Goal: Feedback & Contribution: Leave review/rating

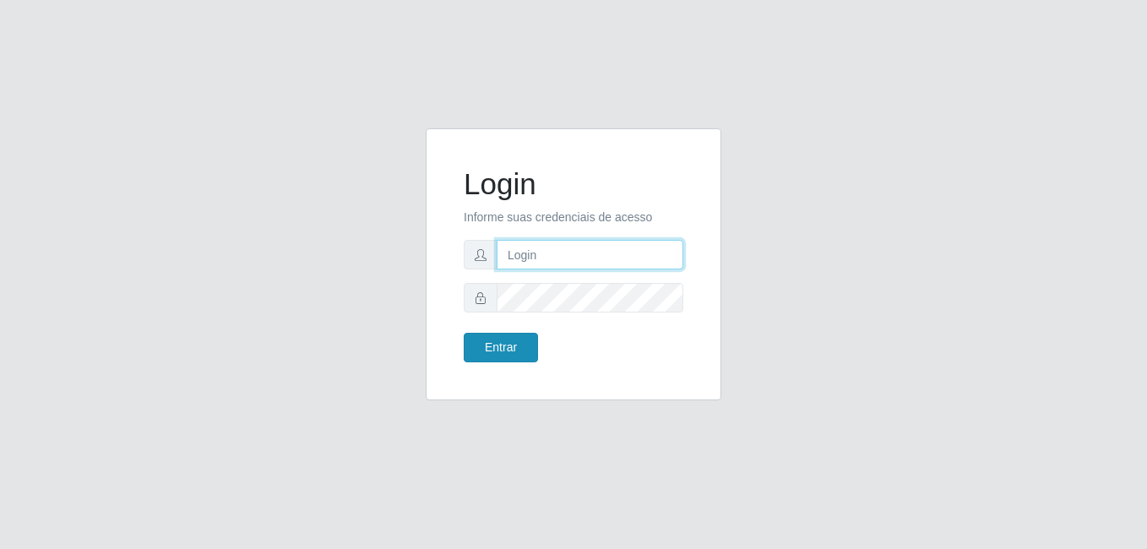
type input "[PERSON_NAME]"
click at [503, 347] on button "Entrar" at bounding box center [501, 348] width 74 height 30
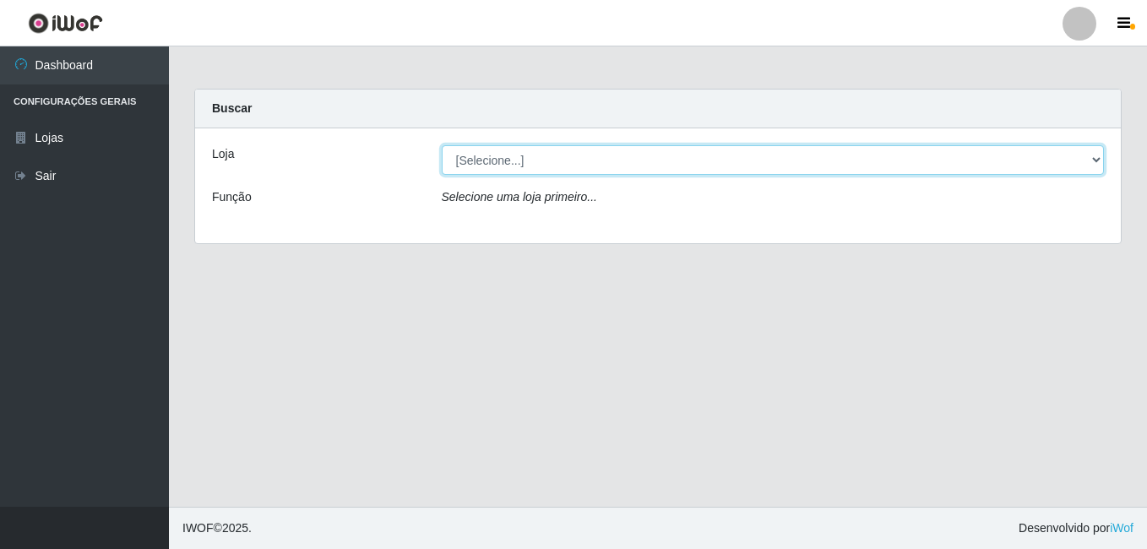
click at [493, 166] on select "[Selecione...] [PERSON_NAME]" at bounding box center [773, 160] width 663 height 30
select select "230"
click at [442, 145] on select "[Selecione...] [PERSON_NAME]" at bounding box center [773, 160] width 663 height 30
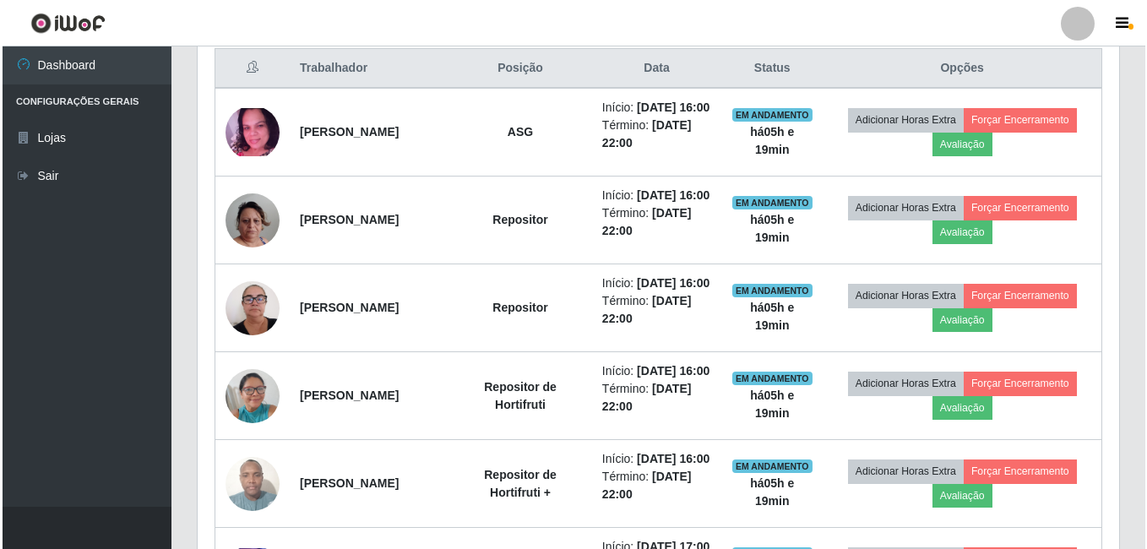
scroll to position [568, 0]
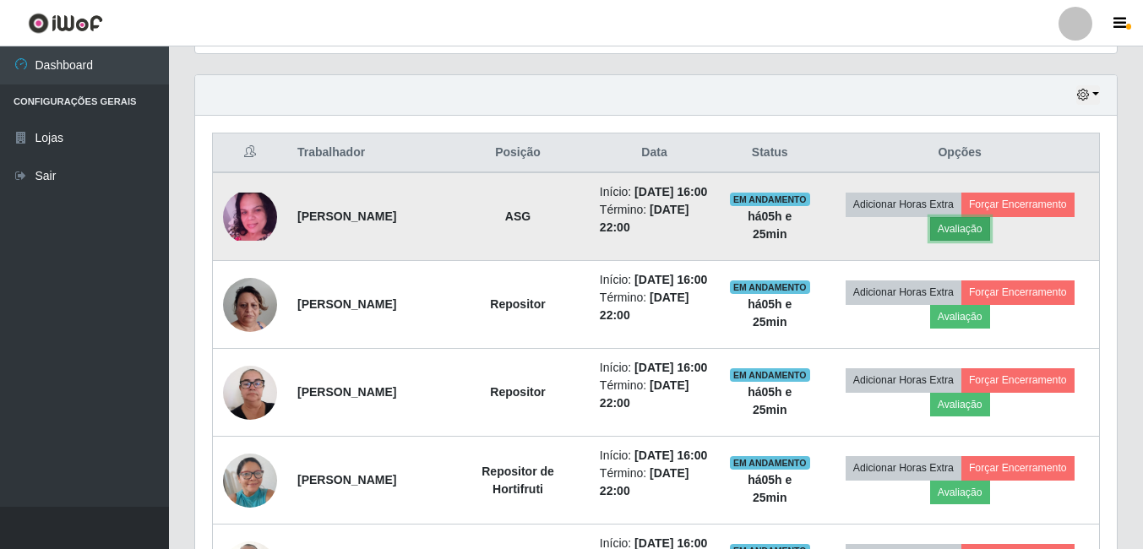
click at [964, 234] on button "Avaliação" at bounding box center [960, 229] width 60 height 24
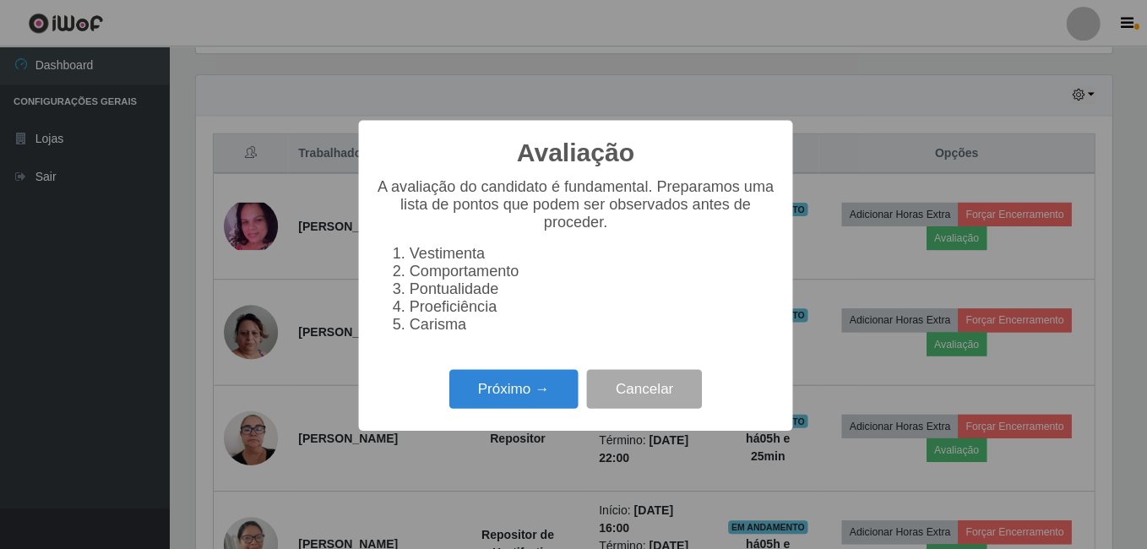
scroll to position [351, 913]
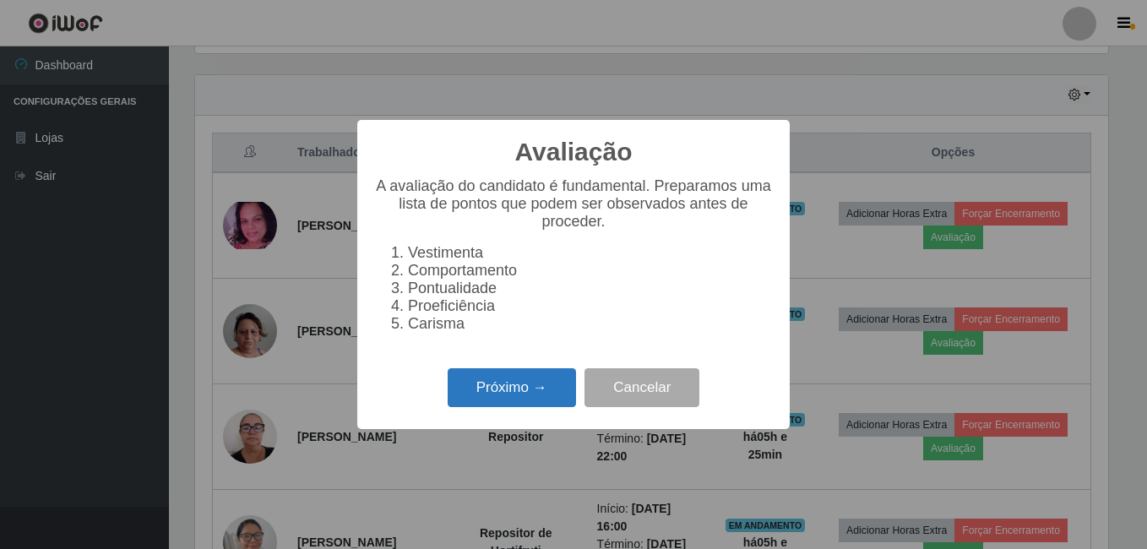
click at [525, 385] on button "Próximo →" at bounding box center [512, 388] width 128 height 40
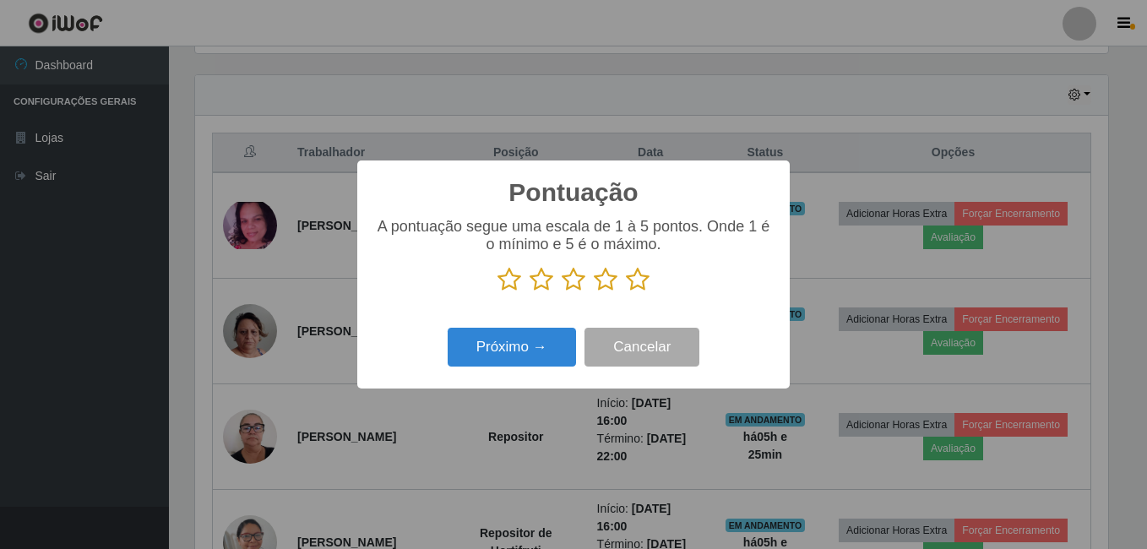
click at [644, 275] on icon at bounding box center [638, 279] width 24 height 25
click at [626, 292] on input "radio" at bounding box center [626, 292] width 0 height 0
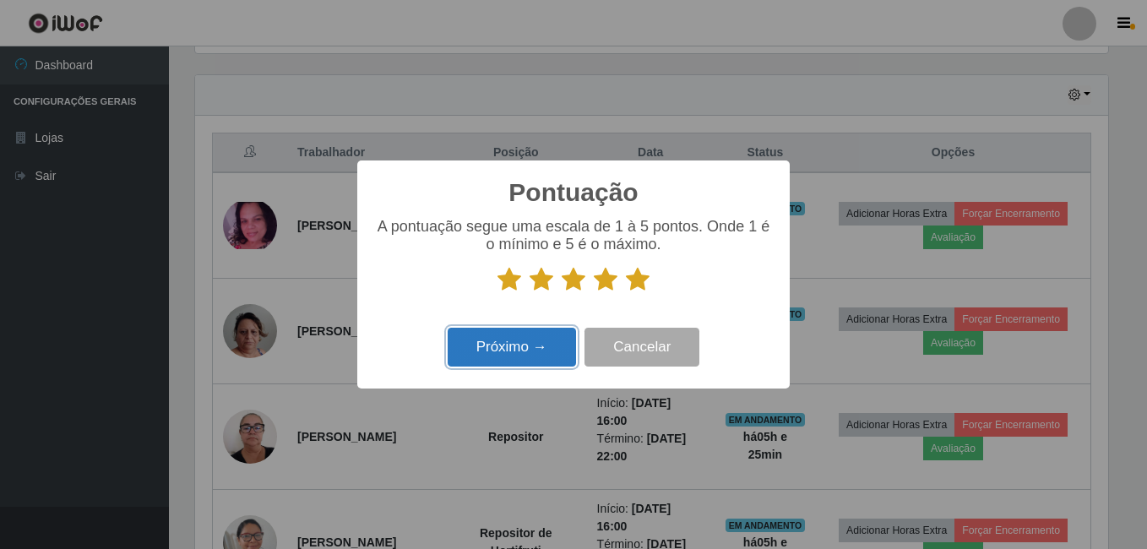
click at [534, 347] on button "Próximo →" at bounding box center [512, 348] width 128 height 40
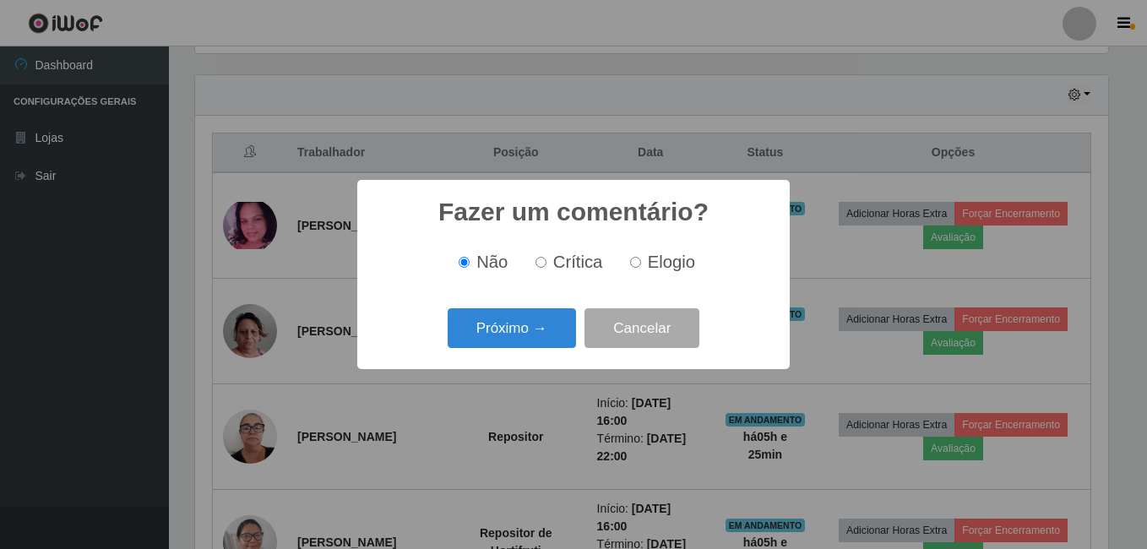
click at [534, 347] on button "Próximo →" at bounding box center [512, 328] width 128 height 40
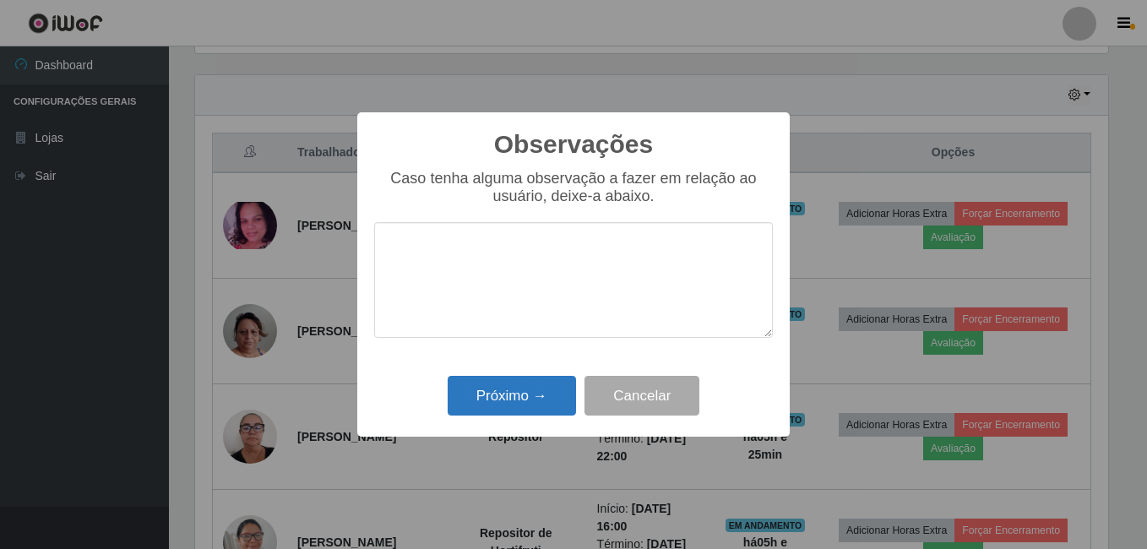
drag, startPoint x: 525, startPoint y: 374, endPoint x: 522, endPoint y: 385, distance: 11.3
click at [525, 375] on div "Próximo → Cancelar" at bounding box center [573, 396] width 399 height 48
click at [523, 399] on button "Próximo →" at bounding box center [512, 396] width 128 height 40
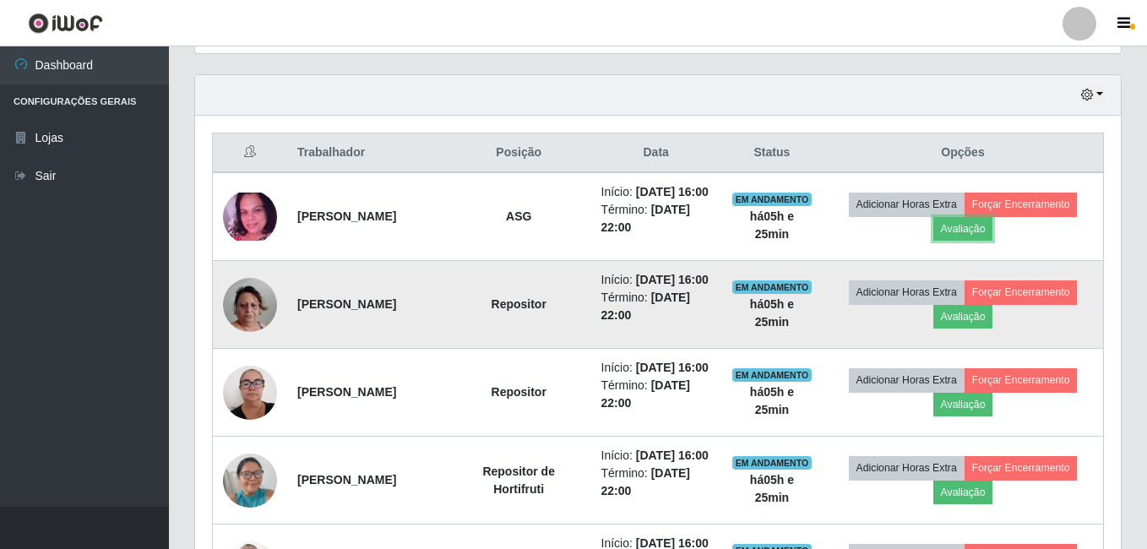
scroll to position [351, 922]
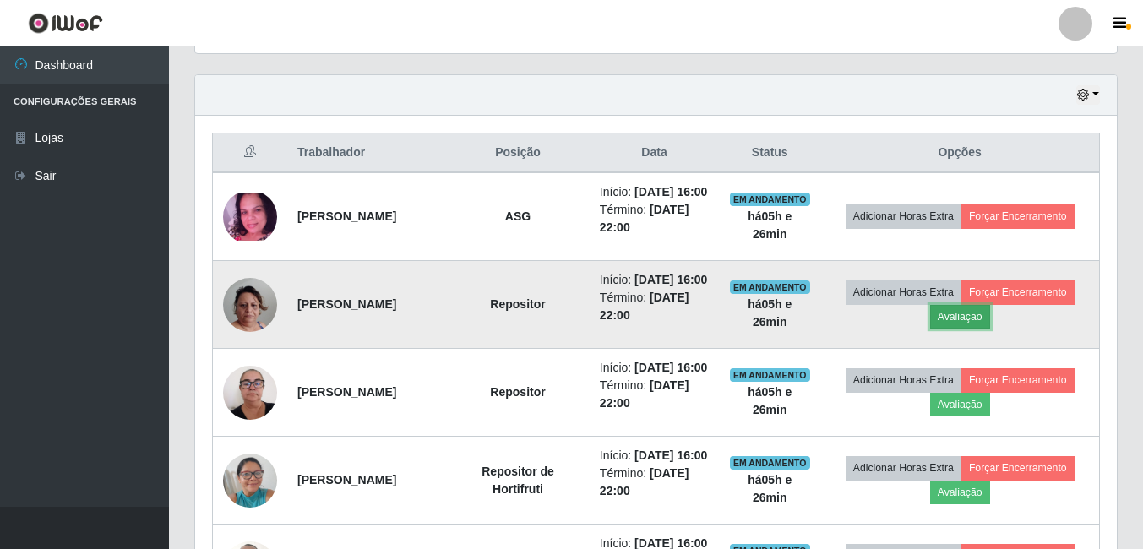
click at [965, 329] on button "Avaliação" at bounding box center [960, 317] width 60 height 24
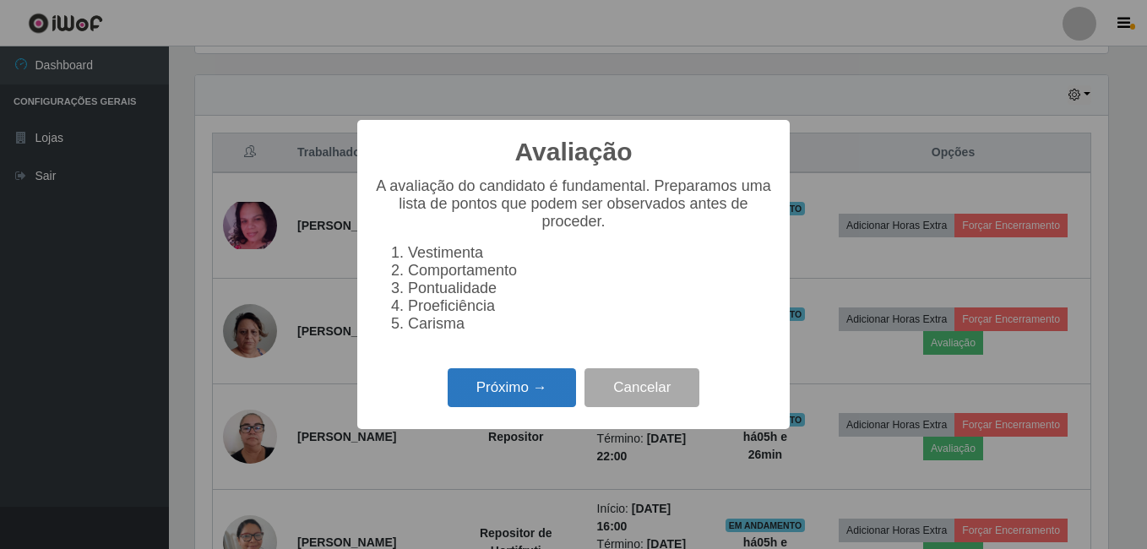
click at [536, 396] on button "Próximo →" at bounding box center [512, 388] width 128 height 40
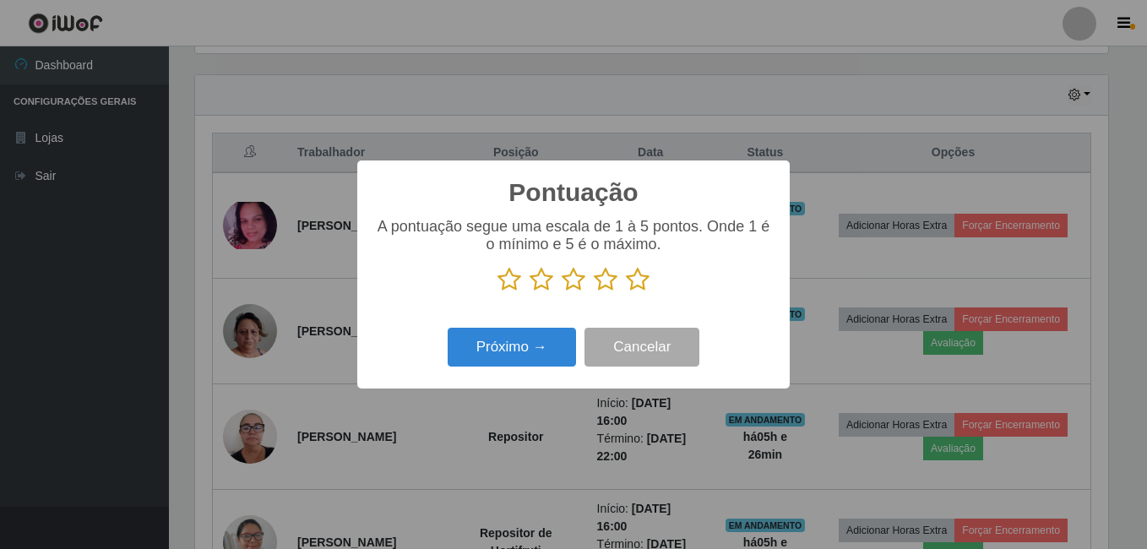
scroll to position [844390, 843828]
click at [640, 285] on icon at bounding box center [638, 279] width 24 height 25
click at [626, 292] on input "radio" at bounding box center [626, 292] width 0 height 0
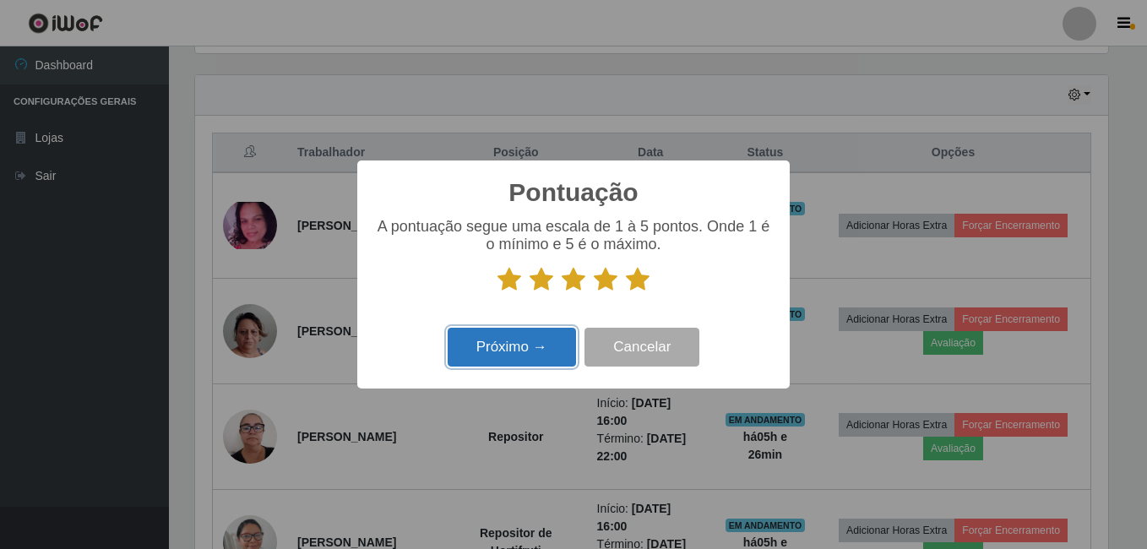
click at [536, 338] on button "Próximo →" at bounding box center [512, 348] width 128 height 40
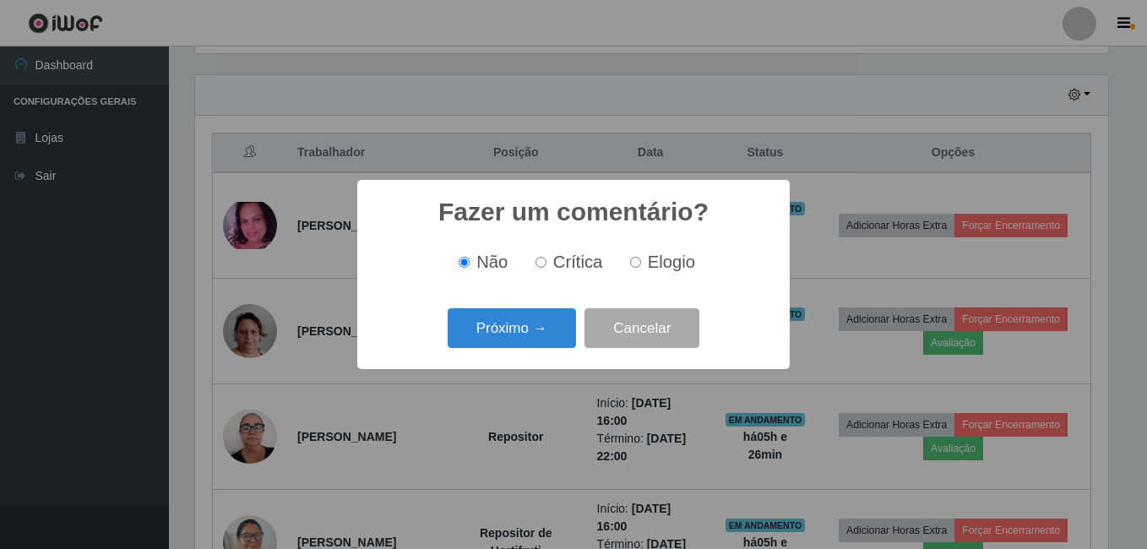
click at [536, 338] on button "Próximo →" at bounding box center [512, 328] width 128 height 40
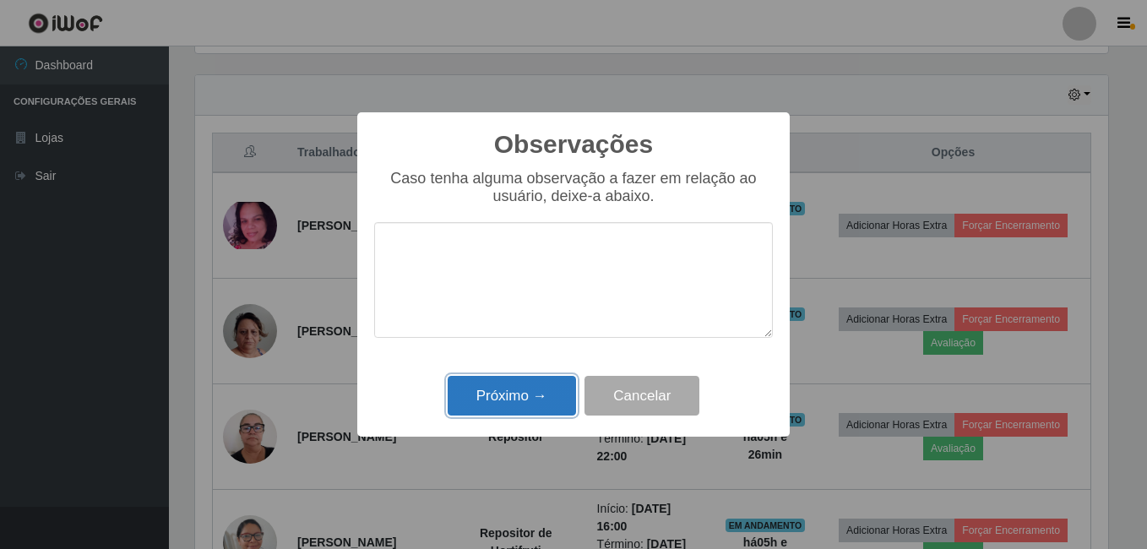
click at [518, 403] on button "Próximo →" at bounding box center [512, 396] width 128 height 40
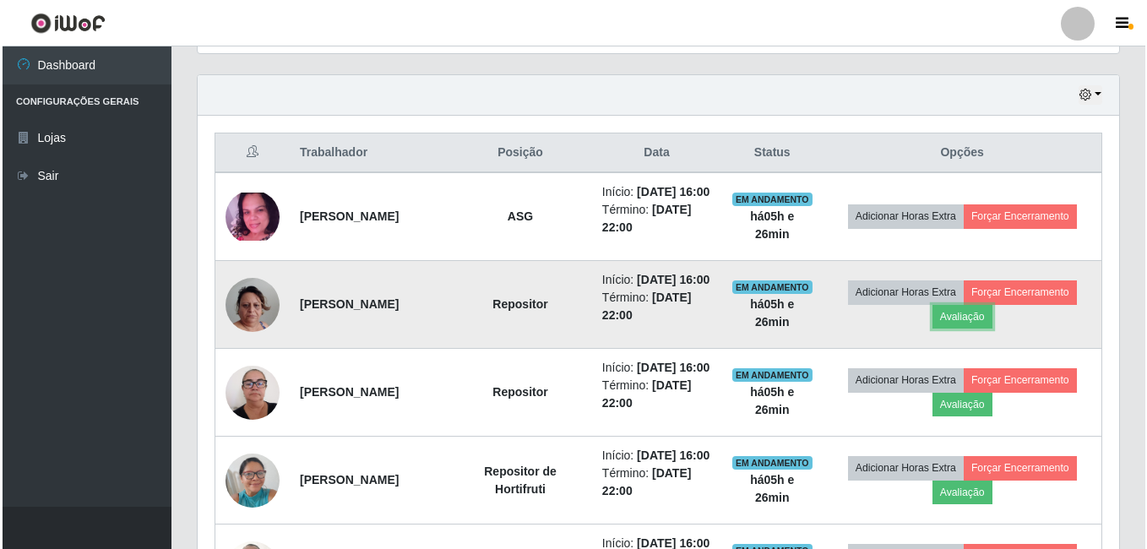
scroll to position [351, 922]
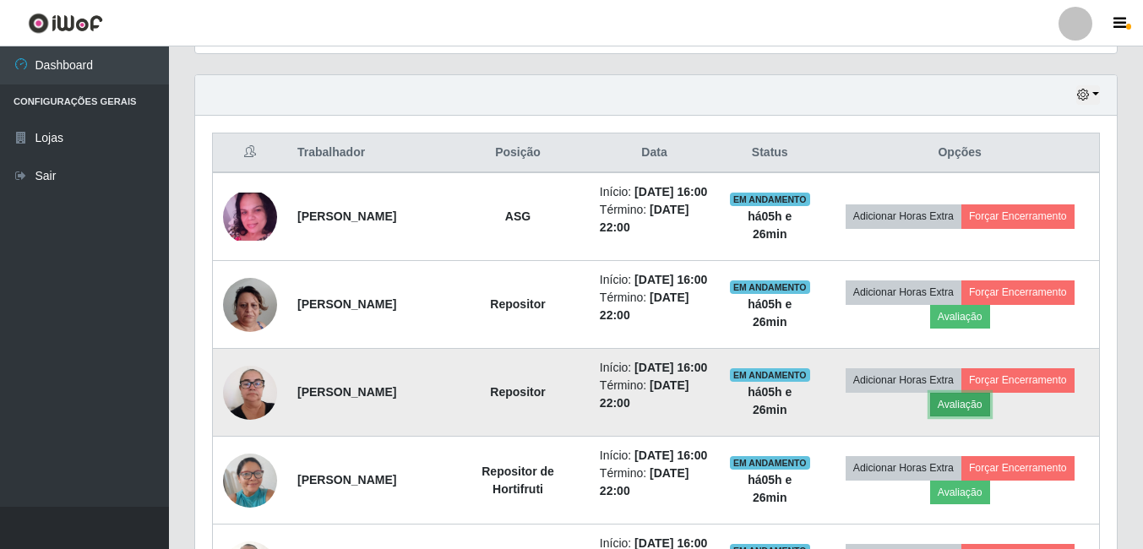
click at [965, 416] on button "Avaliação" at bounding box center [960, 405] width 60 height 24
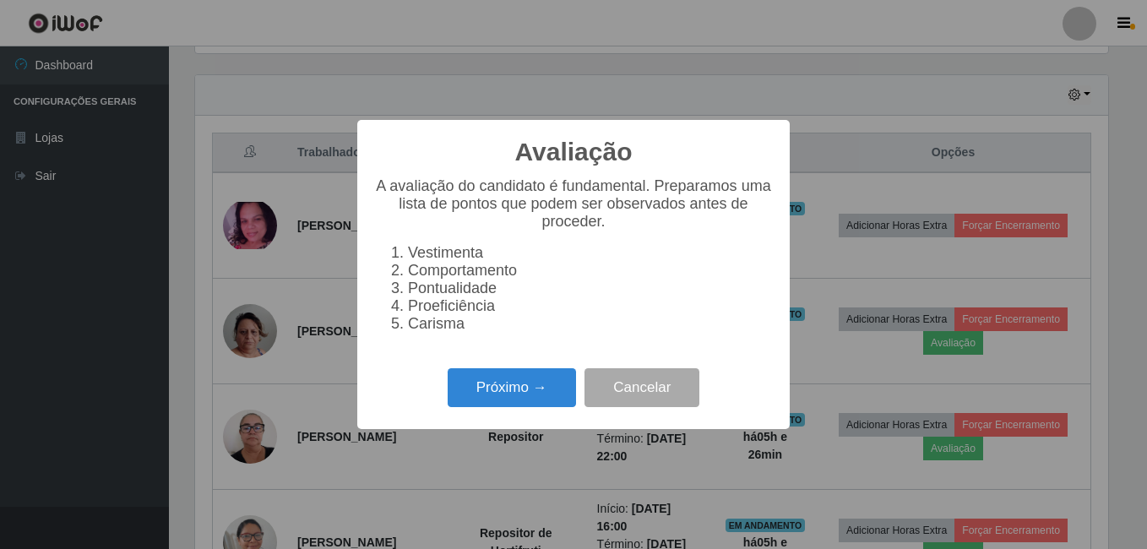
scroll to position [351, 913]
click at [530, 402] on button "Próximo →" at bounding box center [512, 388] width 128 height 40
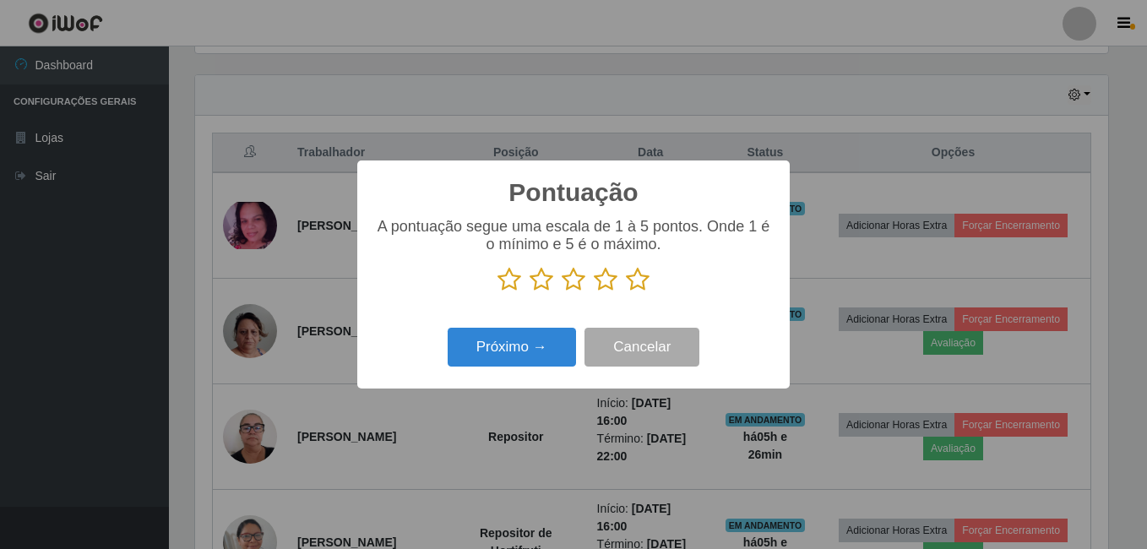
scroll to position [844390, 843828]
click at [633, 280] on icon at bounding box center [638, 279] width 24 height 25
click at [626, 292] on input "radio" at bounding box center [626, 292] width 0 height 0
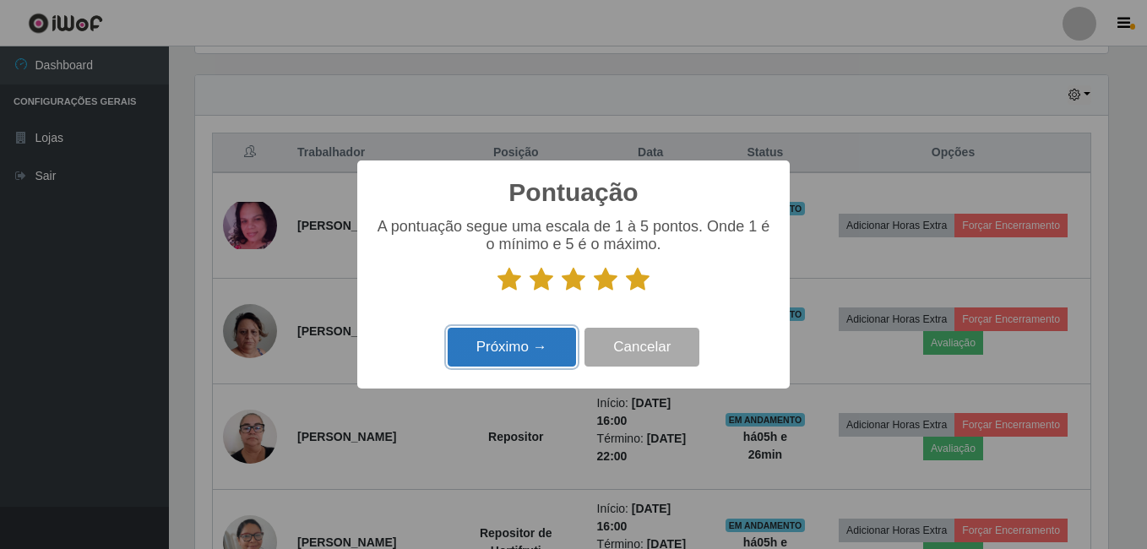
click at [557, 339] on button "Próximo →" at bounding box center [512, 348] width 128 height 40
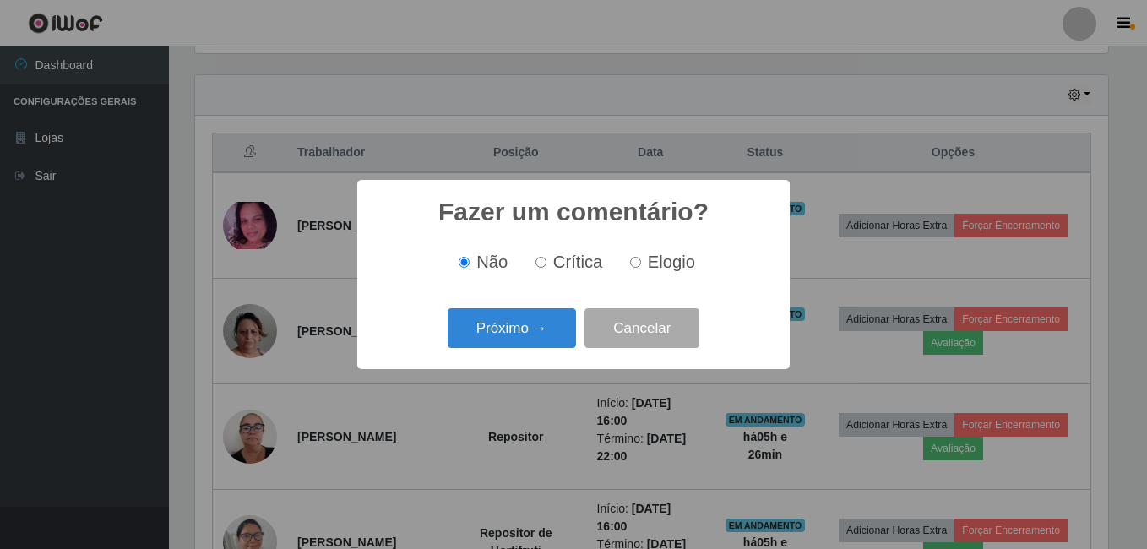
click at [557, 339] on button "Próximo →" at bounding box center [512, 328] width 128 height 40
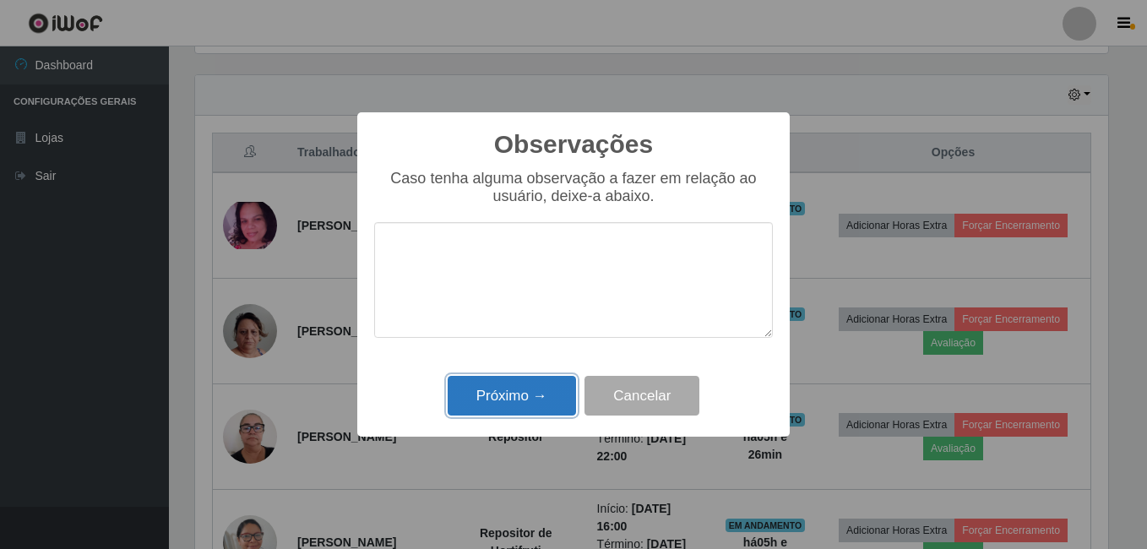
click at [552, 389] on button "Próximo →" at bounding box center [512, 396] width 128 height 40
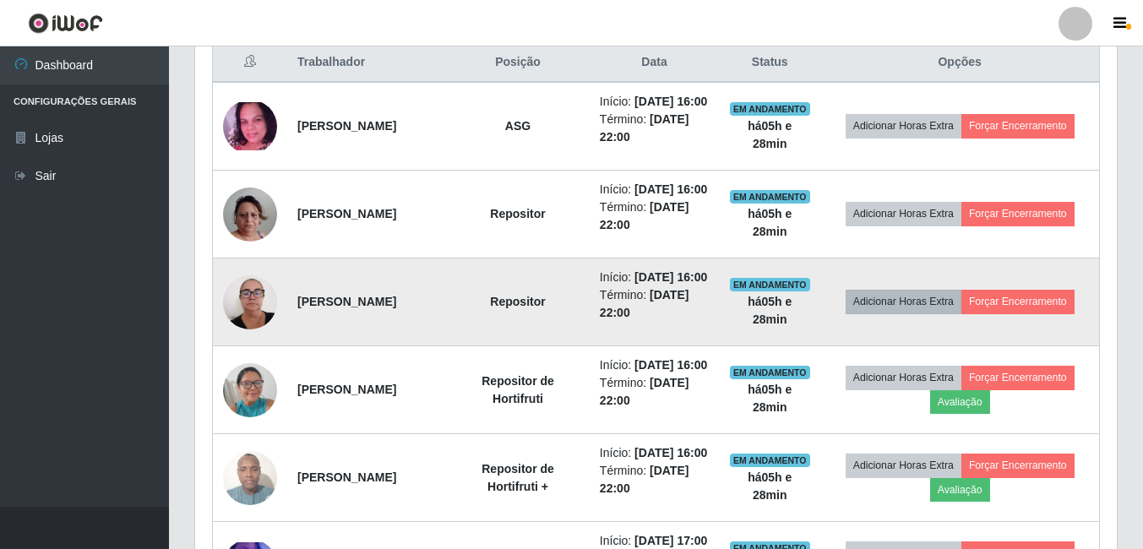
scroll to position [737, 0]
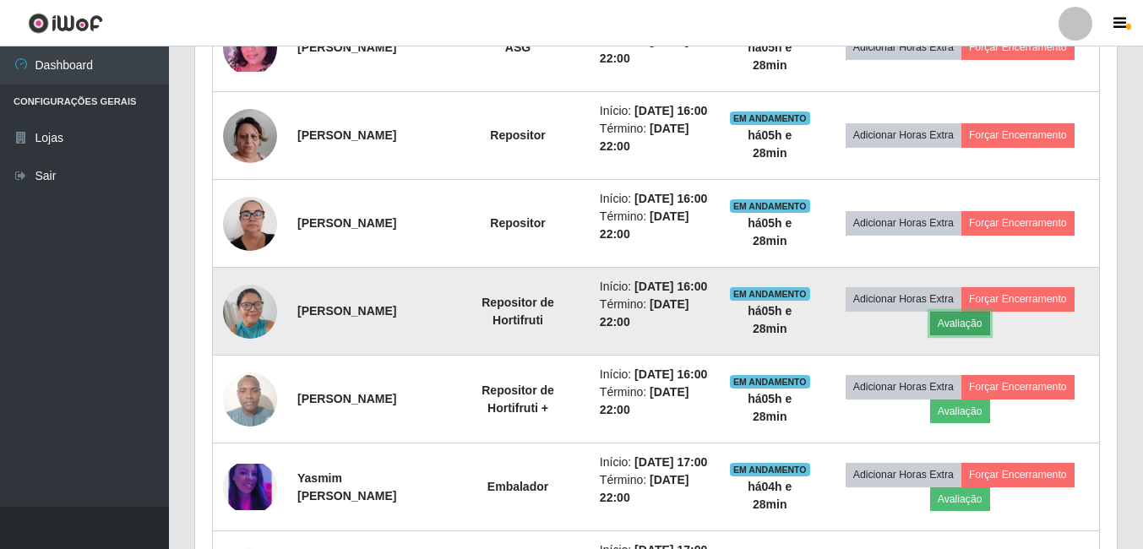
click at [974, 335] on button "Avaliação" at bounding box center [960, 324] width 60 height 24
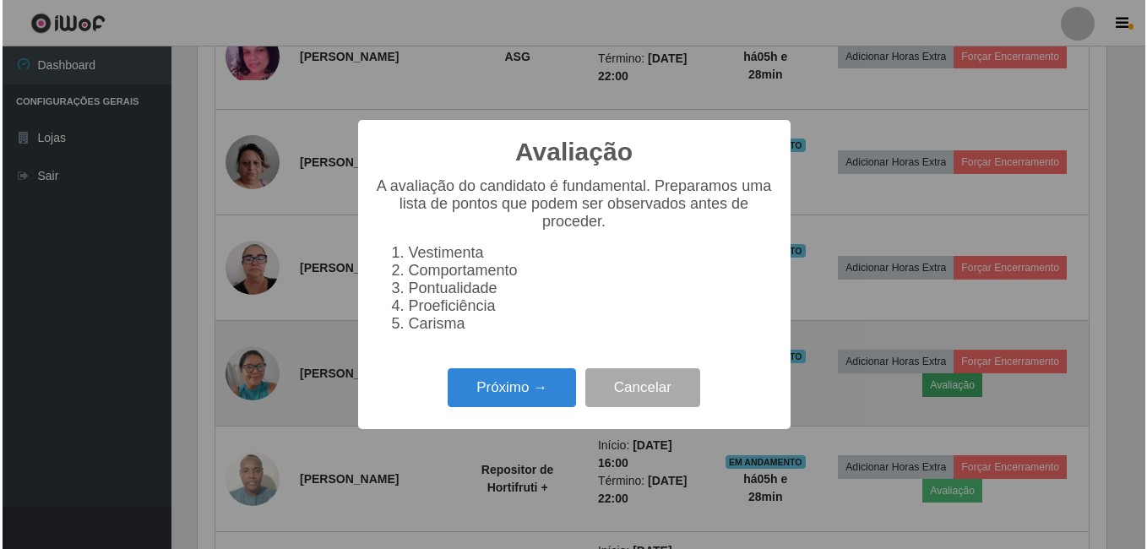
scroll to position [351, 913]
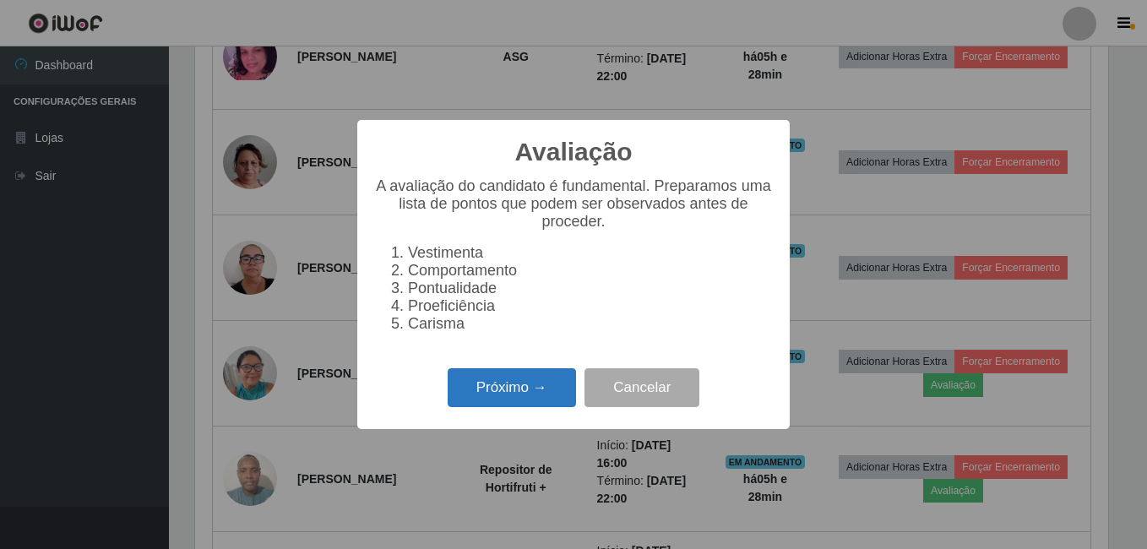
click at [473, 408] on button "Próximo →" at bounding box center [512, 388] width 128 height 40
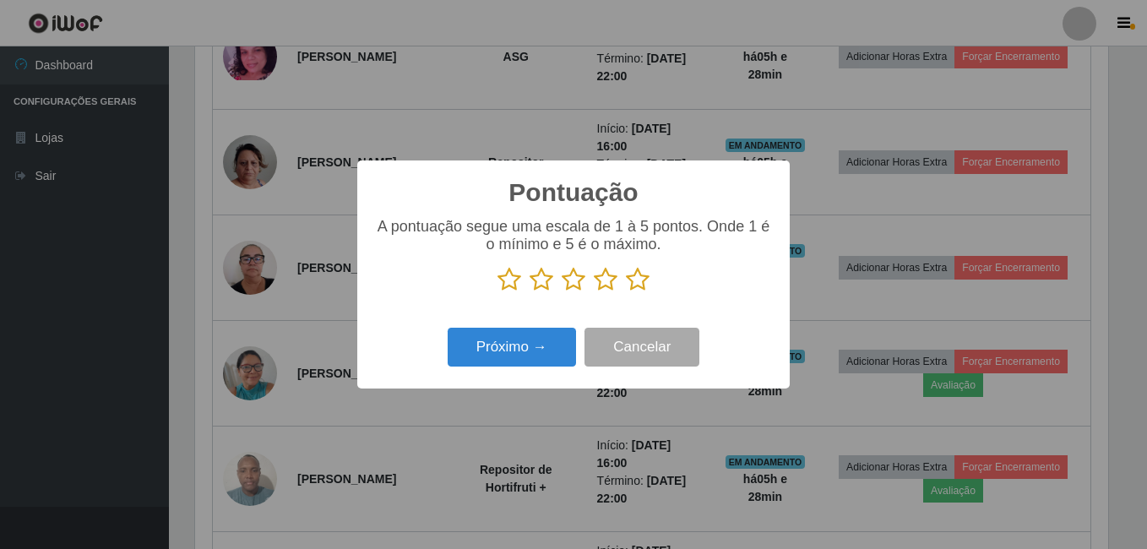
click at [638, 286] on icon at bounding box center [638, 279] width 24 height 25
click at [626, 292] on input "radio" at bounding box center [626, 292] width 0 height 0
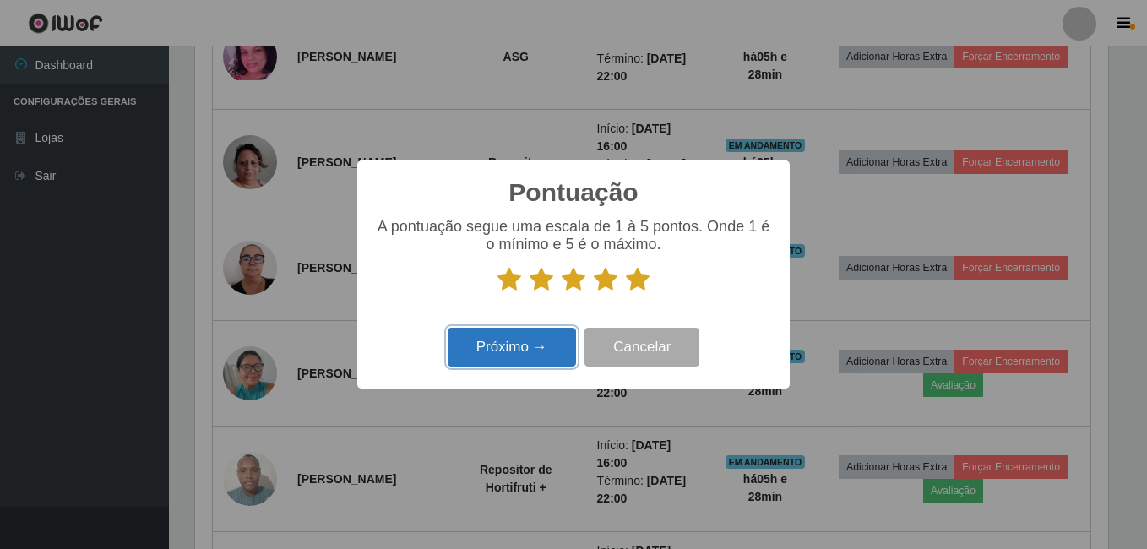
click at [536, 341] on button "Próximo →" at bounding box center [512, 348] width 128 height 40
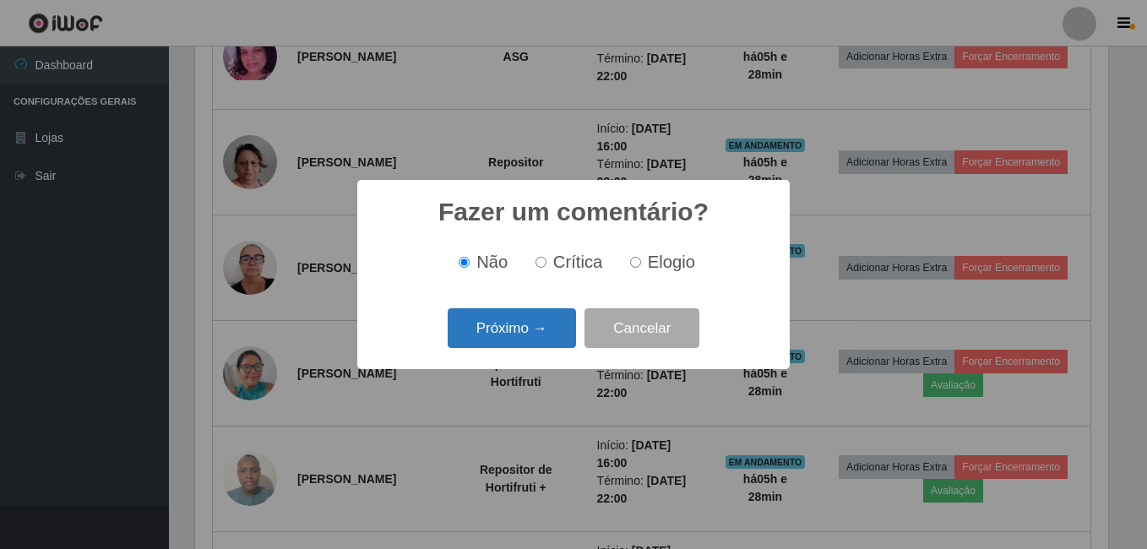
click at [536, 340] on button "Próximo →" at bounding box center [512, 328] width 128 height 40
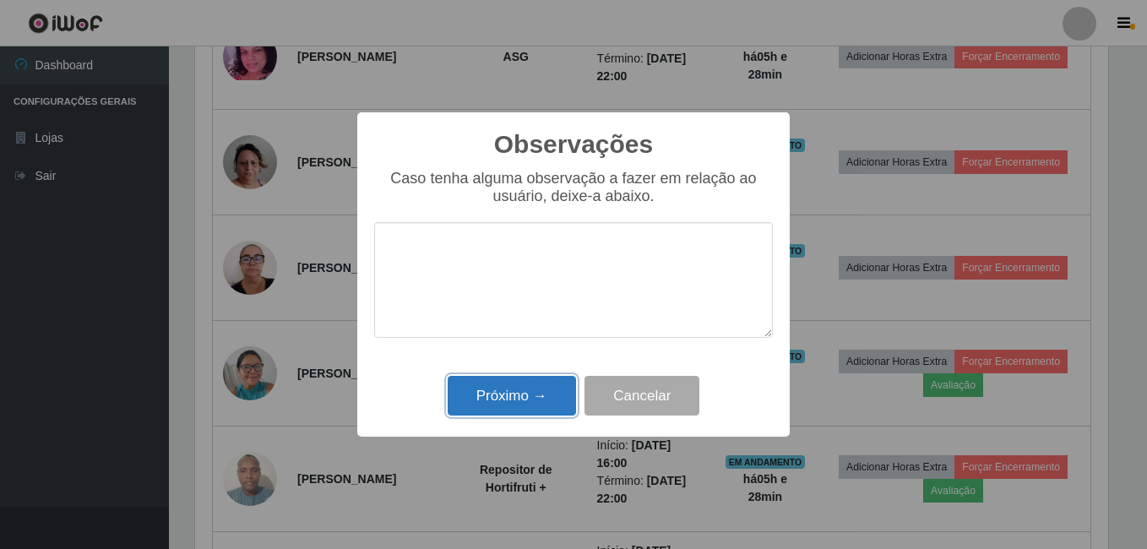
click at [520, 396] on button "Próximo →" at bounding box center [512, 396] width 128 height 40
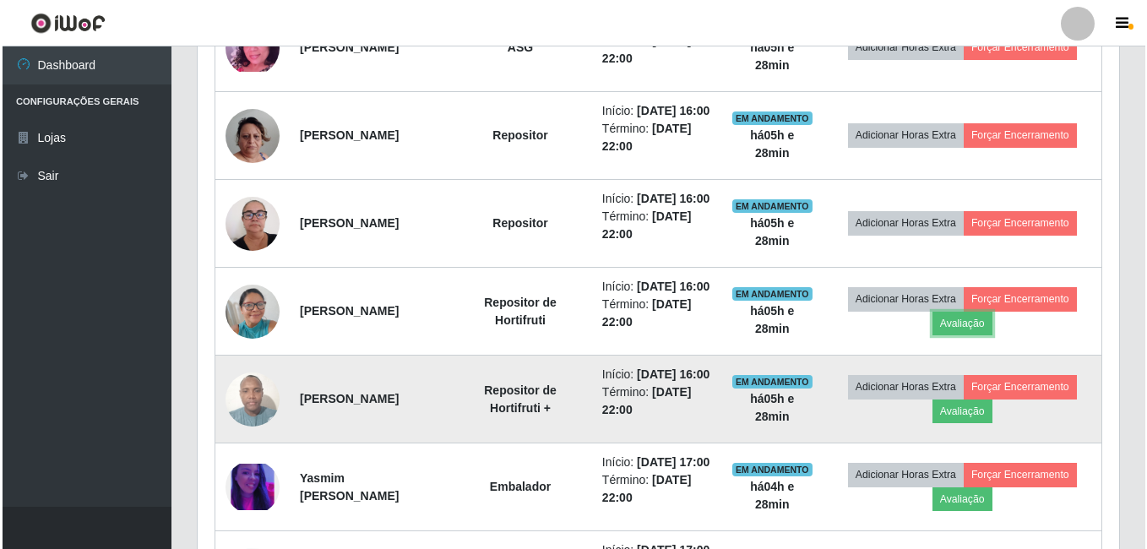
scroll to position [821, 0]
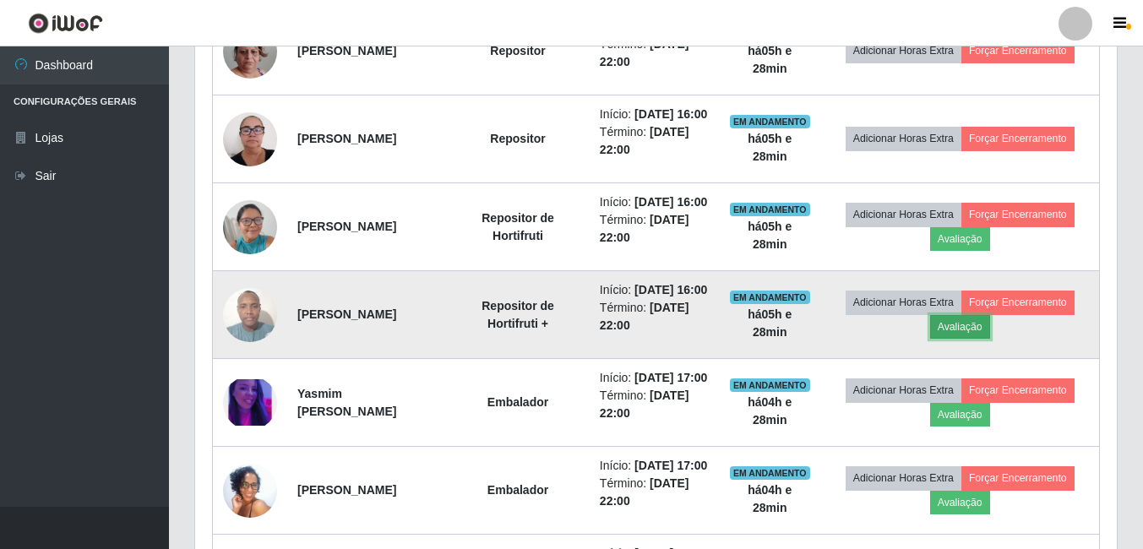
click at [953, 339] on button "Avaliação" at bounding box center [960, 327] width 60 height 24
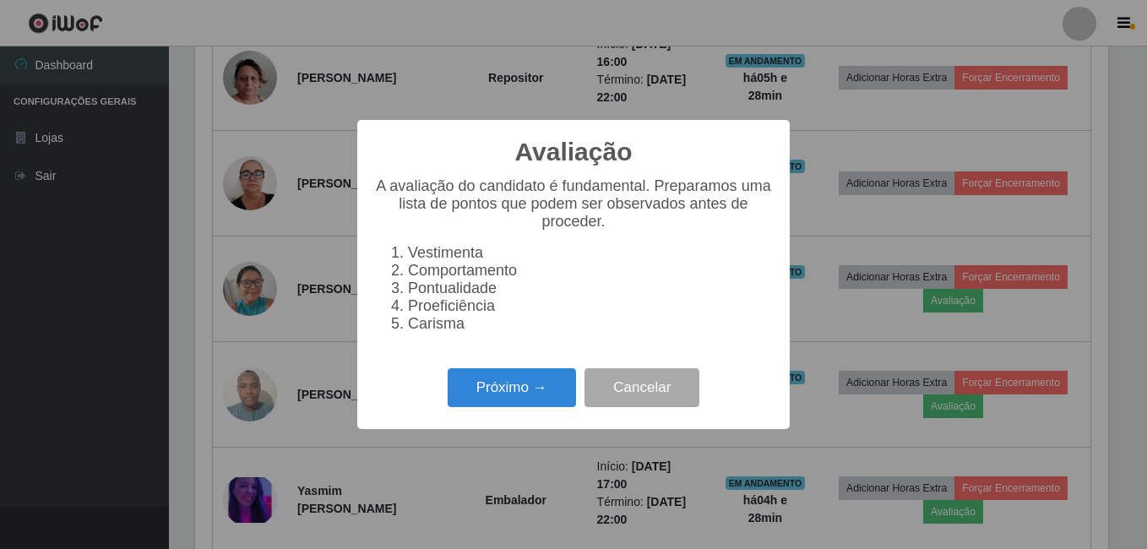
scroll to position [351, 913]
click at [558, 405] on button "Próximo →" at bounding box center [512, 388] width 128 height 40
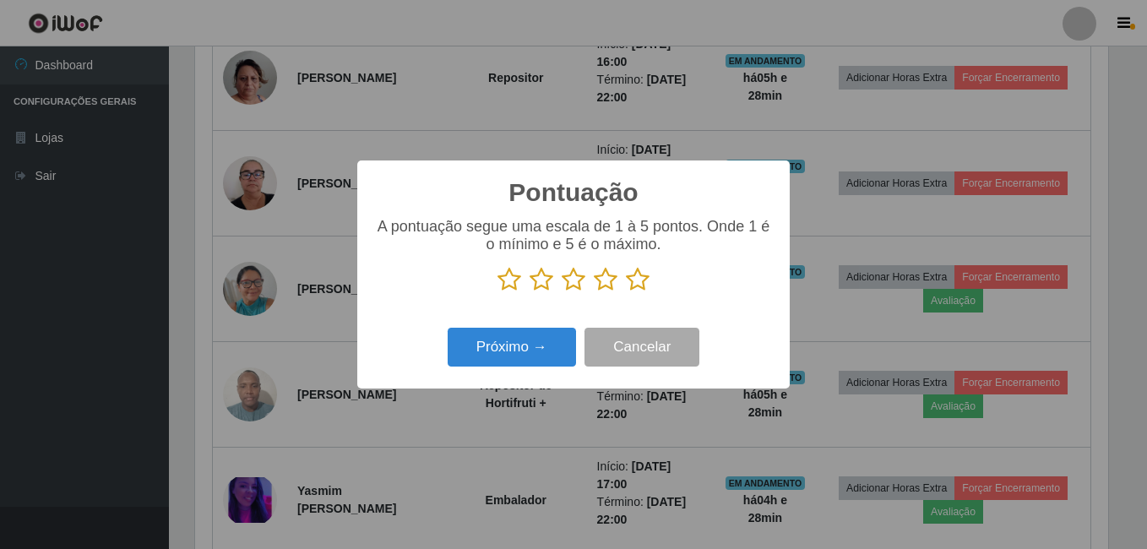
click at [638, 284] on icon at bounding box center [638, 279] width 24 height 25
click at [626, 292] on input "radio" at bounding box center [626, 292] width 0 height 0
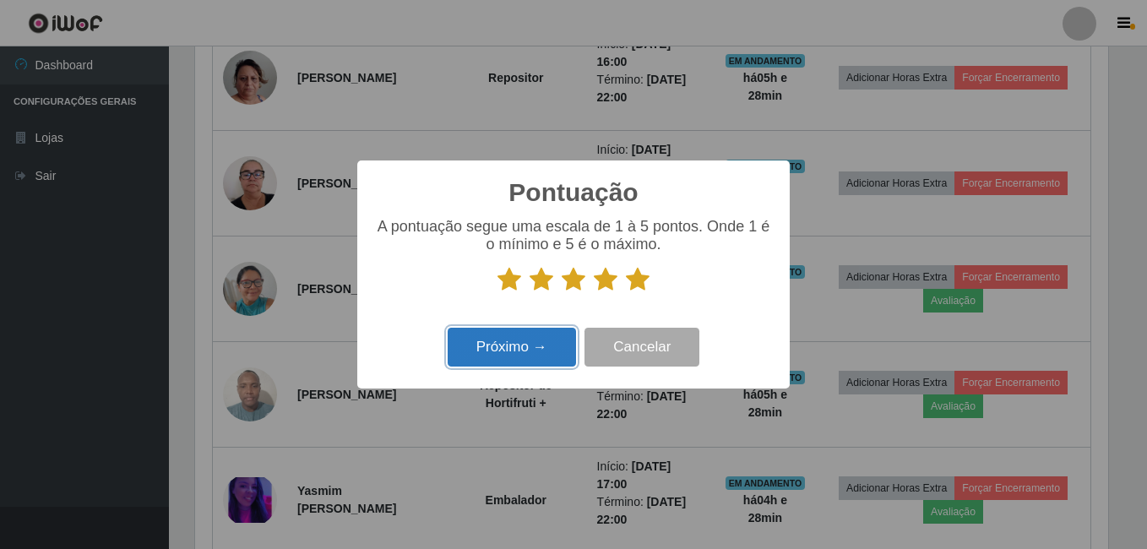
click at [538, 340] on button "Próximo →" at bounding box center [512, 348] width 128 height 40
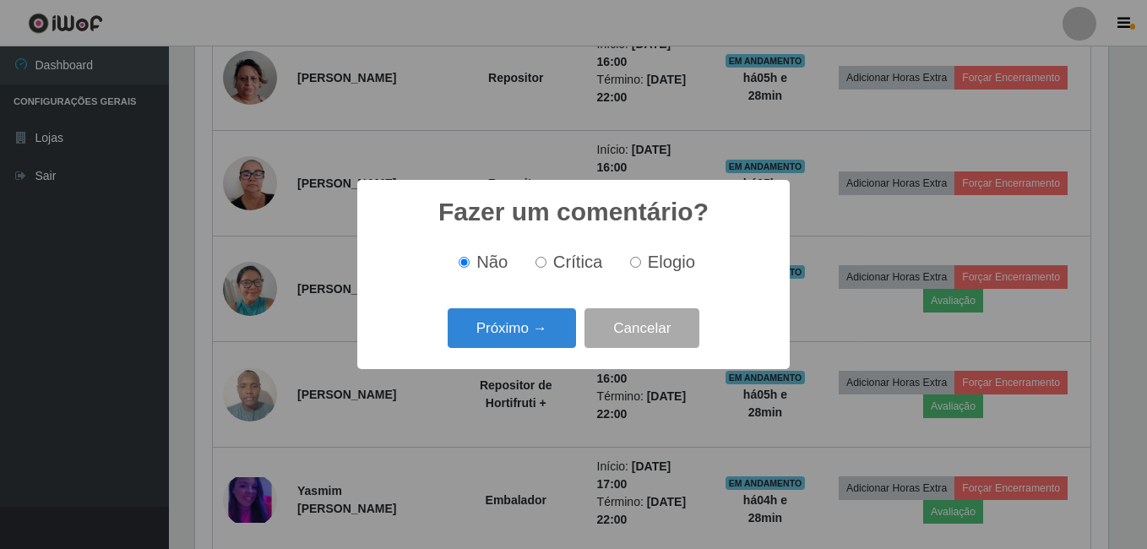
click at [538, 340] on button "Próximo →" at bounding box center [512, 328] width 128 height 40
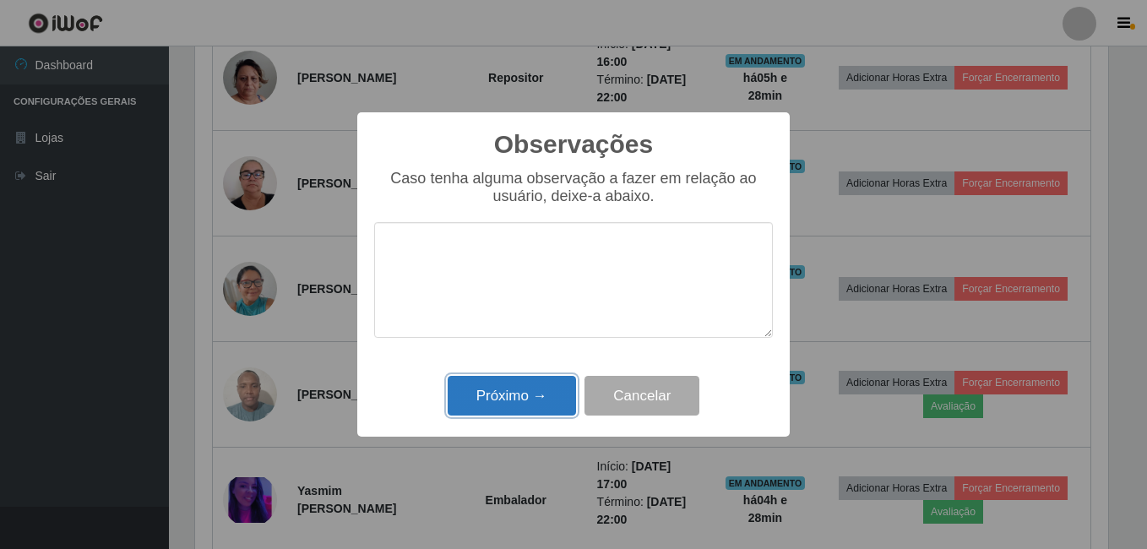
click at [520, 394] on button "Próximo →" at bounding box center [512, 396] width 128 height 40
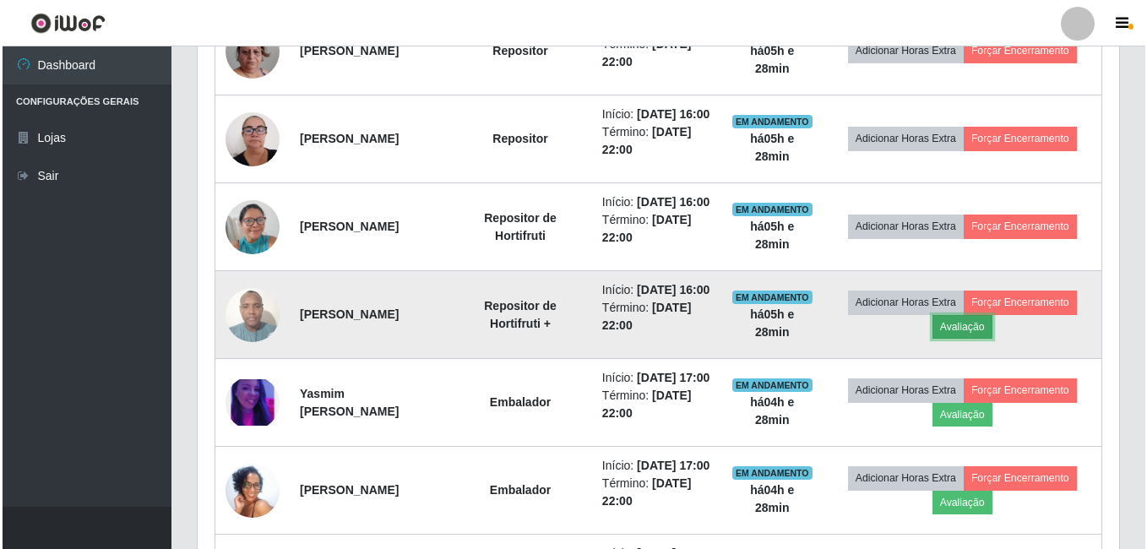
scroll to position [906, 0]
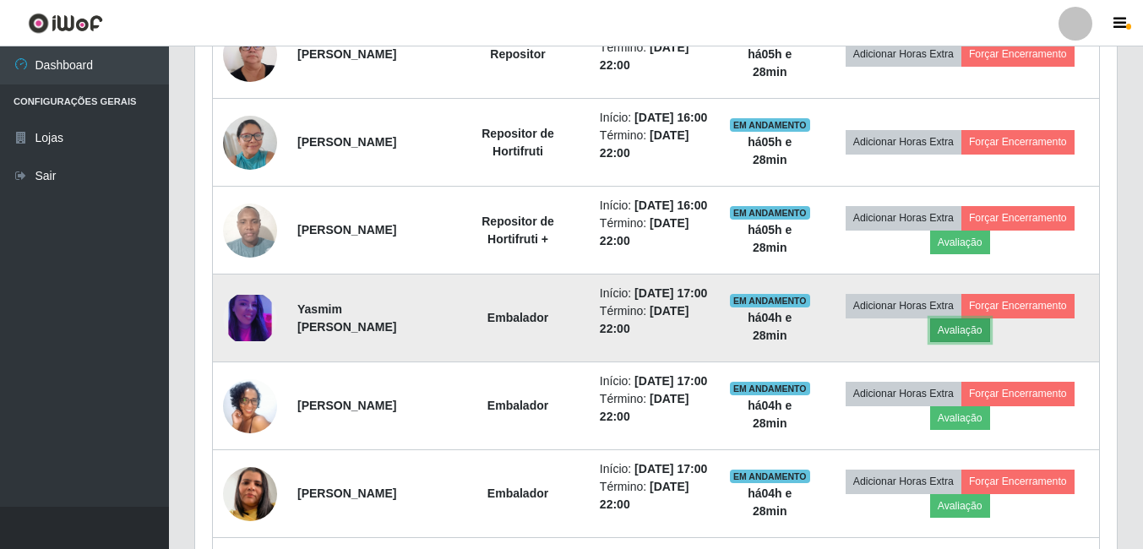
click at [972, 342] on button "Avaliação" at bounding box center [960, 330] width 60 height 24
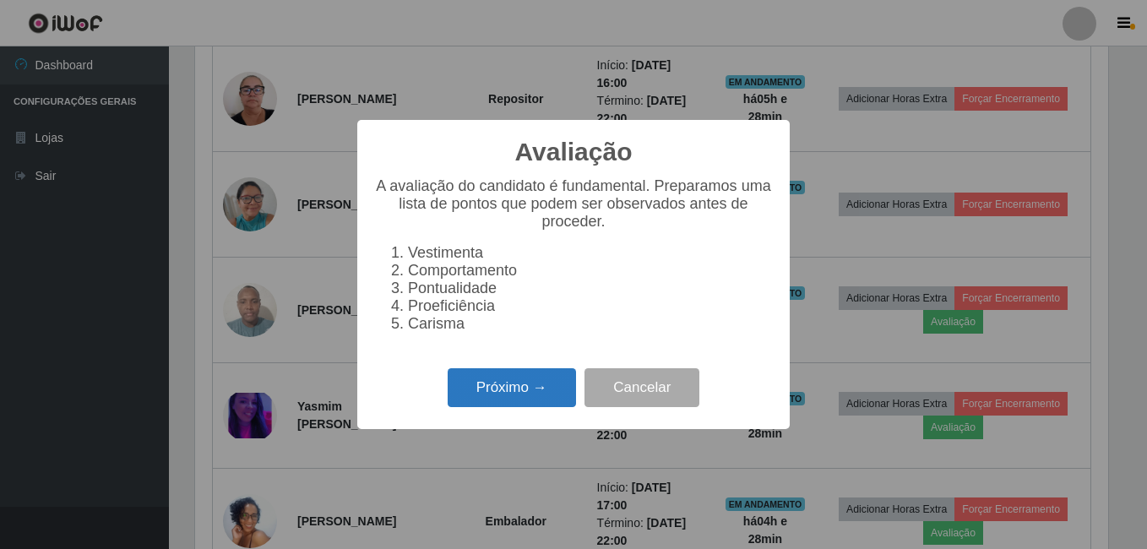
click at [515, 399] on button "Próximo →" at bounding box center [512, 388] width 128 height 40
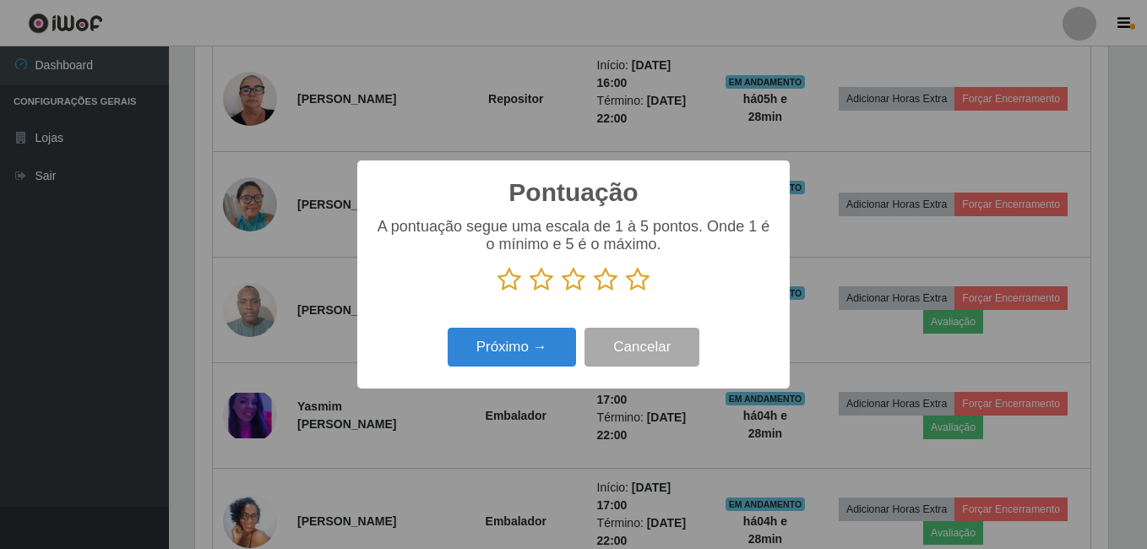
click at [639, 287] on icon at bounding box center [638, 279] width 24 height 25
click at [626, 292] on input "radio" at bounding box center [626, 292] width 0 height 0
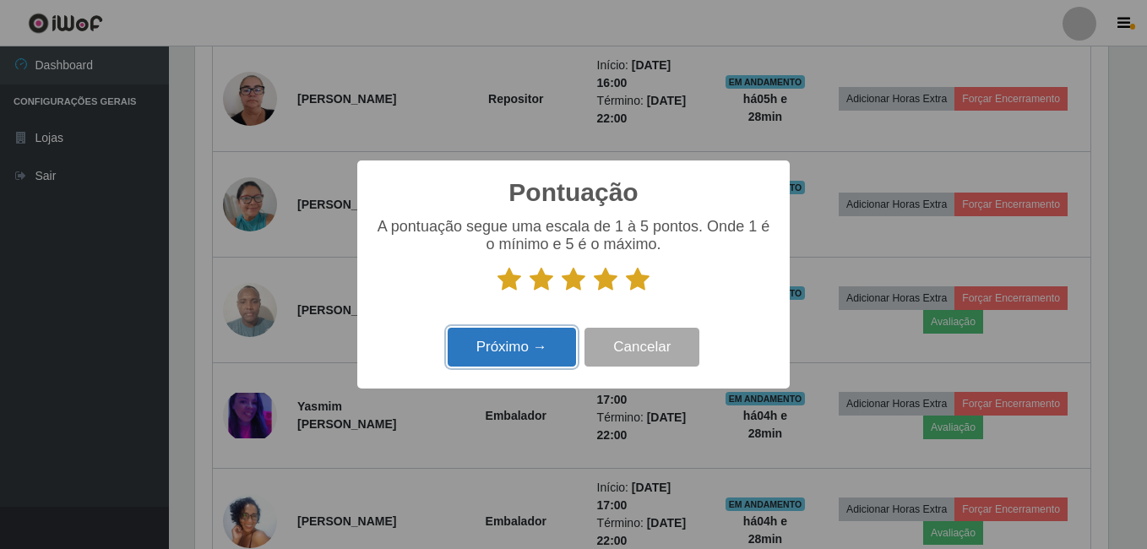
click at [534, 344] on button "Próximo →" at bounding box center [512, 348] width 128 height 40
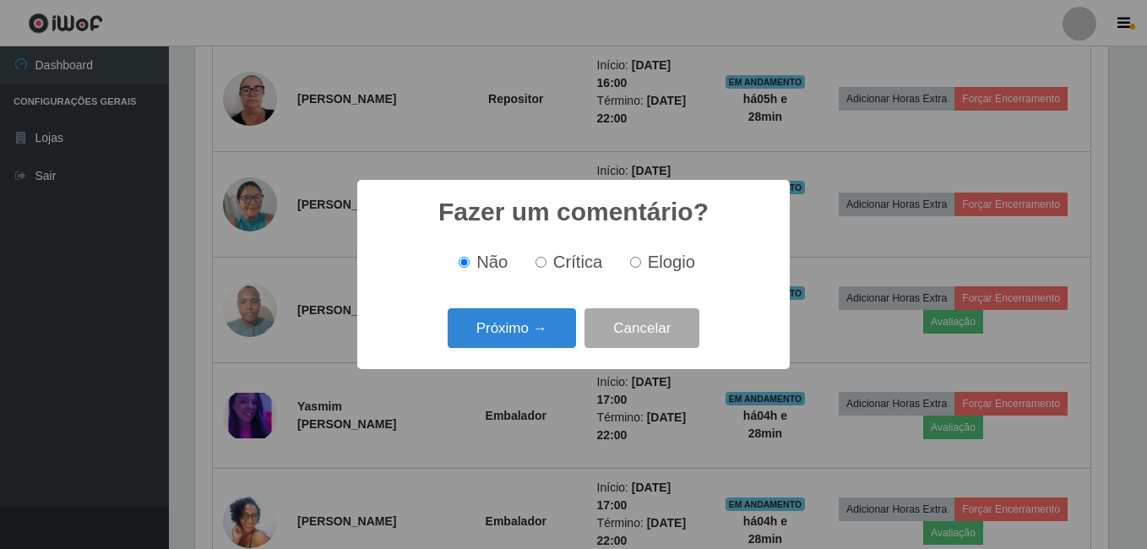
click at [534, 344] on button "Próximo →" at bounding box center [512, 328] width 128 height 40
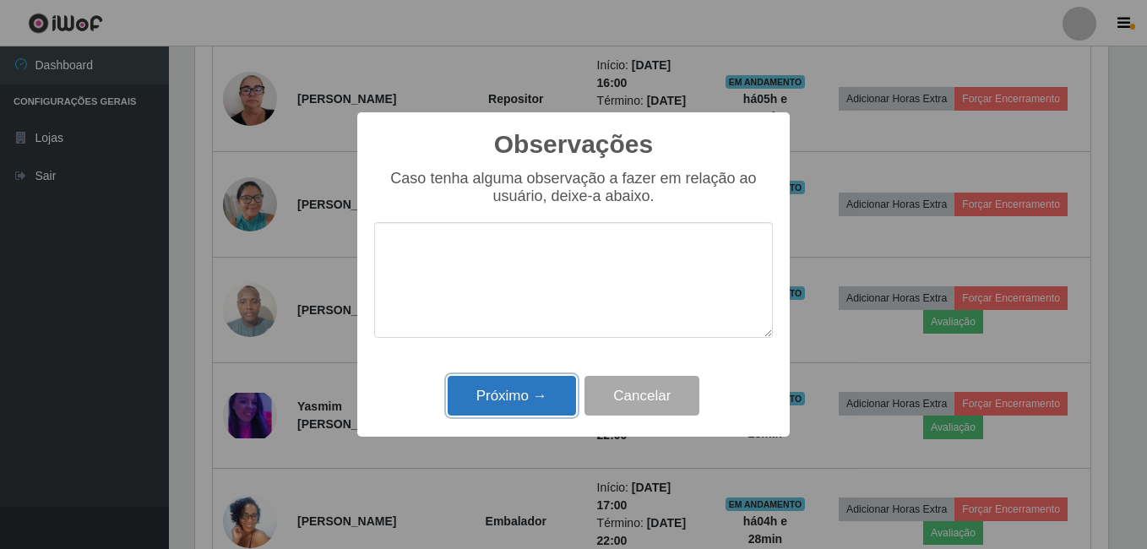
click at [520, 398] on button "Próximo →" at bounding box center [512, 396] width 128 height 40
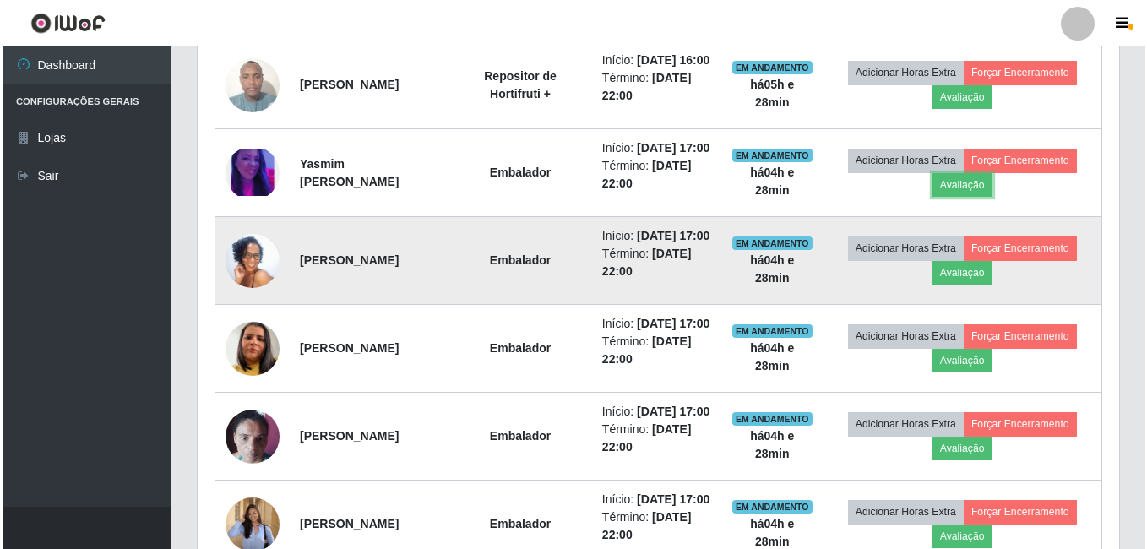
scroll to position [1075, 0]
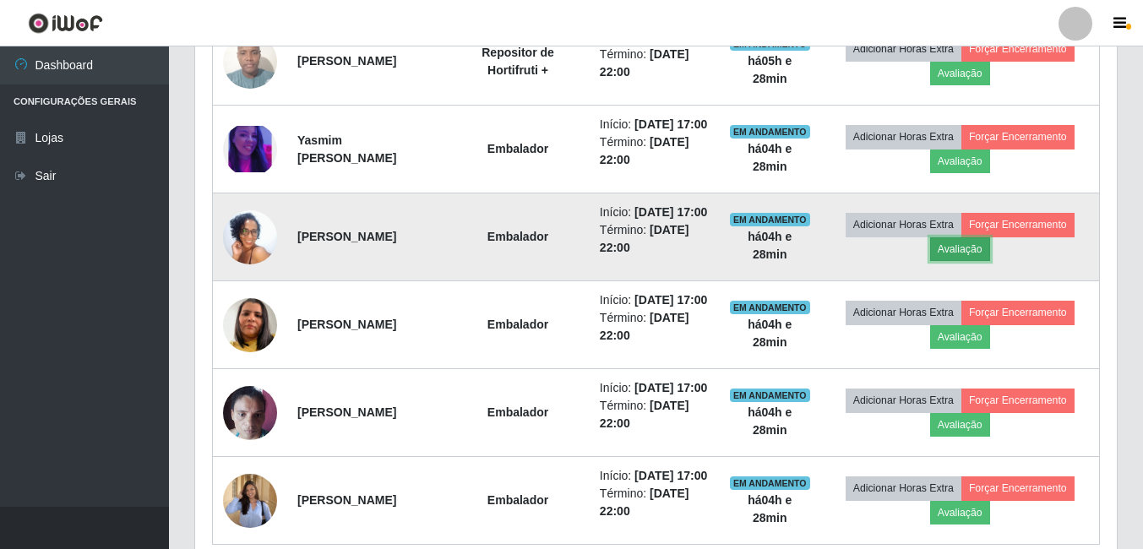
click at [969, 261] on button "Avaliação" at bounding box center [960, 249] width 60 height 24
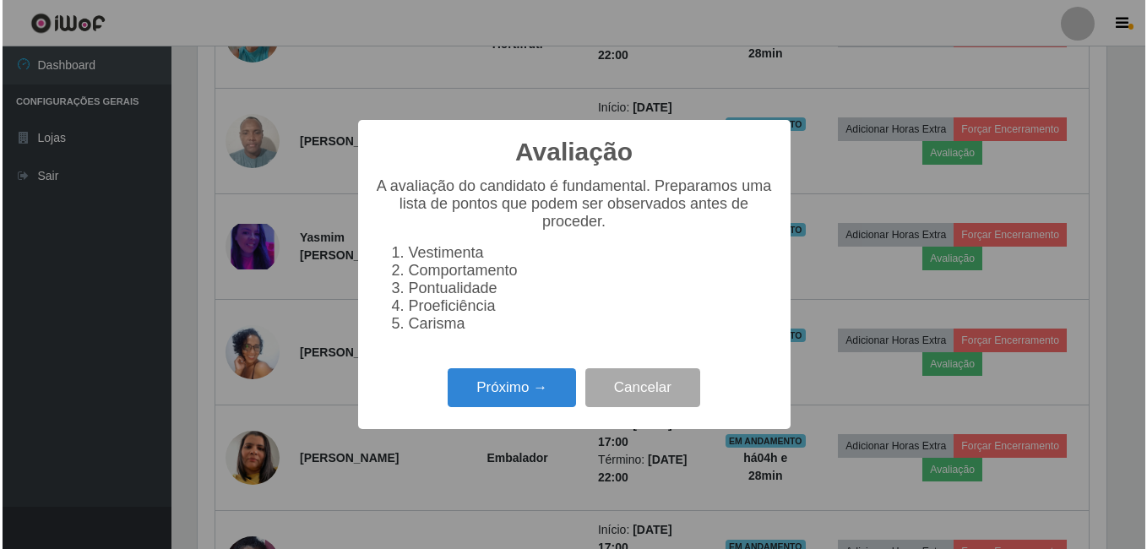
scroll to position [351, 913]
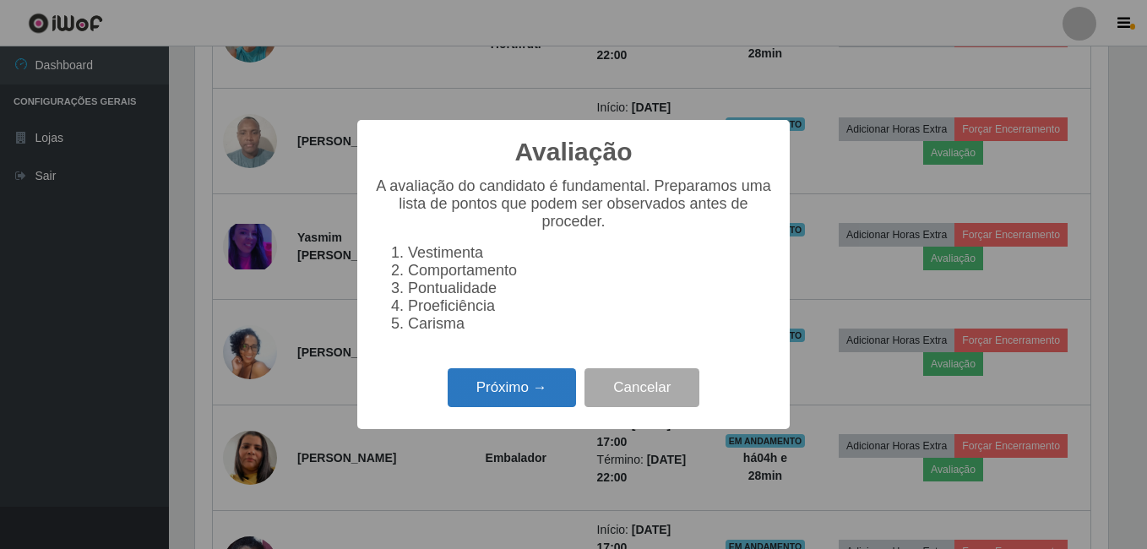
click at [528, 384] on button "Próximo →" at bounding box center [512, 388] width 128 height 40
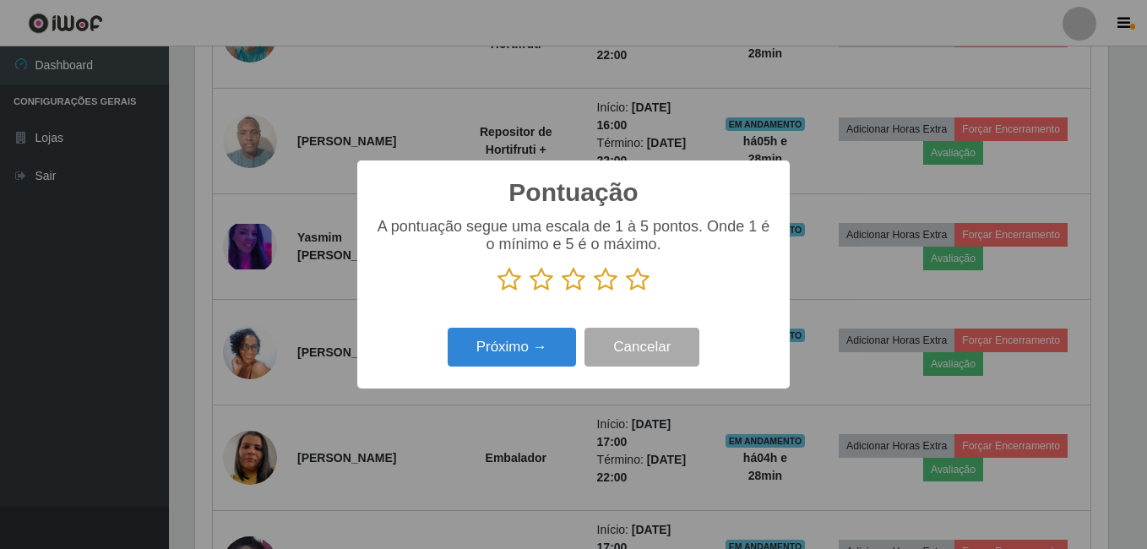
scroll to position [844390, 843828]
click at [636, 284] on icon at bounding box center [638, 279] width 24 height 25
click at [626, 292] on input "radio" at bounding box center [626, 292] width 0 height 0
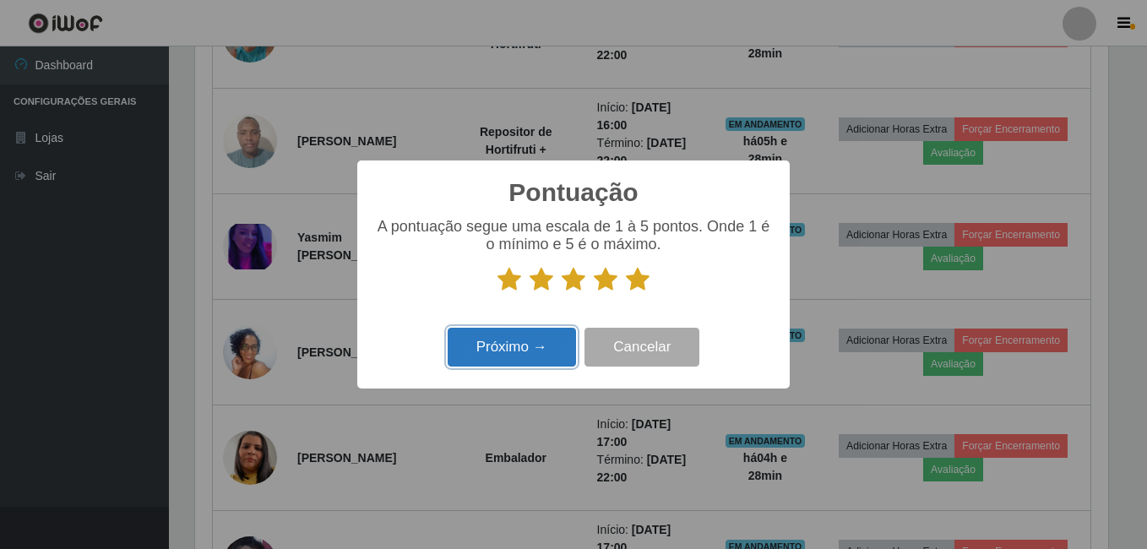
click at [544, 351] on button "Próximo →" at bounding box center [512, 348] width 128 height 40
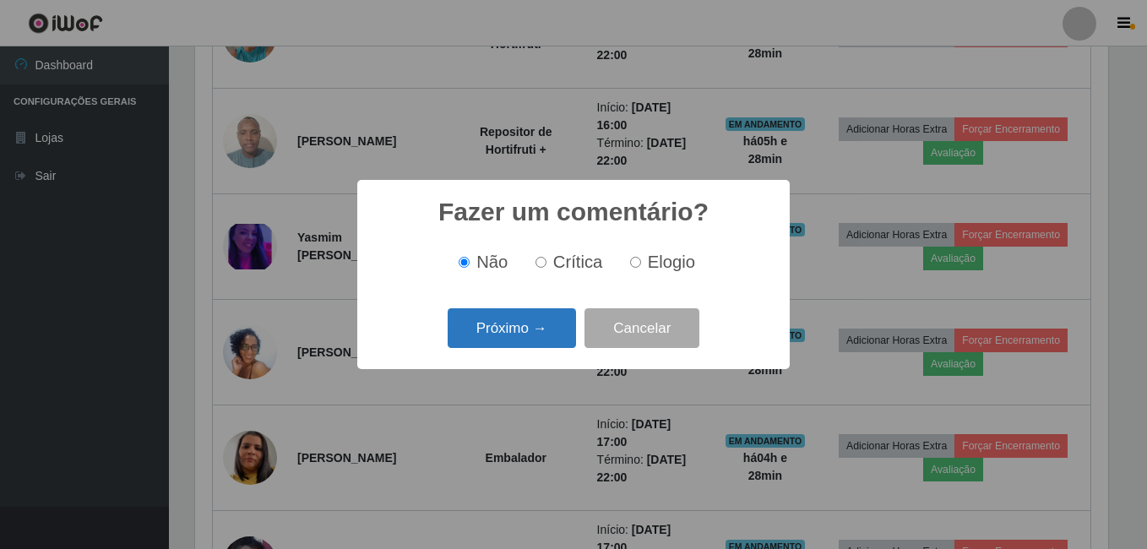
click at [557, 319] on button "Próximo →" at bounding box center [512, 328] width 128 height 40
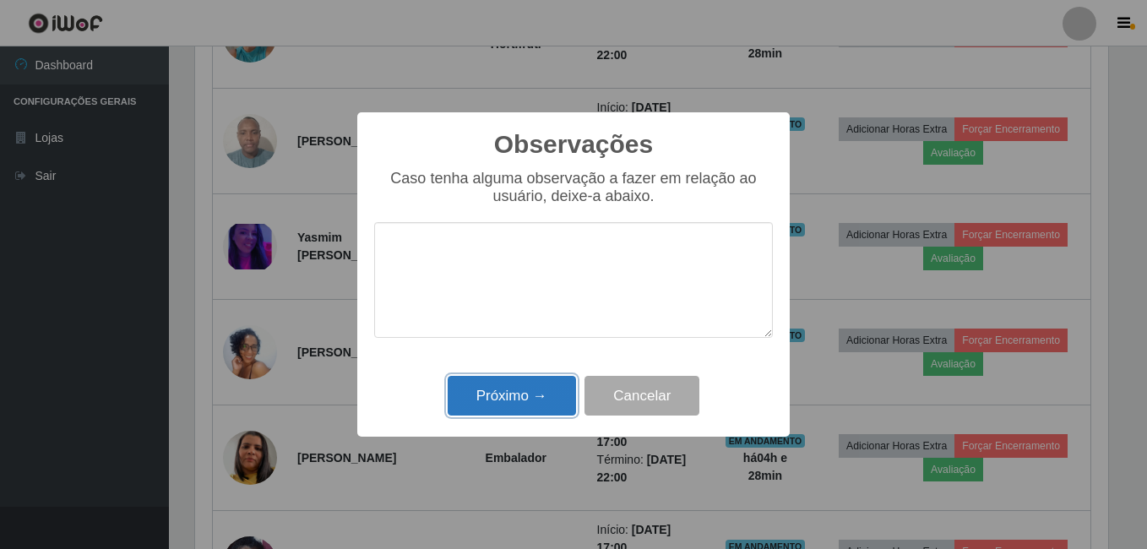
click at [549, 398] on button "Próximo →" at bounding box center [512, 396] width 128 height 40
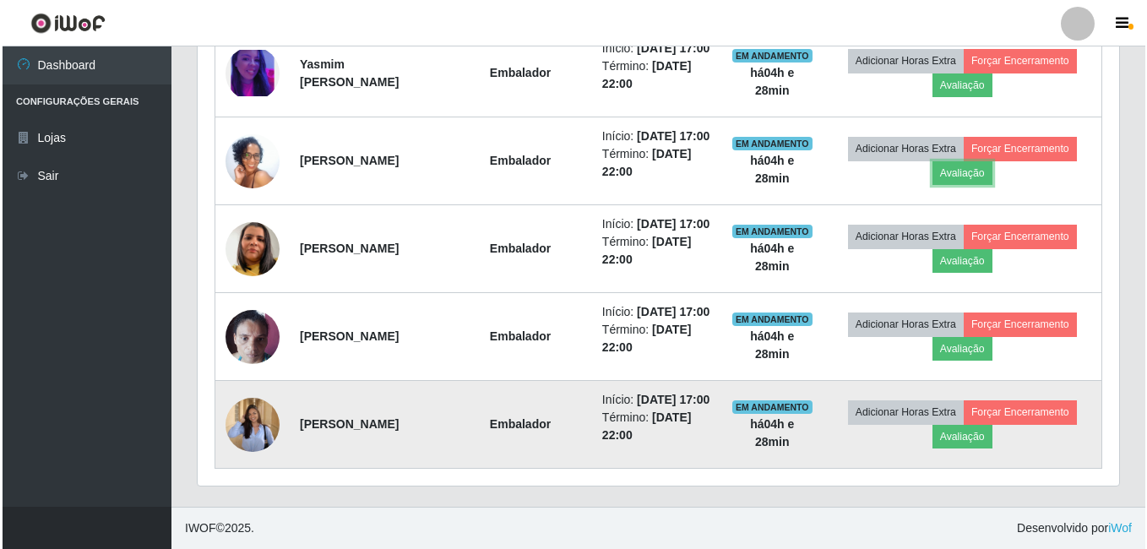
scroll to position [1328, 0]
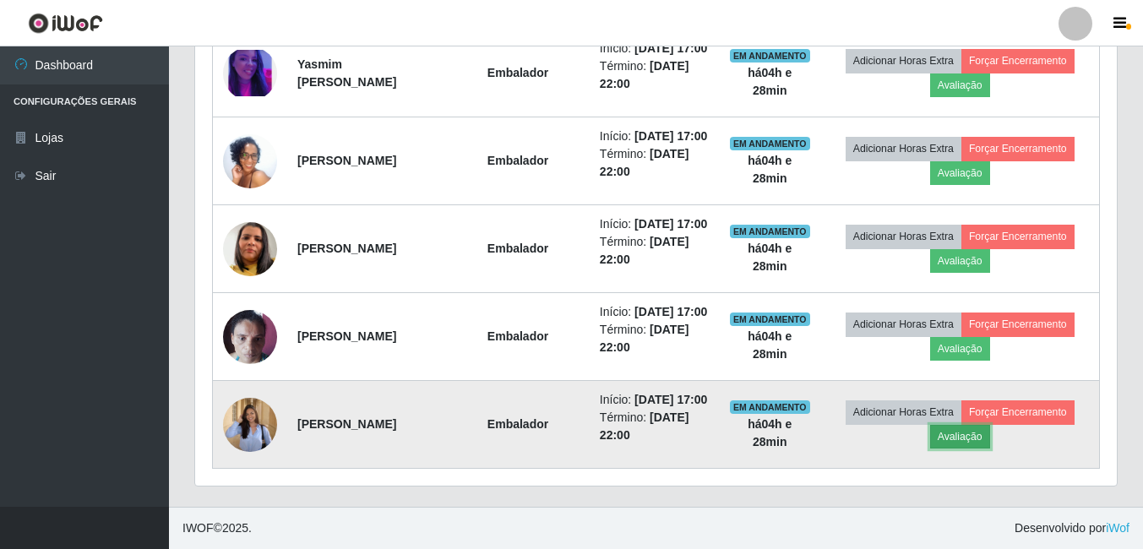
click at [960, 433] on button "Avaliação" at bounding box center [960, 437] width 60 height 24
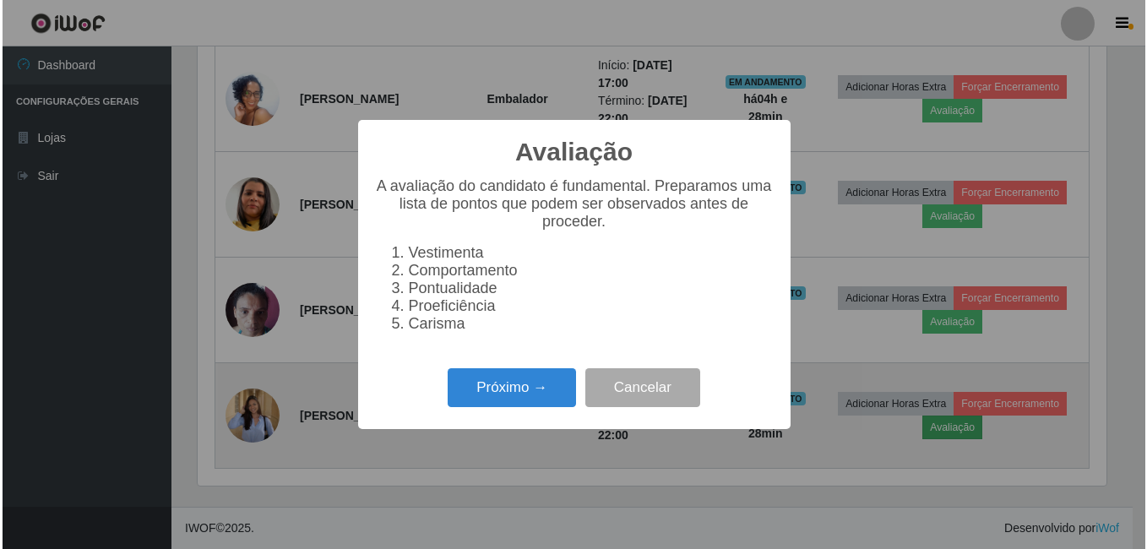
scroll to position [0, 0]
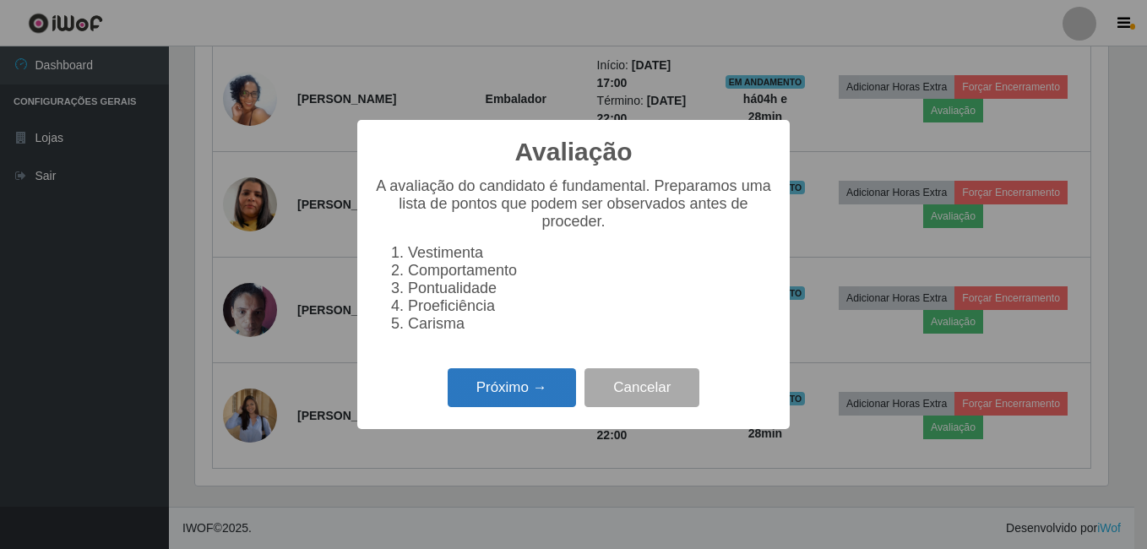
click at [476, 394] on button "Próximo →" at bounding box center [512, 388] width 128 height 40
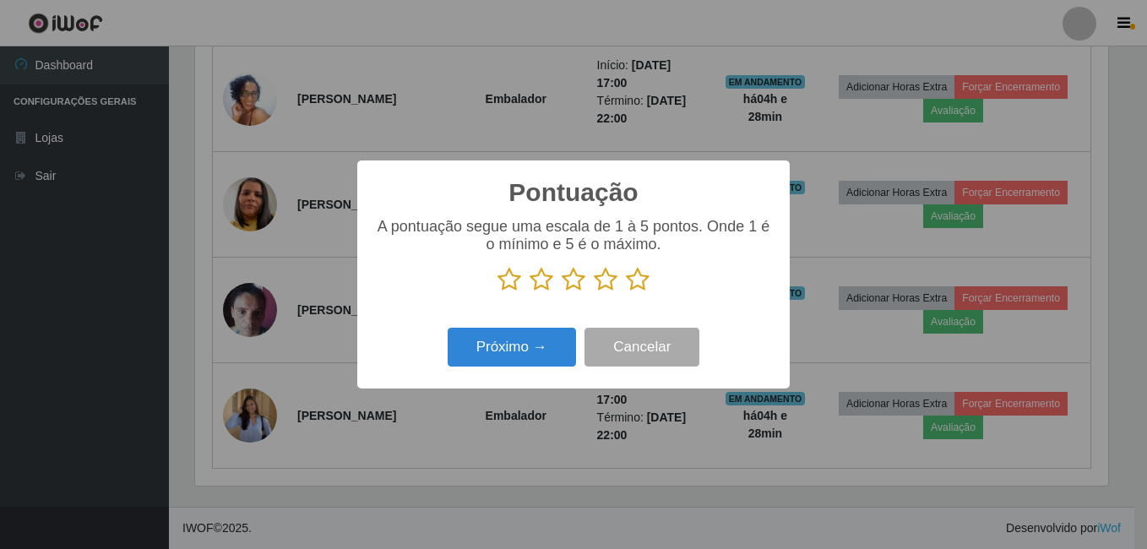
click at [642, 282] on icon at bounding box center [638, 279] width 24 height 25
click at [626, 292] on input "radio" at bounding box center [626, 292] width 0 height 0
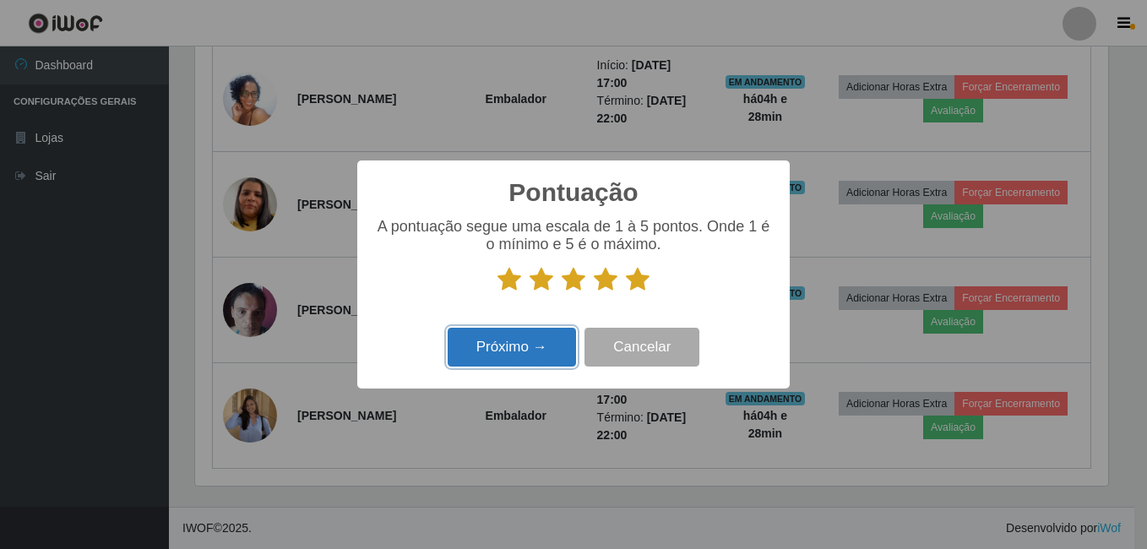
click at [566, 355] on button "Próximo →" at bounding box center [512, 348] width 128 height 40
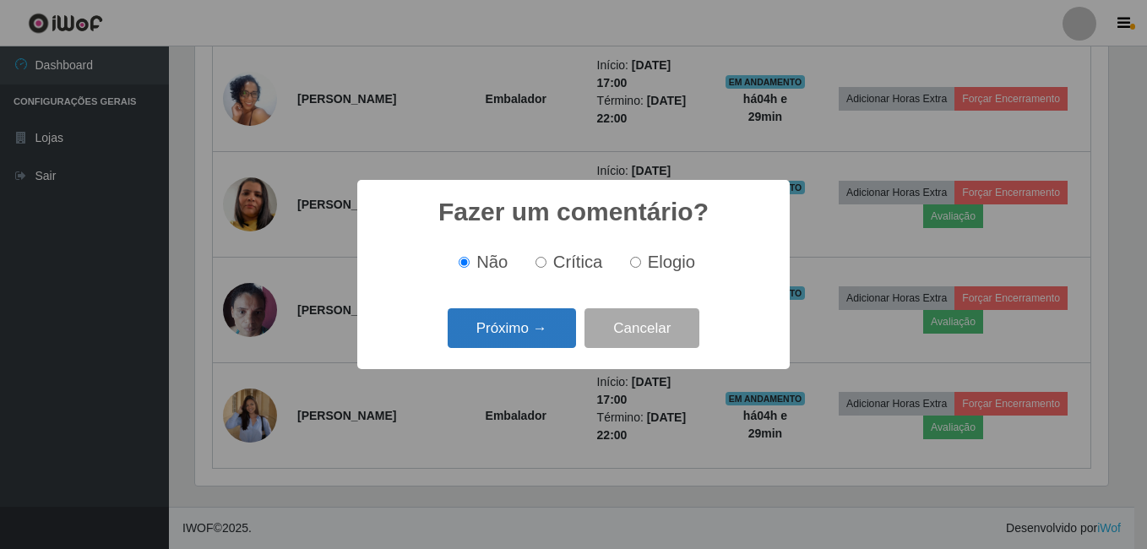
click at [560, 340] on button "Próximo →" at bounding box center [512, 328] width 128 height 40
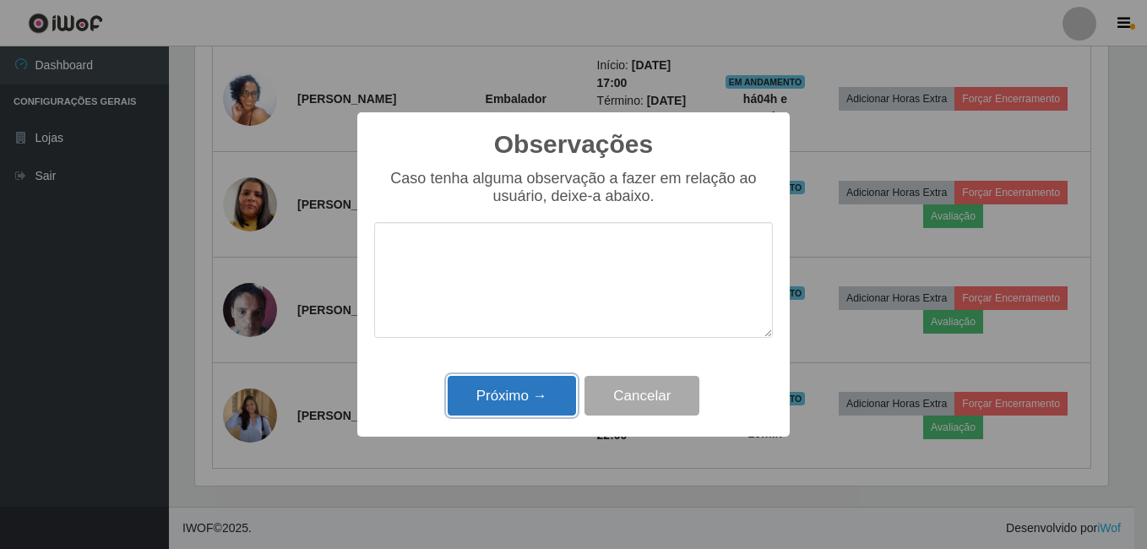
click at [541, 392] on button "Próximo →" at bounding box center [512, 396] width 128 height 40
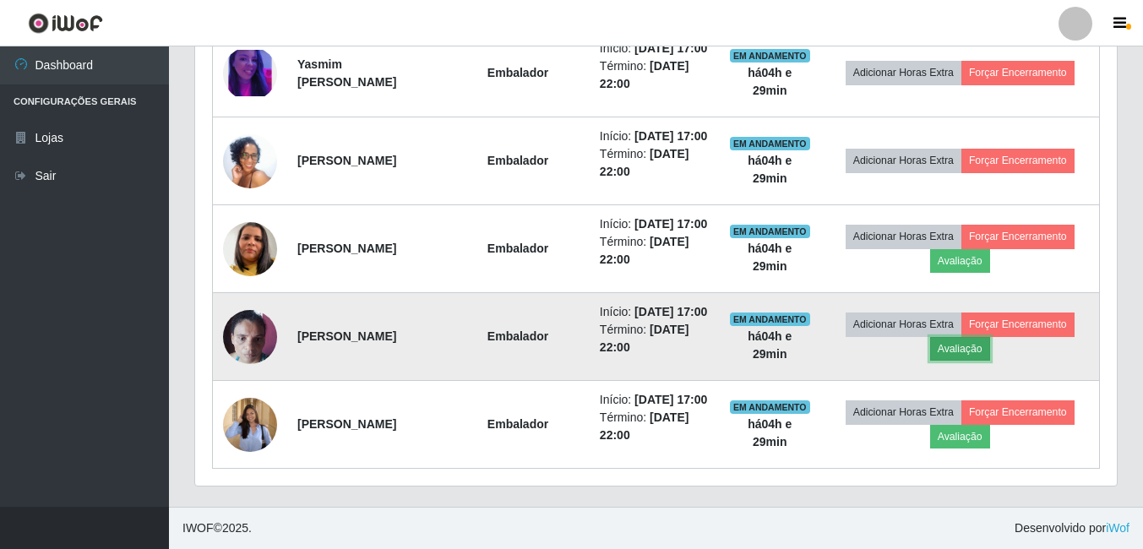
click at [966, 337] on button "Avaliação" at bounding box center [960, 349] width 60 height 24
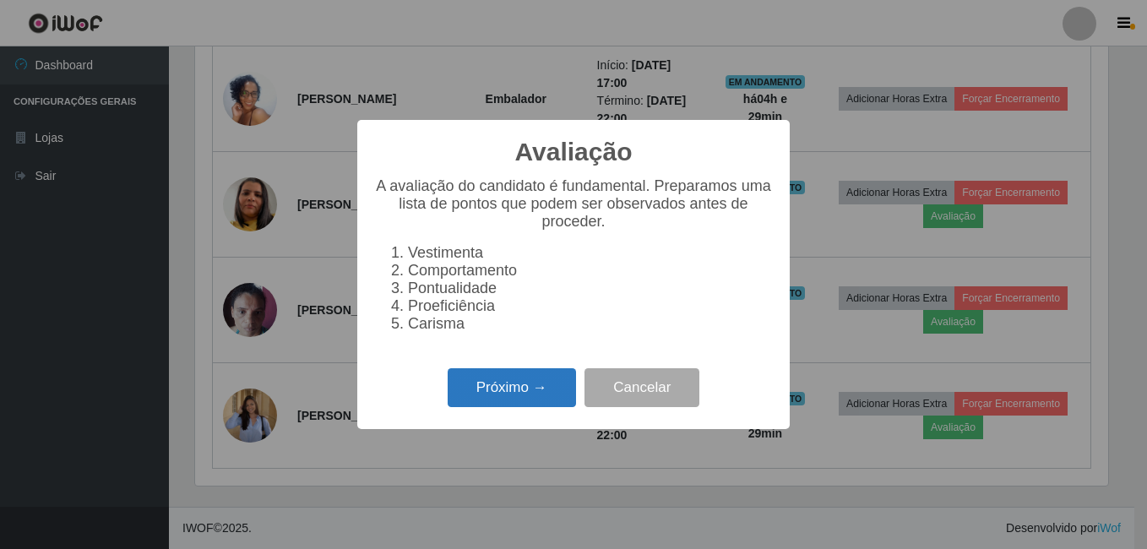
click at [556, 407] on button "Próximo →" at bounding box center [512, 388] width 128 height 40
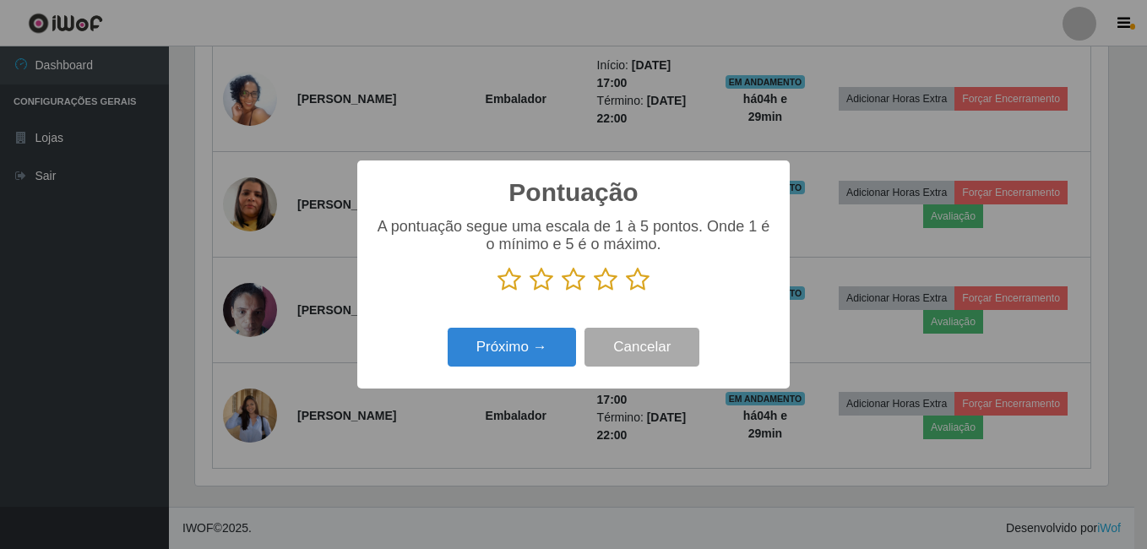
click at [634, 281] on icon at bounding box center [638, 279] width 24 height 25
click at [626, 292] on input "radio" at bounding box center [626, 292] width 0 height 0
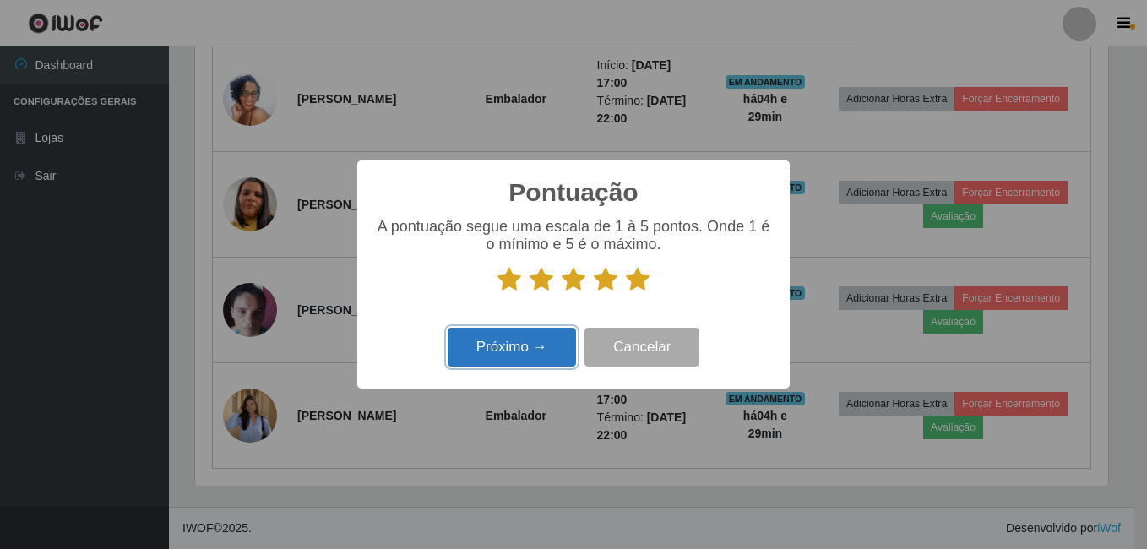
click at [558, 357] on button "Próximo →" at bounding box center [512, 348] width 128 height 40
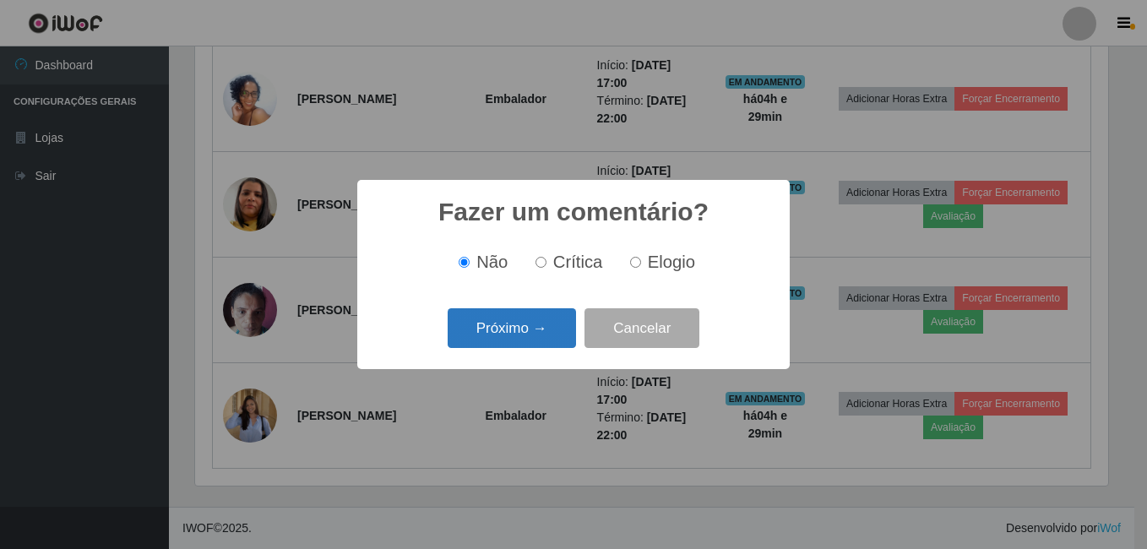
click at [556, 337] on button "Próximo →" at bounding box center [512, 328] width 128 height 40
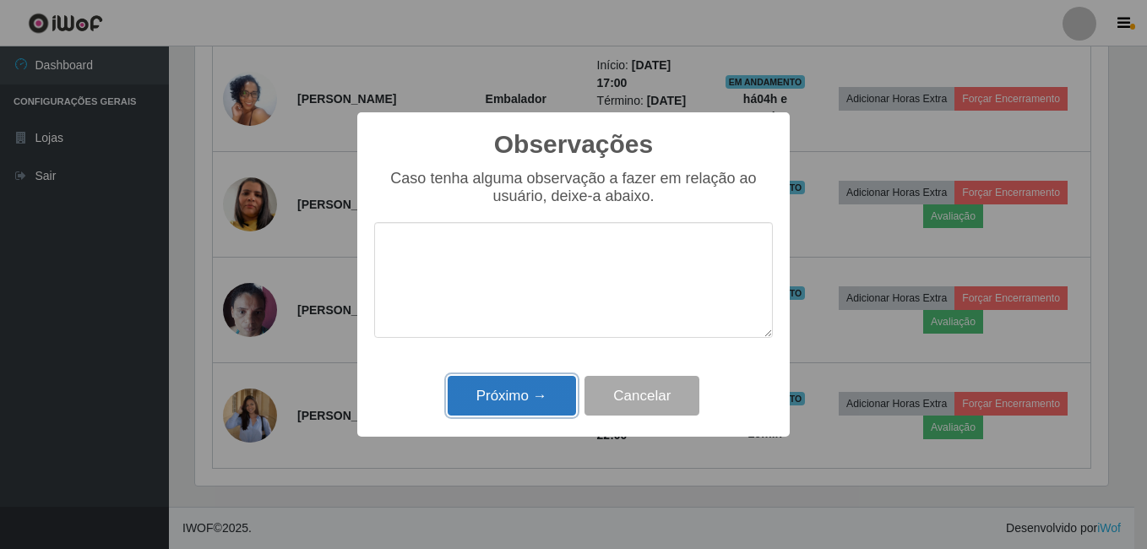
click at [545, 398] on button "Próximo →" at bounding box center [512, 396] width 128 height 40
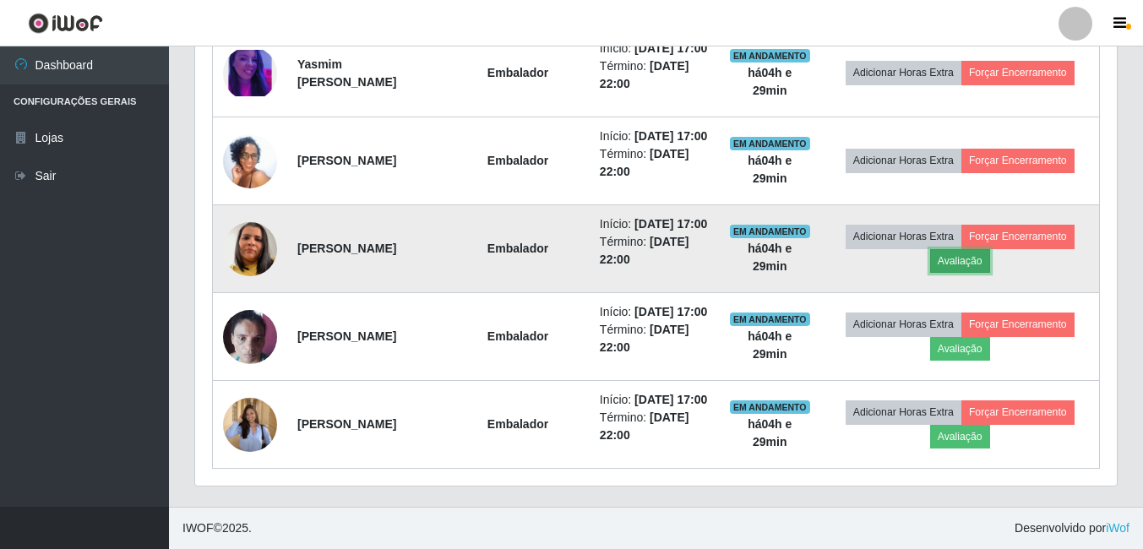
click at [986, 249] on button "Avaliação" at bounding box center [960, 261] width 60 height 24
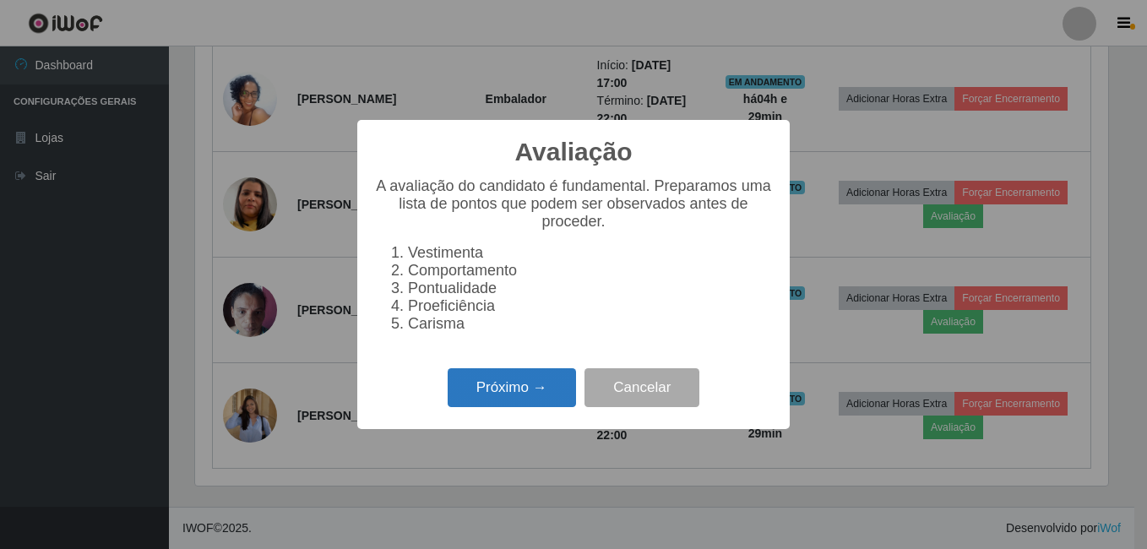
click at [504, 405] on button "Próximo →" at bounding box center [512, 388] width 128 height 40
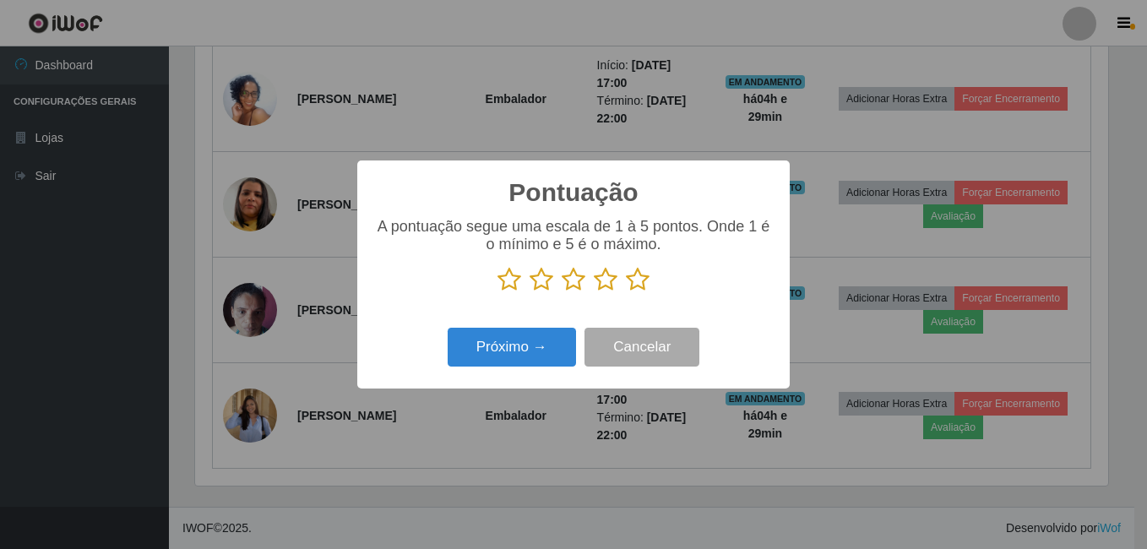
click at [637, 281] on icon at bounding box center [638, 279] width 24 height 25
click at [626, 292] on input "radio" at bounding box center [626, 292] width 0 height 0
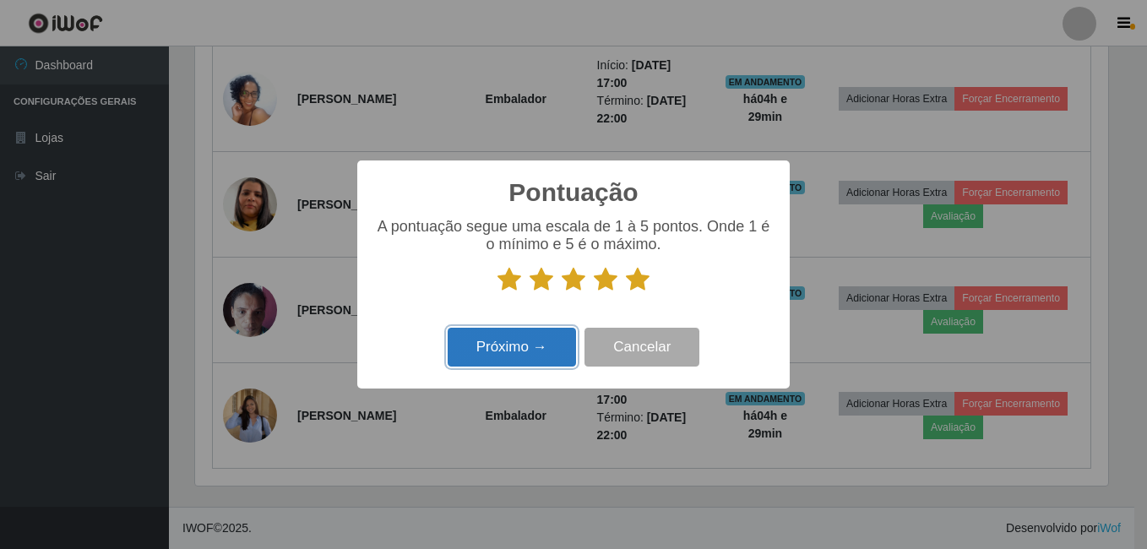
click at [514, 353] on button "Próximo →" at bounding box center [512, 348] width 128 height 40
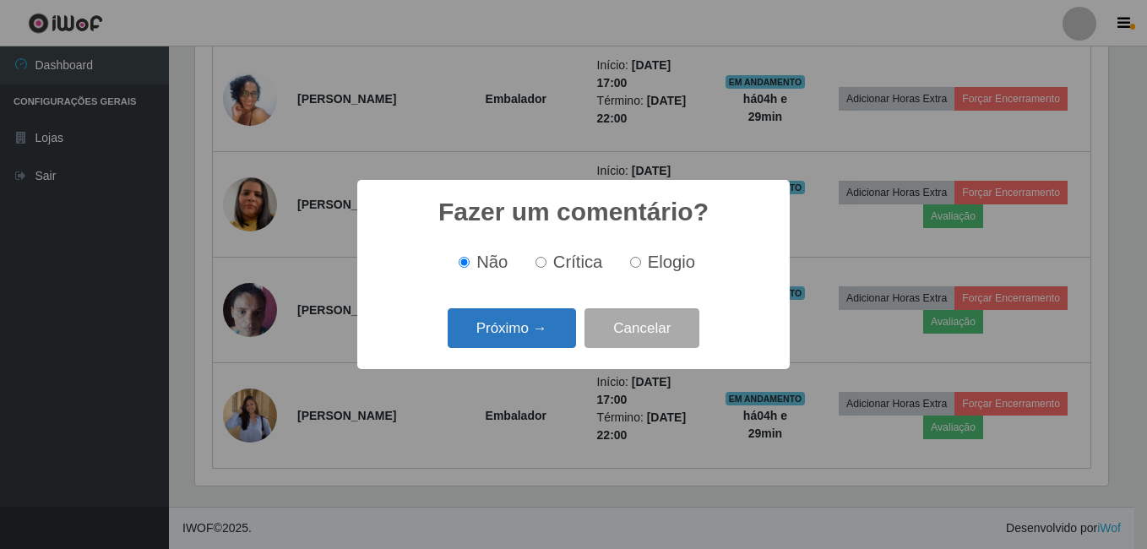
click at [515, 335] on button "Próximo →" at bounding box center [512, 328] width 128 height 40
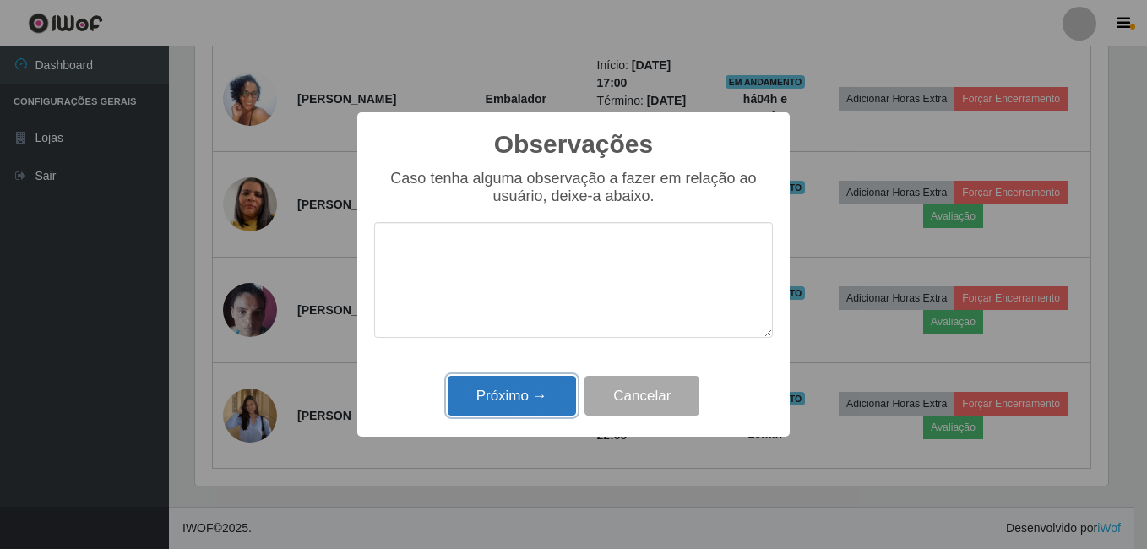
click at [523, 403] on button "Próximo →" at bounding box center [512, 396] width 128 height 40
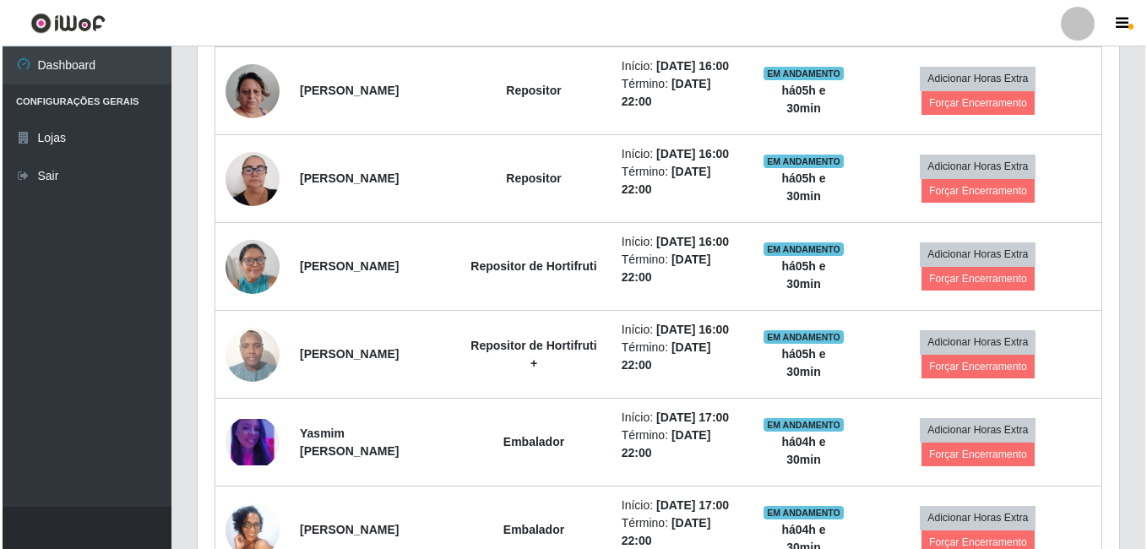
scroll to position [821, 0]
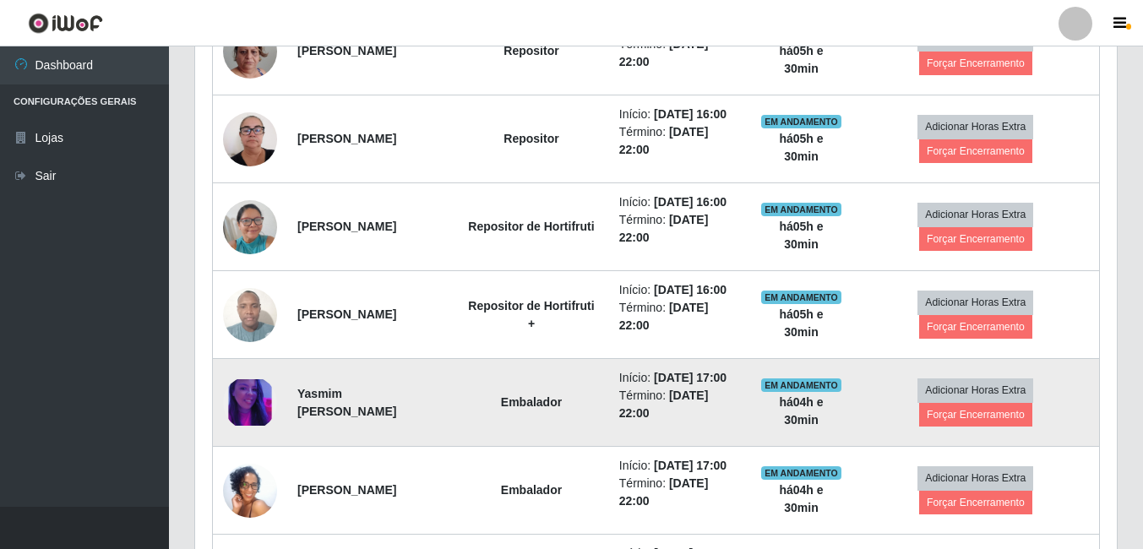
click at [242, 426] on img at bounding box center [250, 402] width 54 height 46
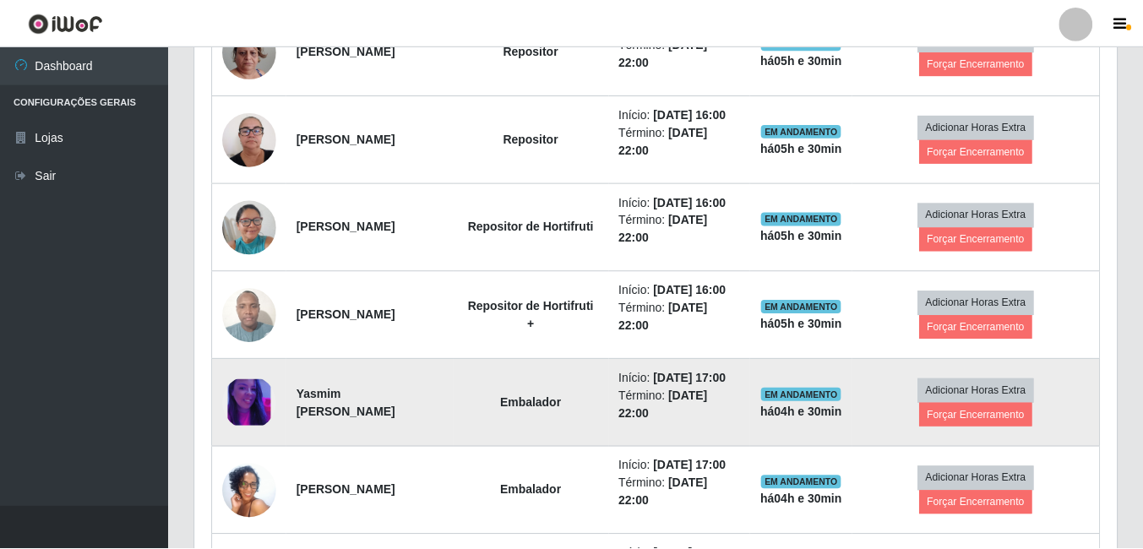
scroll to position [351, 913]
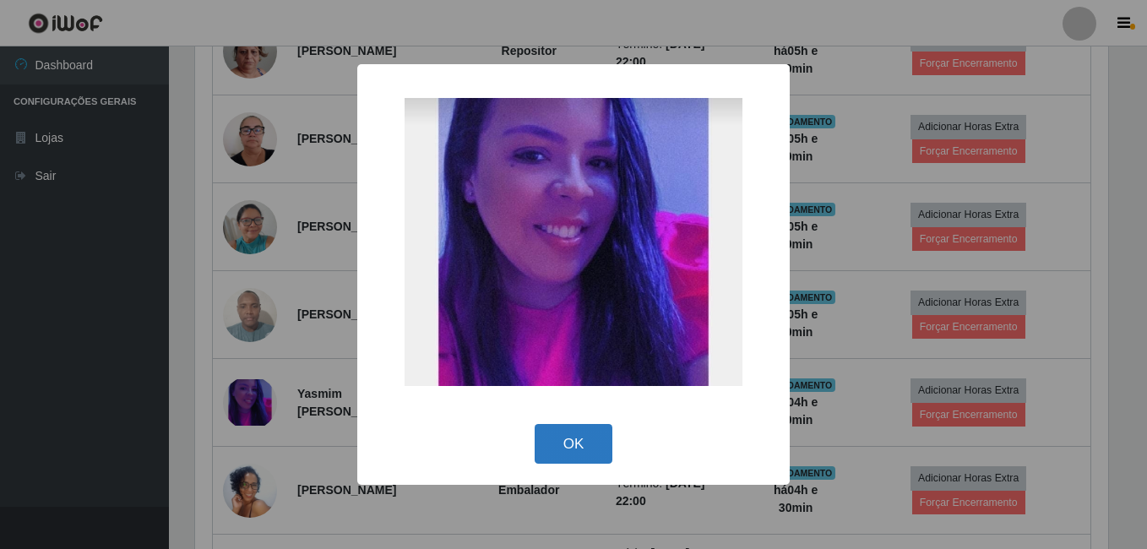
click at [582, 440] on button "OK" at bounding box center [574, 444] width 79 height 40
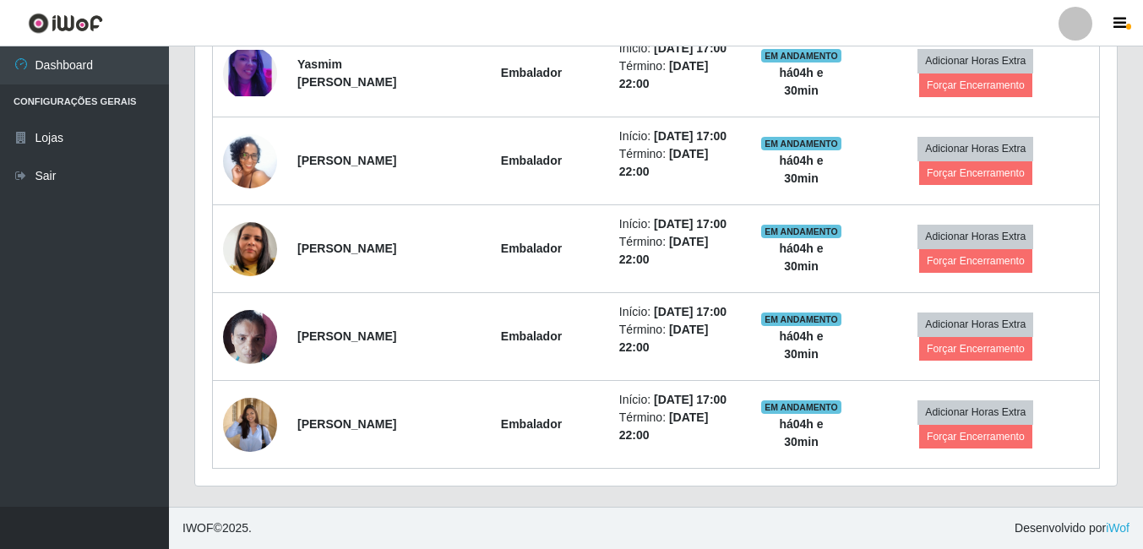
scroll to position [1328, 0]
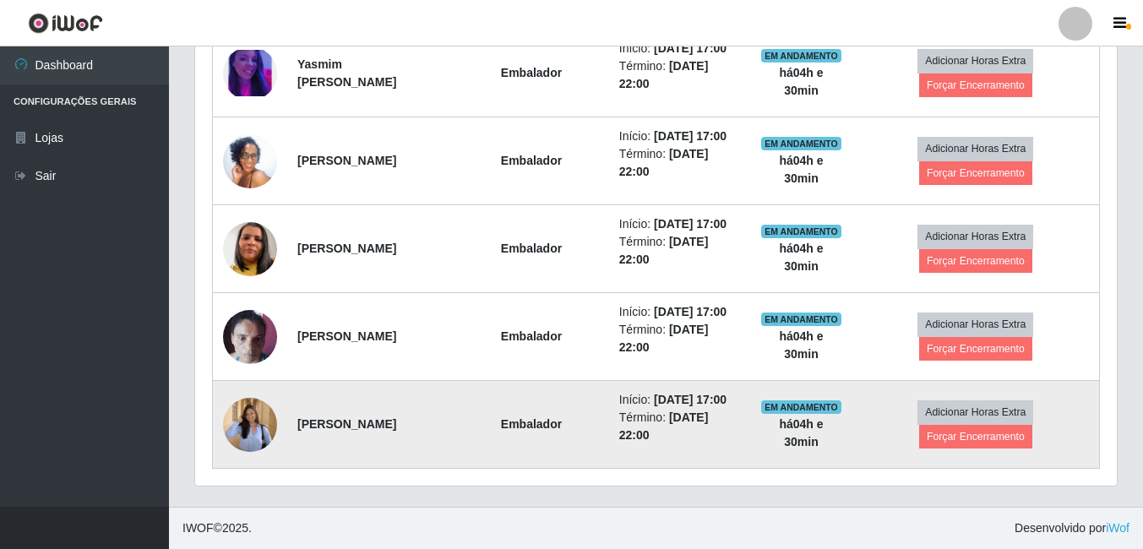
click at [238, 410] on img at bounding box center [250, 424] width 54 height 70
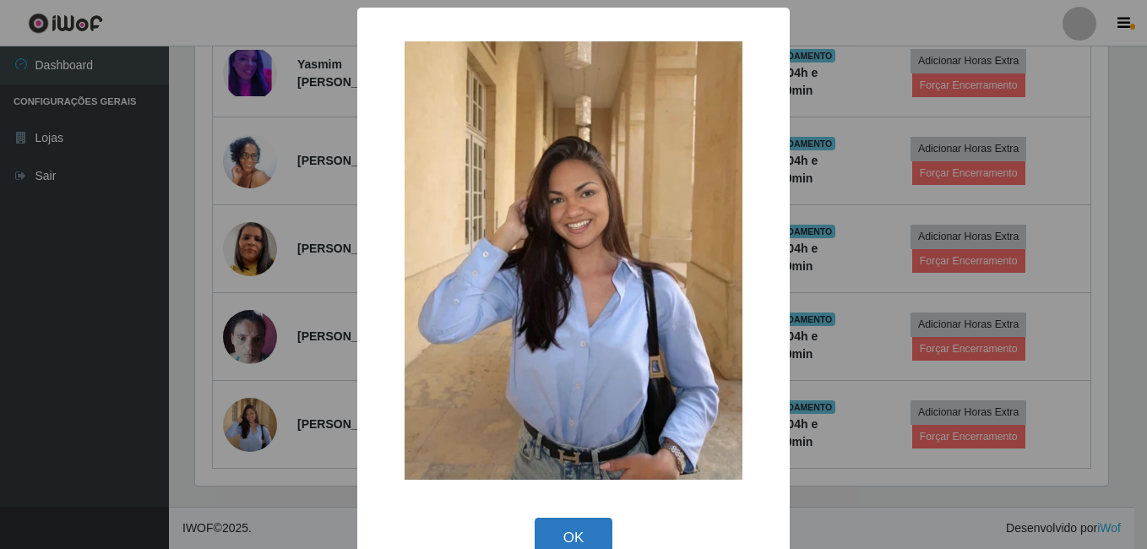
click at [573, 535] on button "OK" at bounding box center [574, 538] width 79 height 40
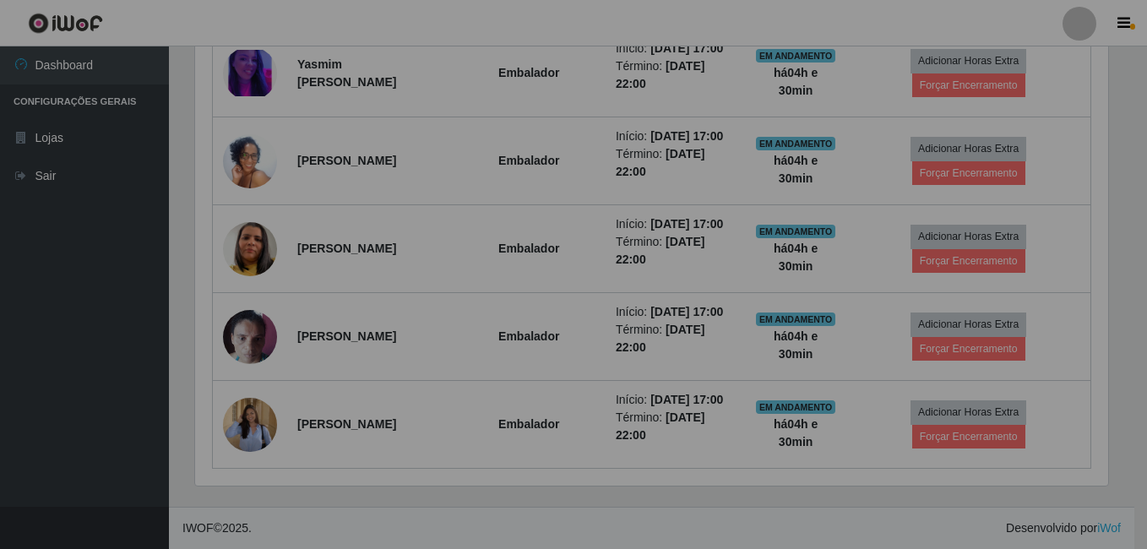
scroll to position [351, 922]
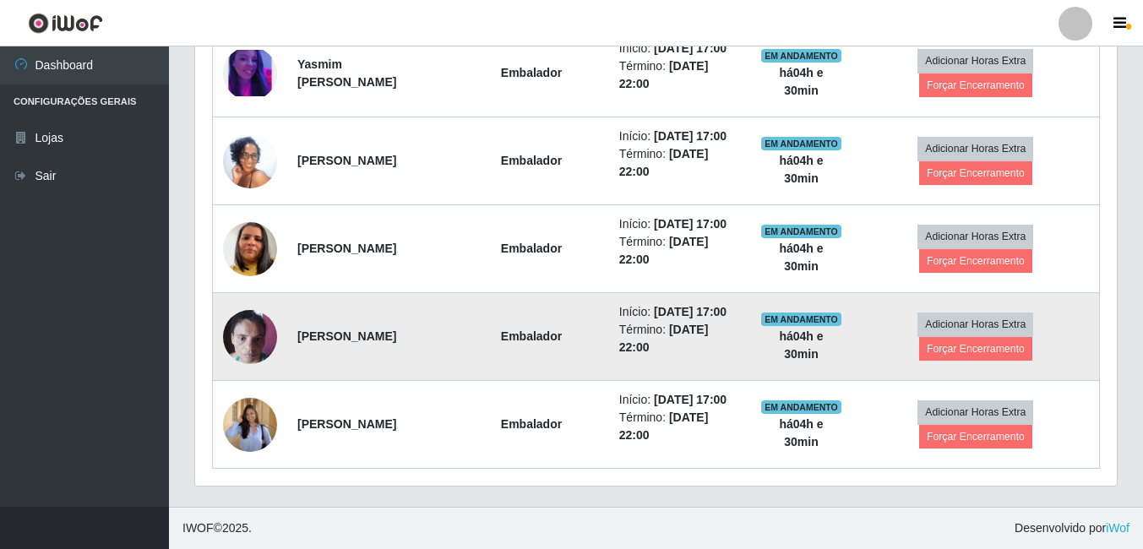
click at [243, 313] on img at bounding box center [250, 337] width 54 height 72
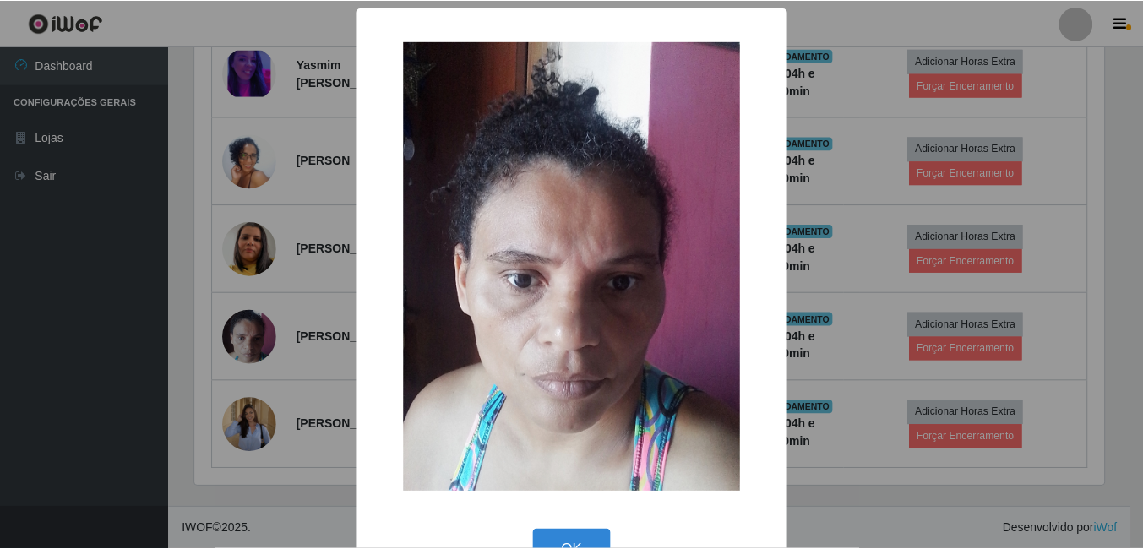
scroll to position [351, 913]
click at [590, 530] on button "OK" at bounding box center [574, 550] width 79 height 40
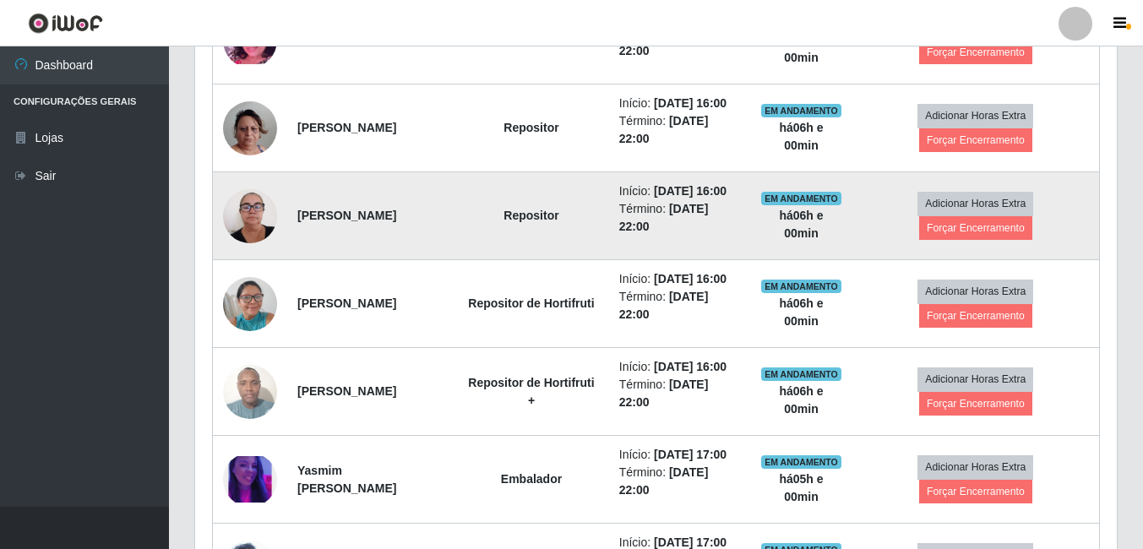
scroll to position [652, 0]
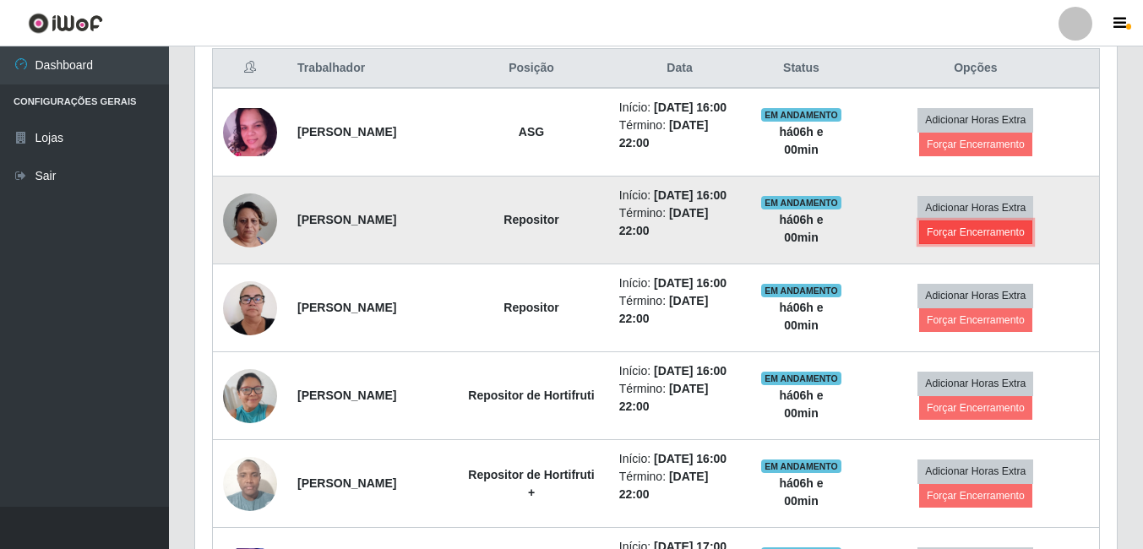
click at [947, 244] on button "Forçar Encerramento" at bounding box center [975, 232] width 113 height 24
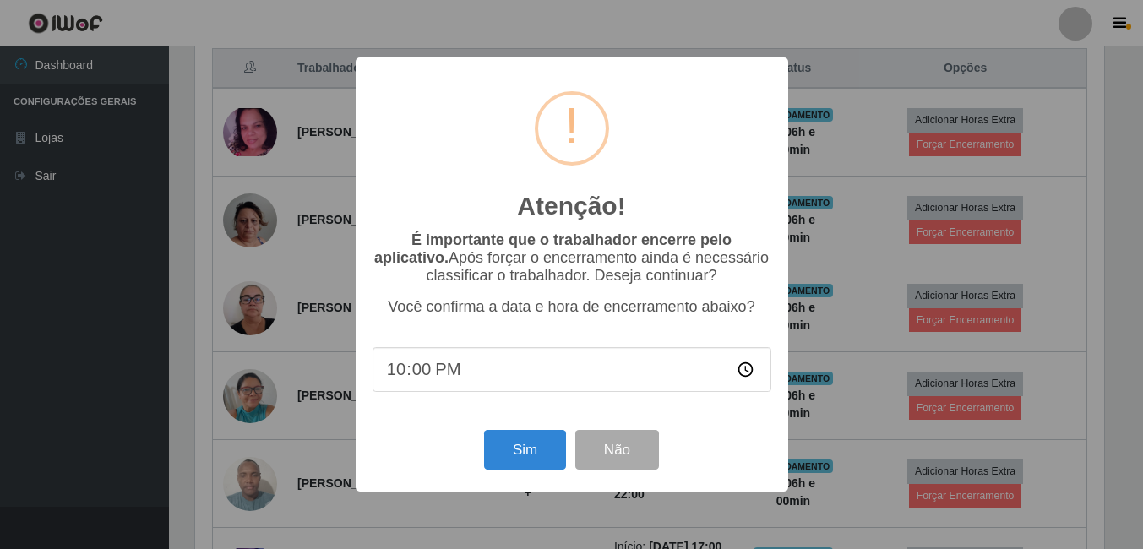
scroll to position [351, 913]
click at [535, 460] on button "Sim" at bounding box center [527, 450] width 82 height 40
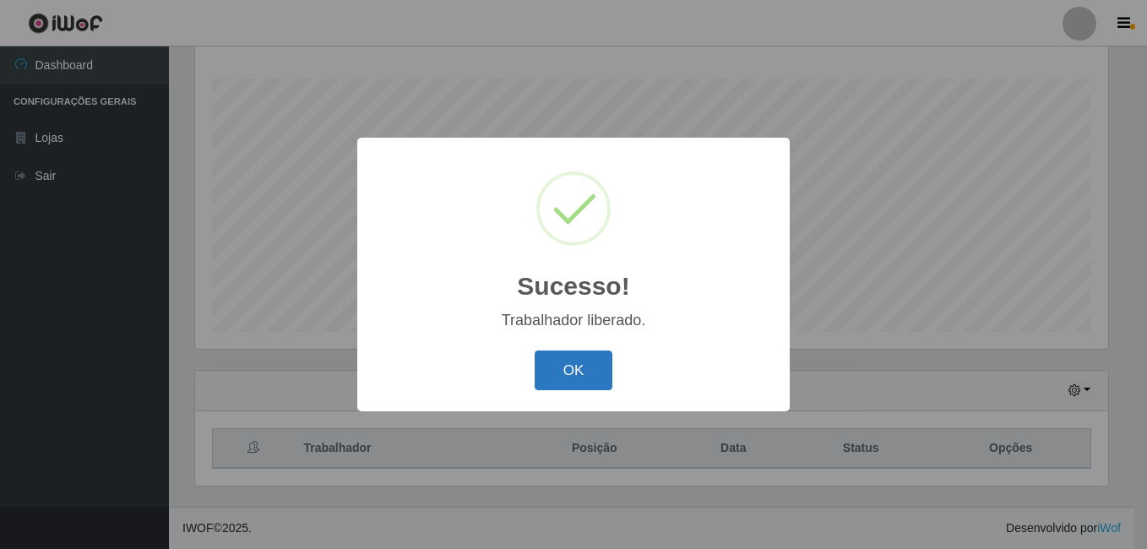
click at [568, 362] on button "OK" at bounding box center [574, 371] width 79 height 40
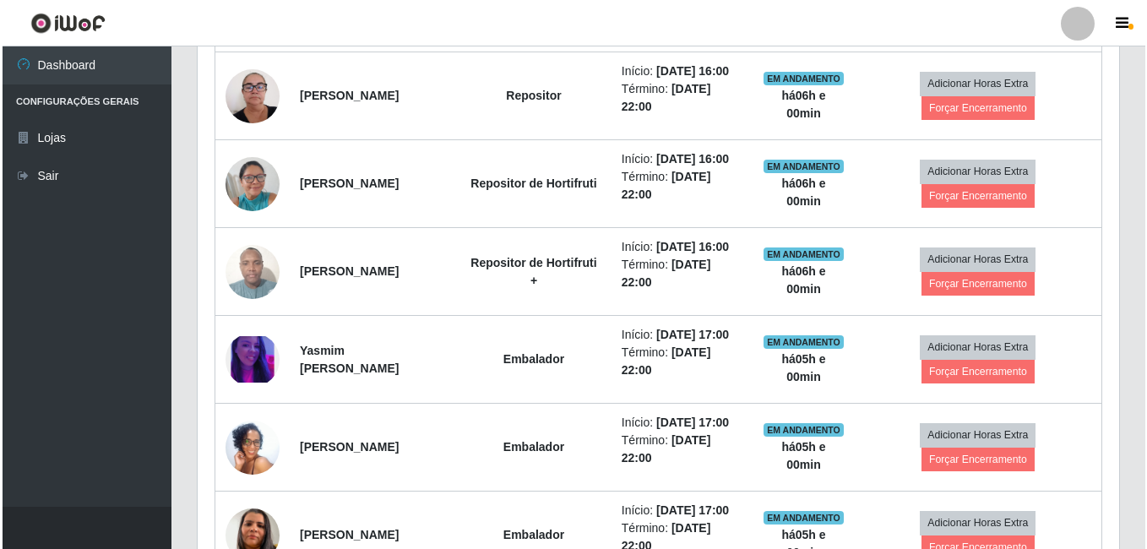
scroll to position [779, 0]
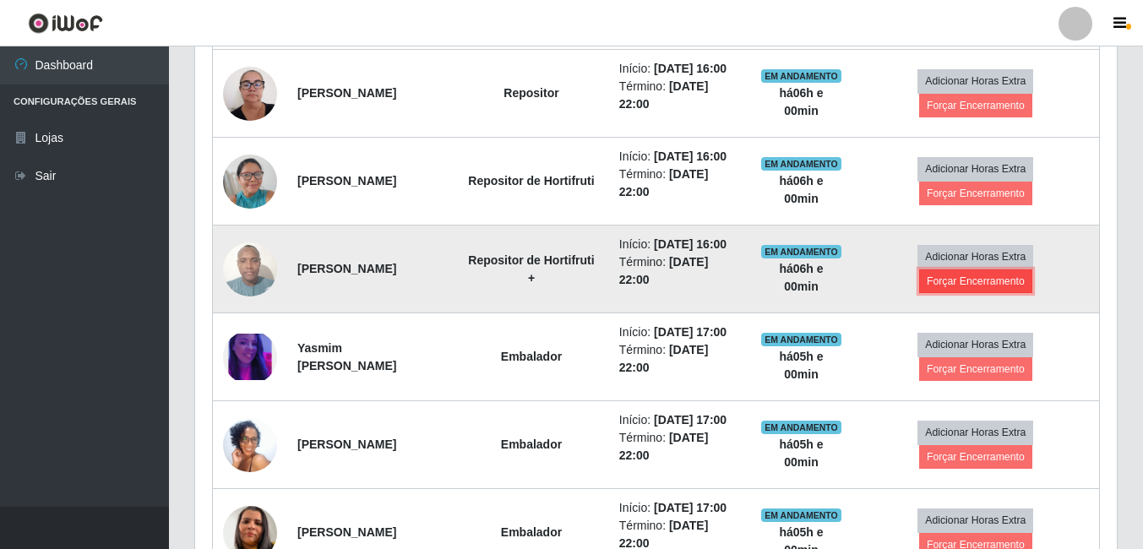
click at [965, 293] on button "Forçar Encerramento" at bounding box center [975, 281] width 113 height 24
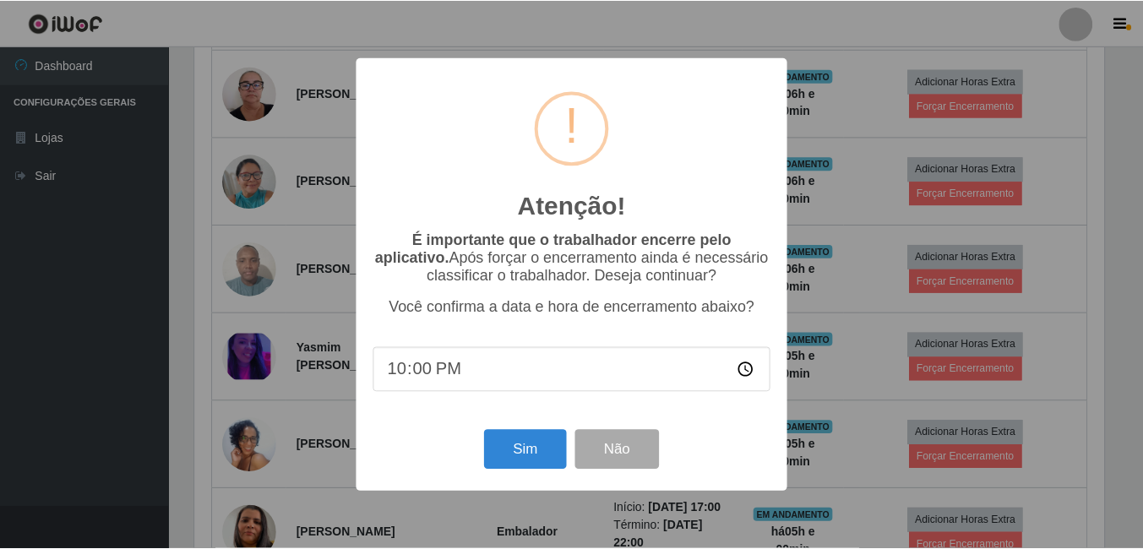
scroll to position [351, 913]
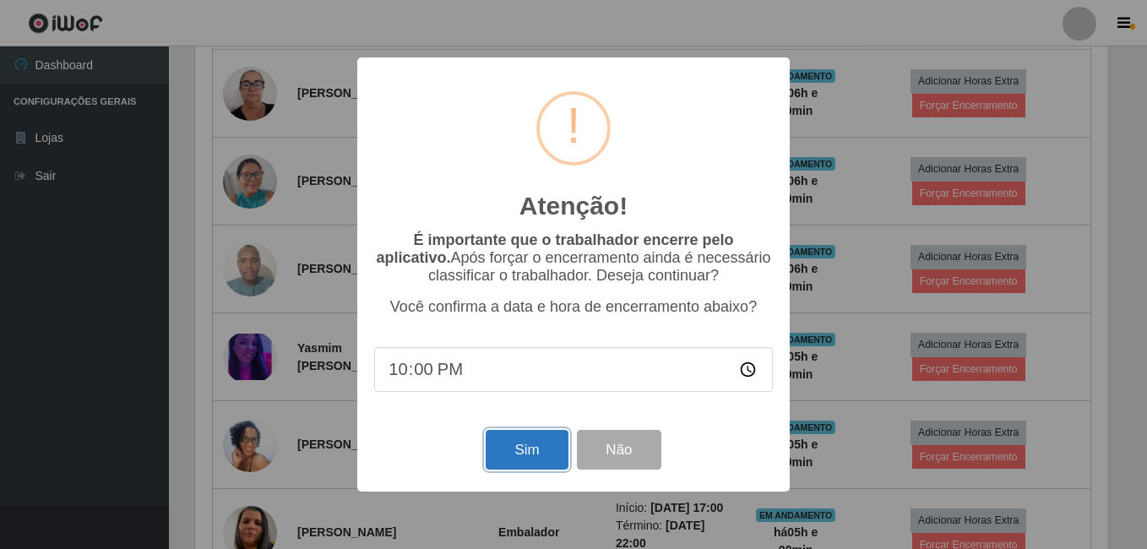
click at [511, 462] on button "Sim" at bounding box center [527, 450] width 82 height 40
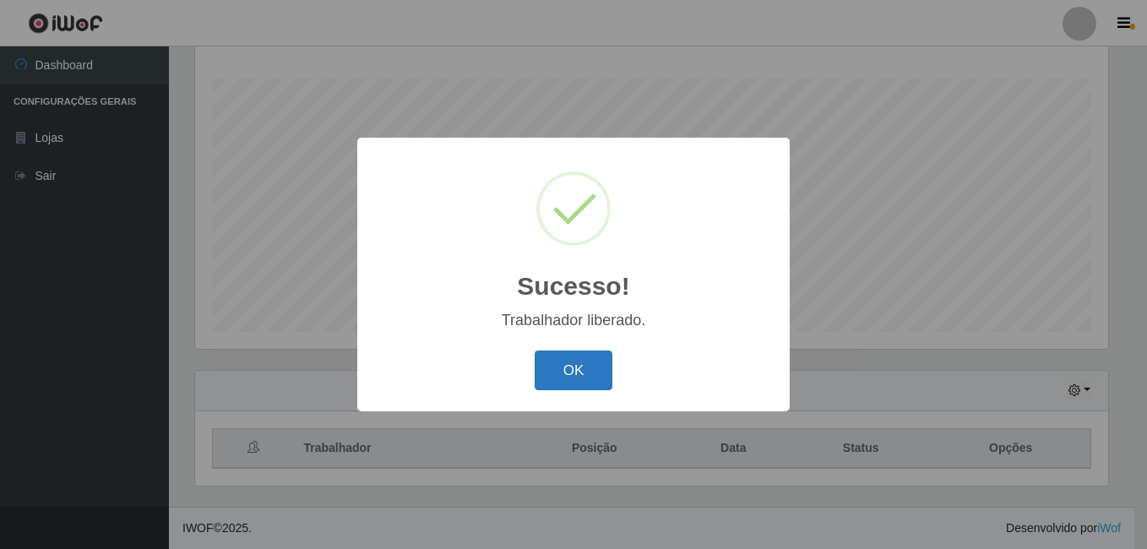
click at [576, 368] on button "OK" at bounding box center [574, 371] width 79 height 40
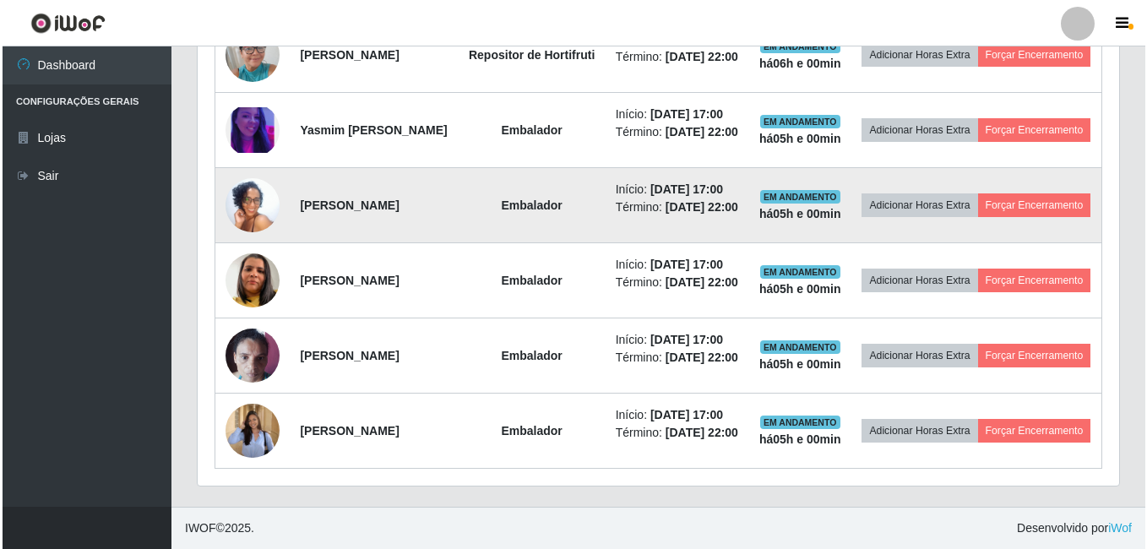
scroll to position [948, 0]
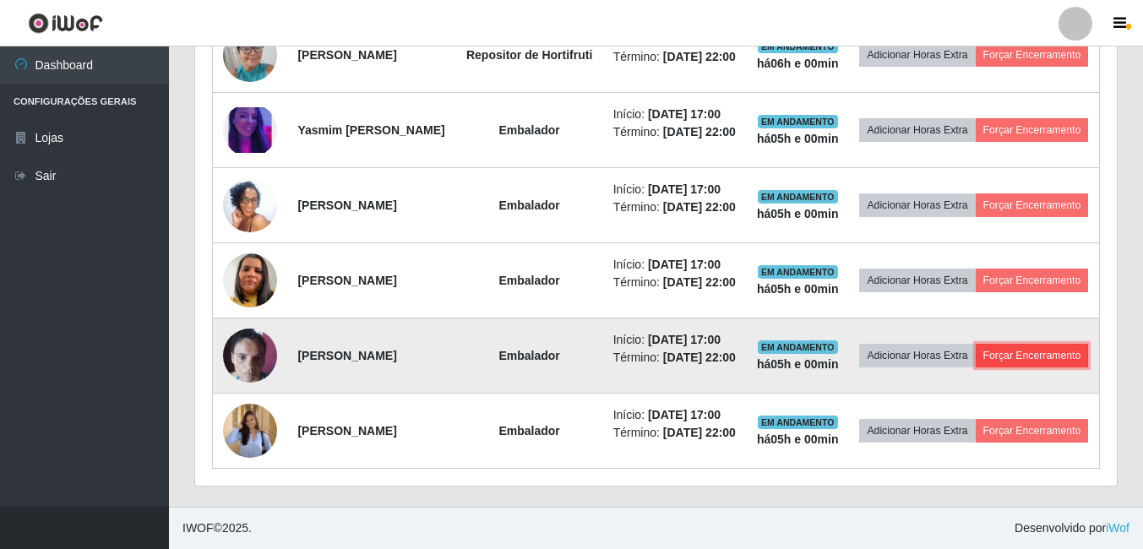
click at [976, 367] on button "Forçar Encerramento" at bounding box center [1032, 356] width 113 height 24
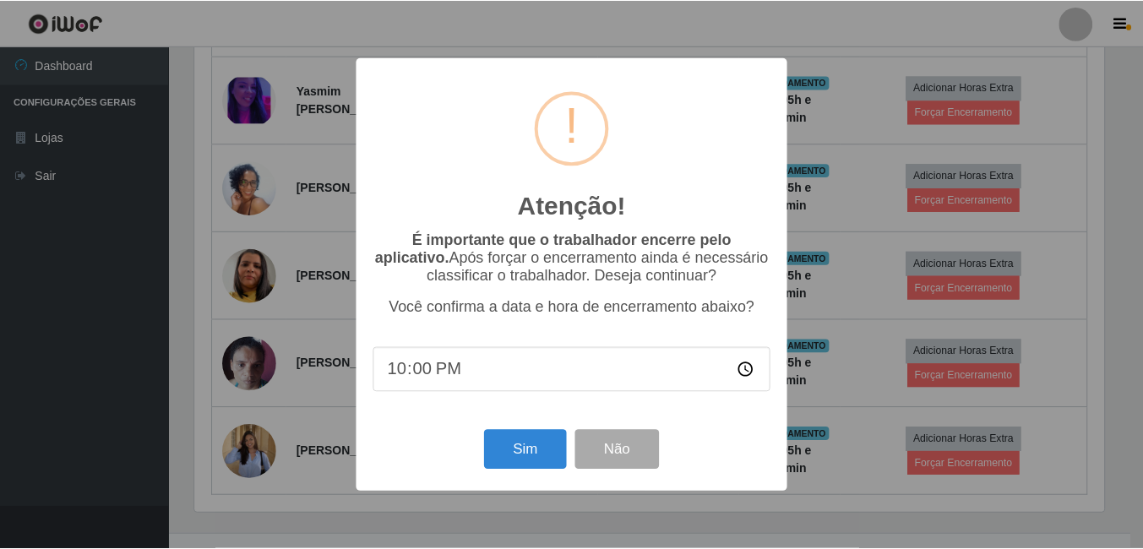
scroll to position [351, 913]
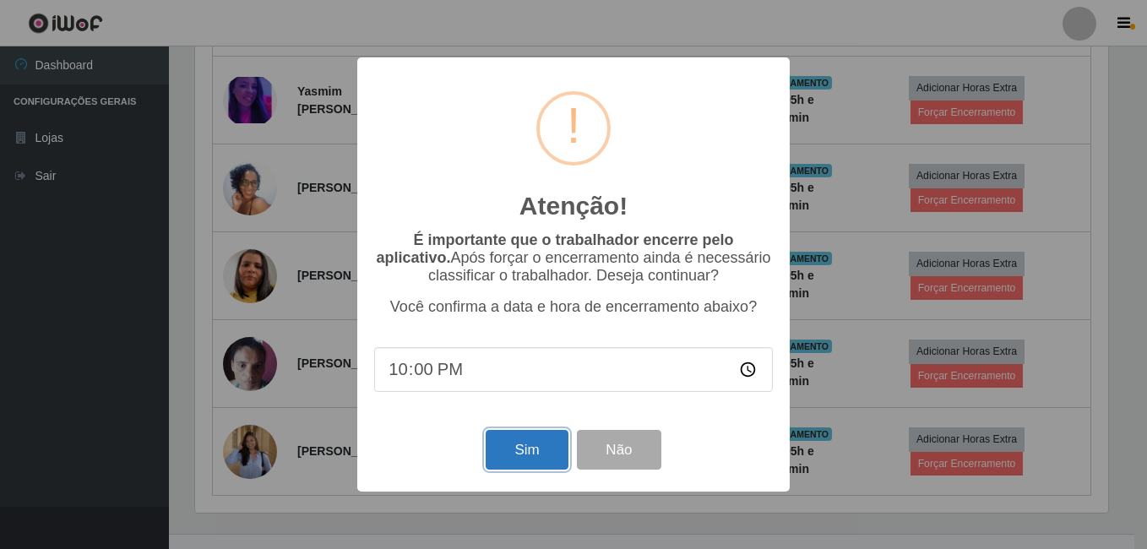
click at [532, 459] on button "Sim" at bounding box center [527, 450] width 82 height 40
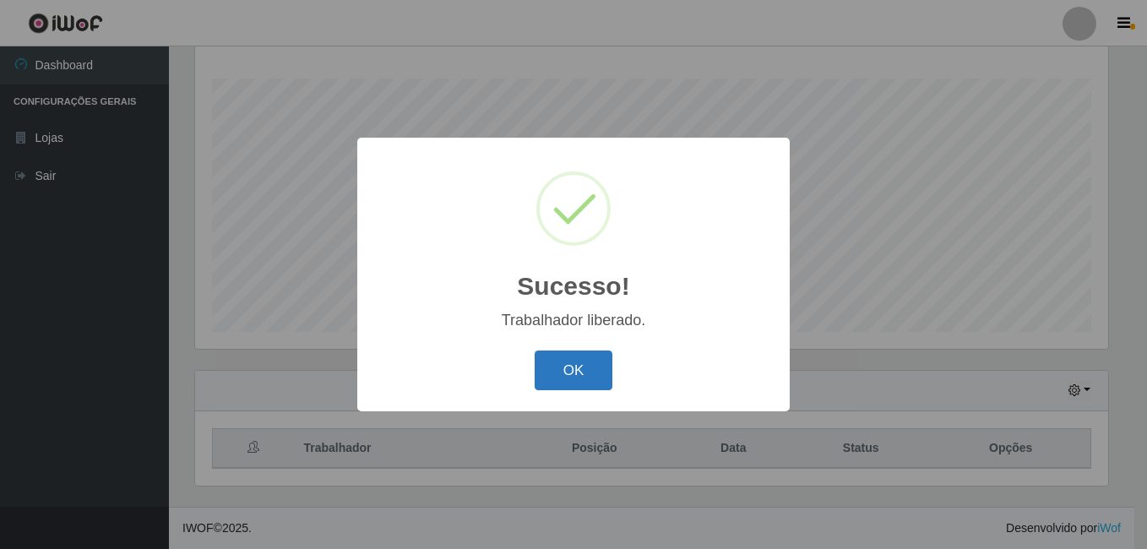
click at [558, 351] on button "OK" at bounding box center [574, 371] width 79 height 40
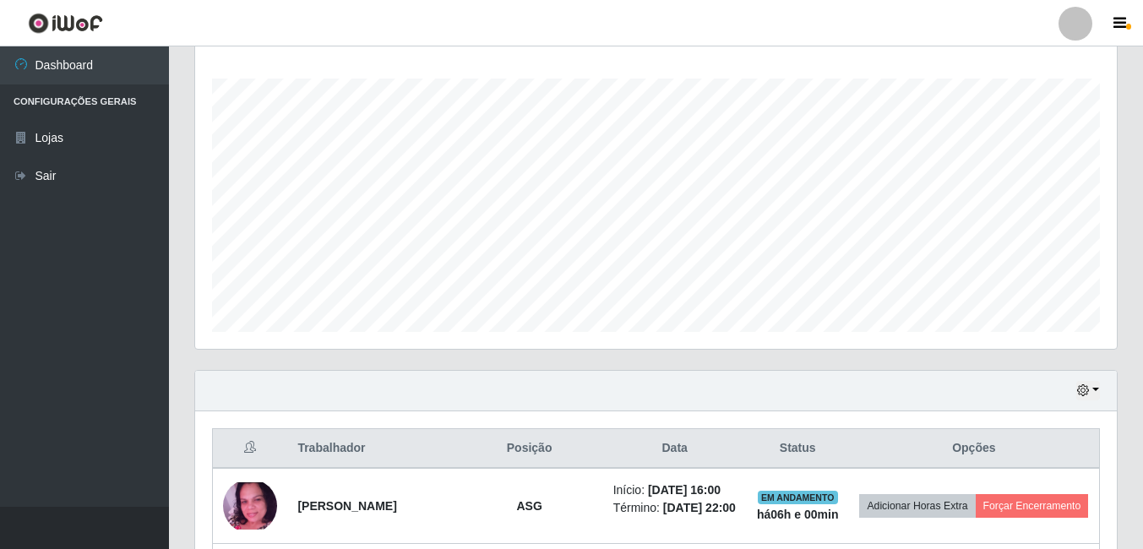
scroll to position [351, 922]
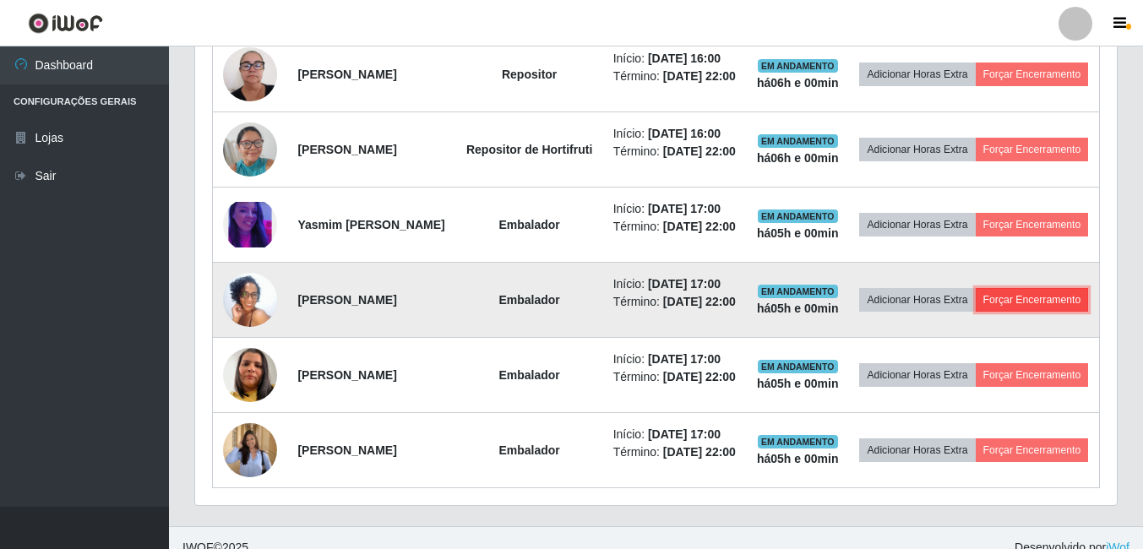
click at [1002, 312] on button "Forçar Encerramento" at bounding box center [1032, 300] width 113 height 24
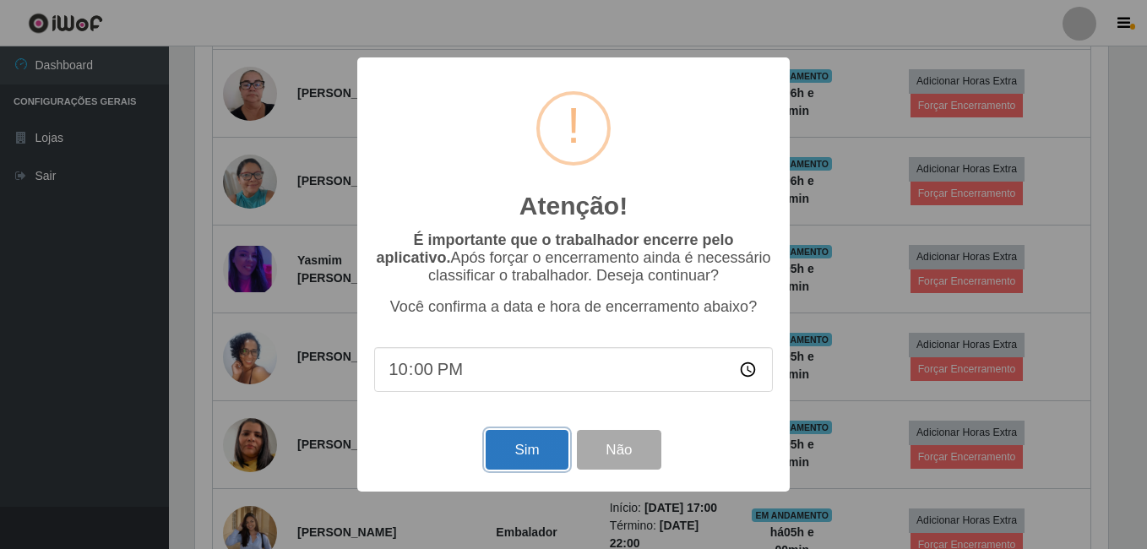
click at [547, 454] on button "Sim" at bounding box center [527, 450] width 82 height 40
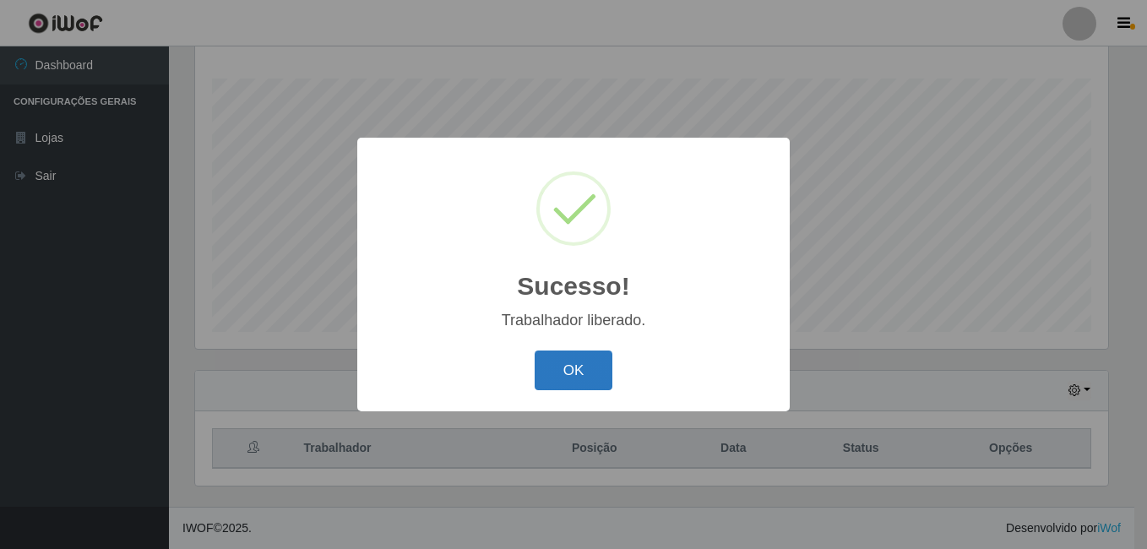
click at [557, 360] on button "OK" at bounding box center [574, 371] width 79 height 40
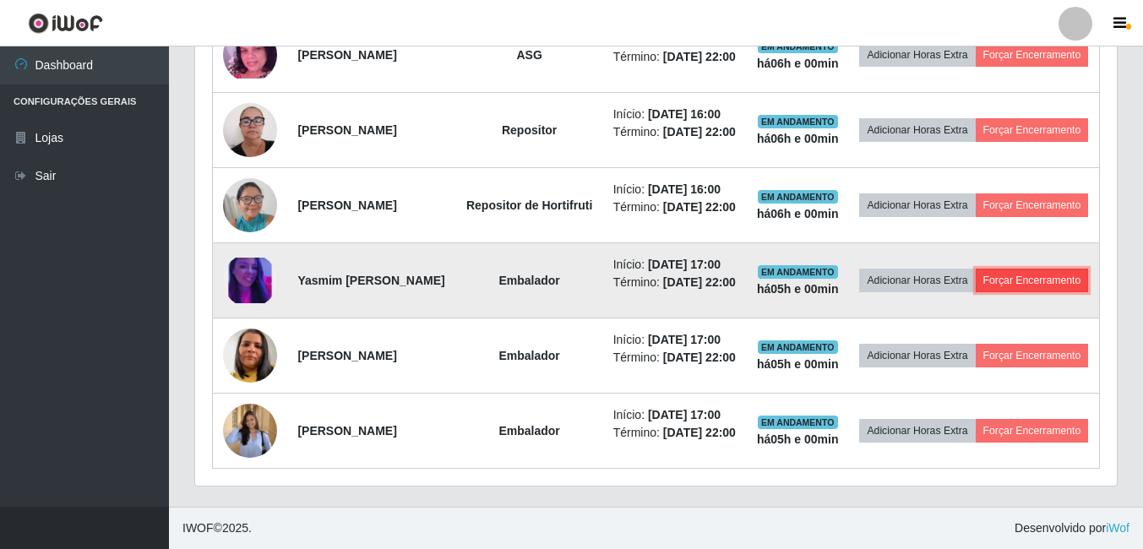
click at [976, 292] on button "Forçar Encerramento" at bounding box center [1032, 281] width 113 height 24
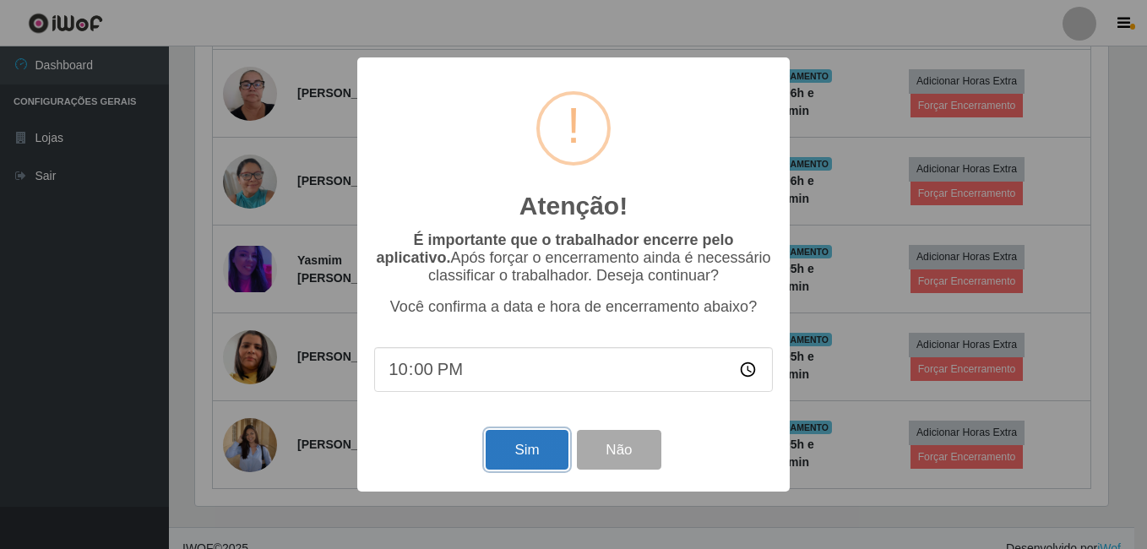
click at [515, 462] on button "Sim" at bounding box center [527, 450] width 82 height 40
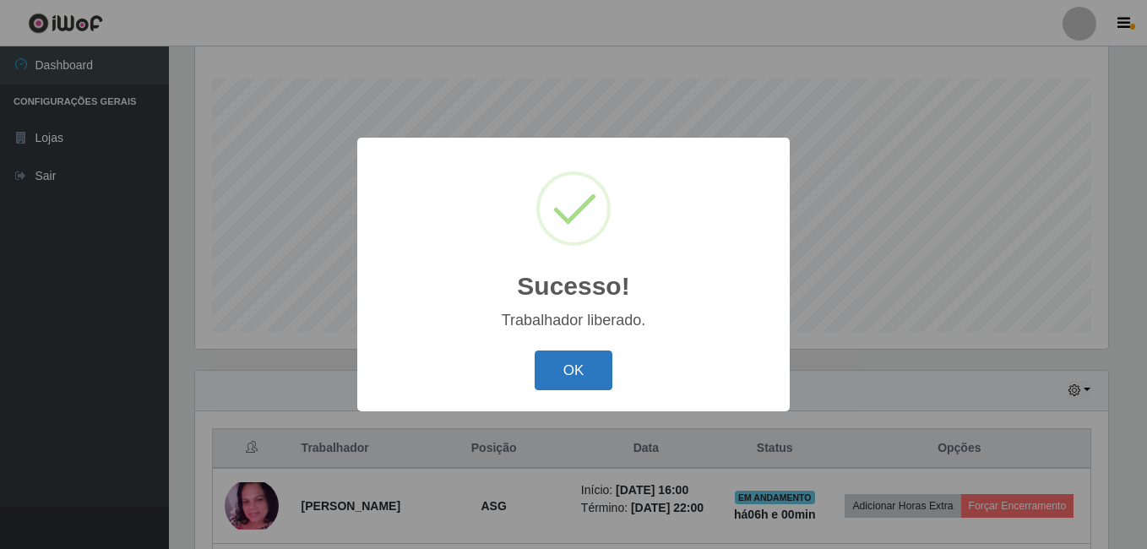
click at [578, 379] on button "OK" at bounding box center [574, 371] width 79 height 40
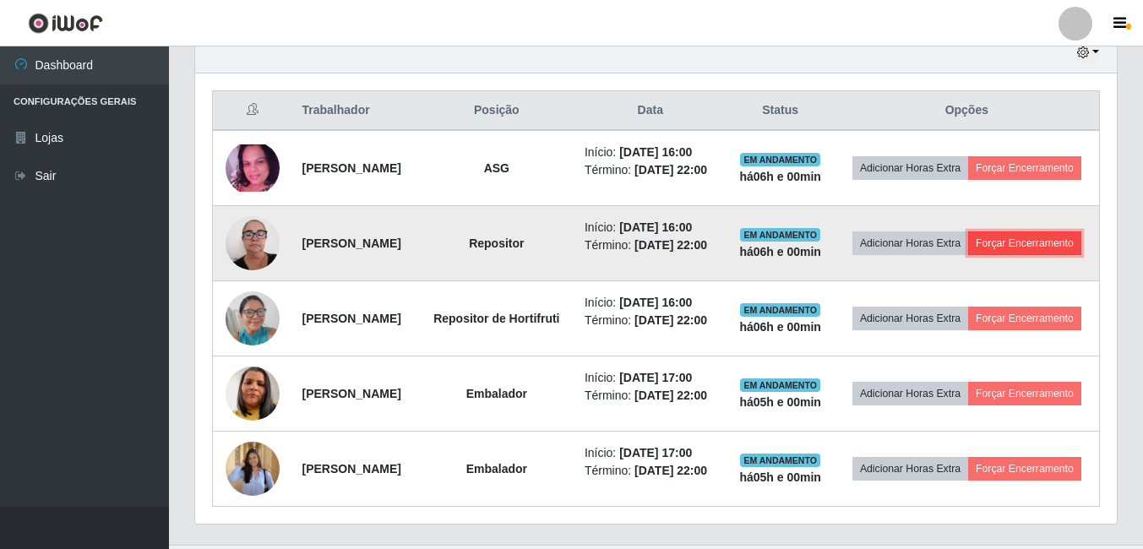
click at [1027, 255] on button "Forçar Encerramento" at bounding box center [1024, 243] width 113 height 24
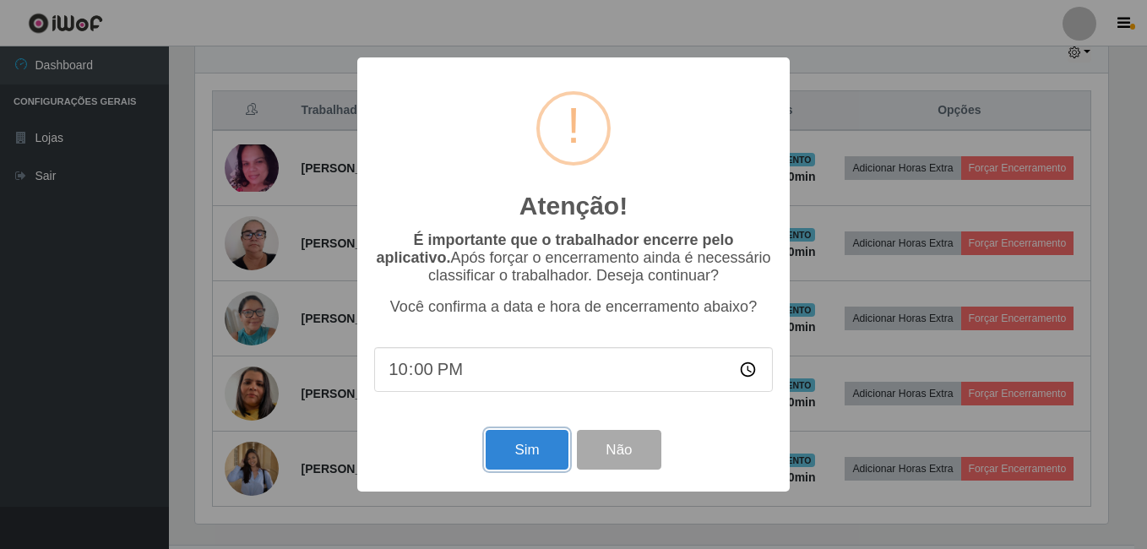
click at [534, 444] on button "Sim" at bounding box center [527, 450] width 82 height 40
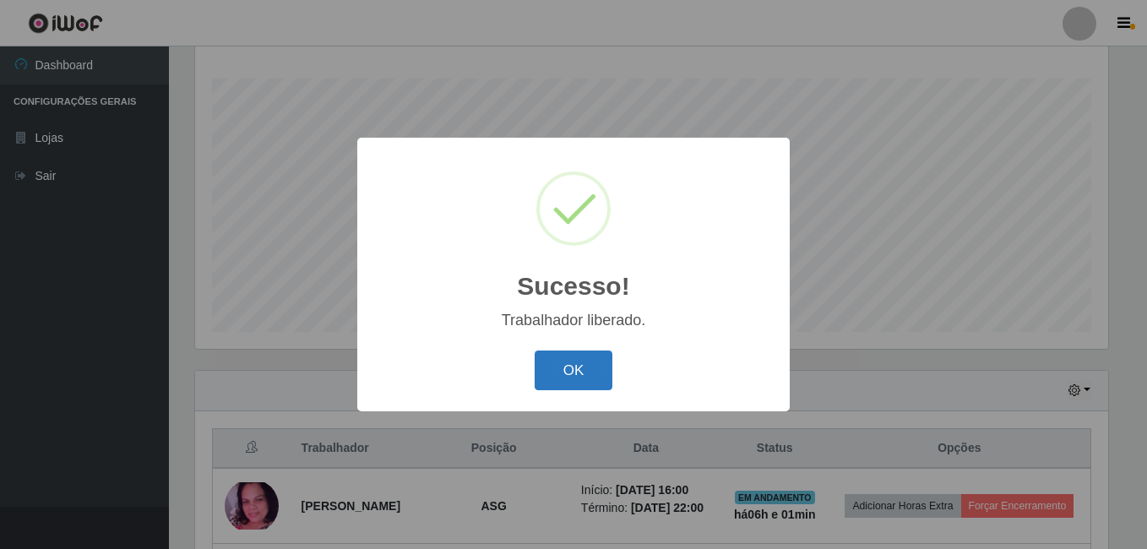
click at [564, 376] on button "OK" at bounding box center [574, 371] width 79 height 40
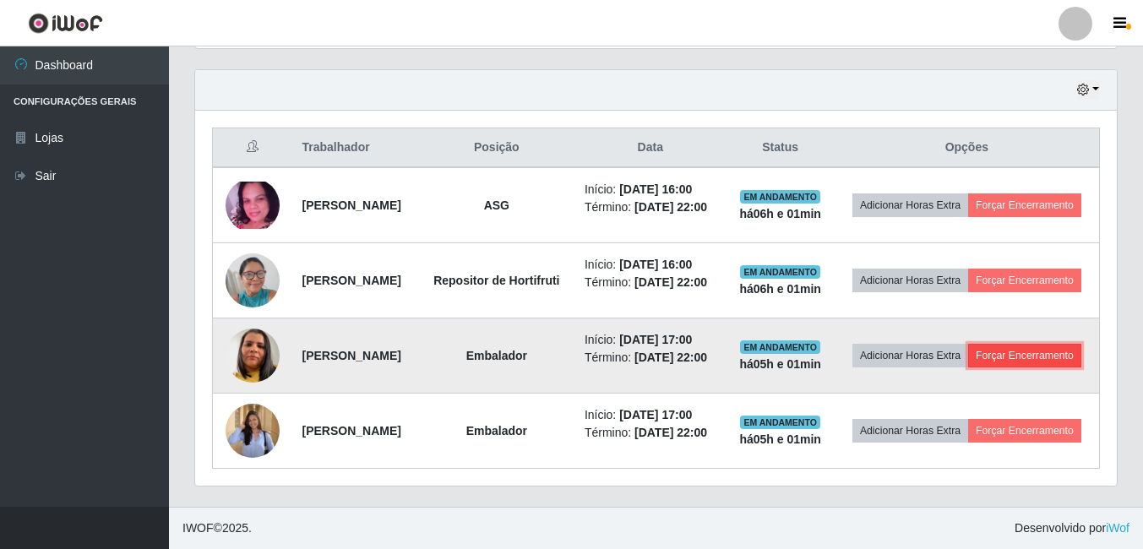
click at [968, 357] on button "Forçar Encerramento" at bounding box center [1024, 356] width 113 height 24
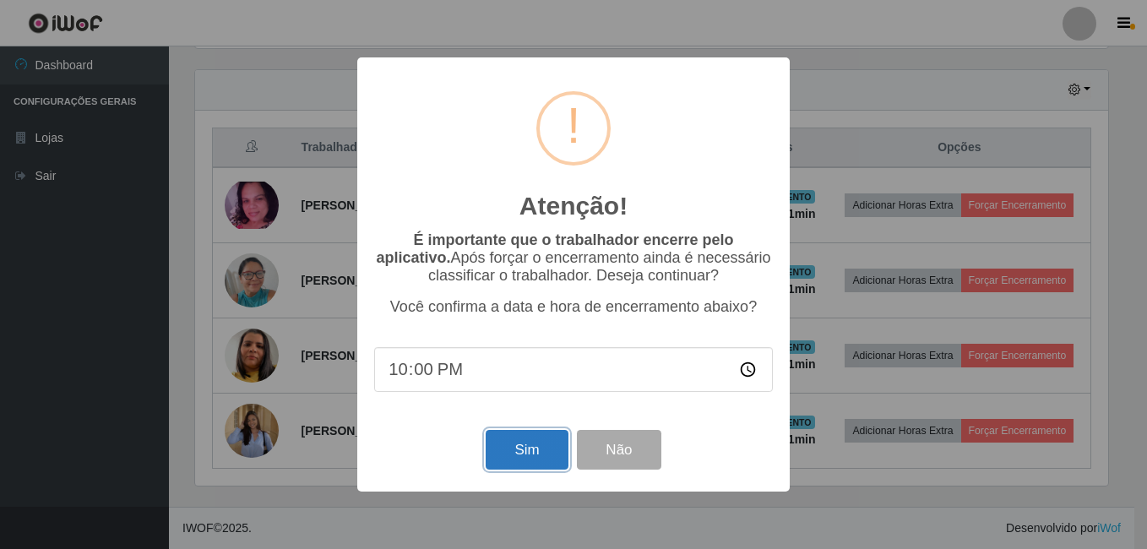
click at [535, 453] on button "Sim" at bounding box center [527, 450] width 82 height 40
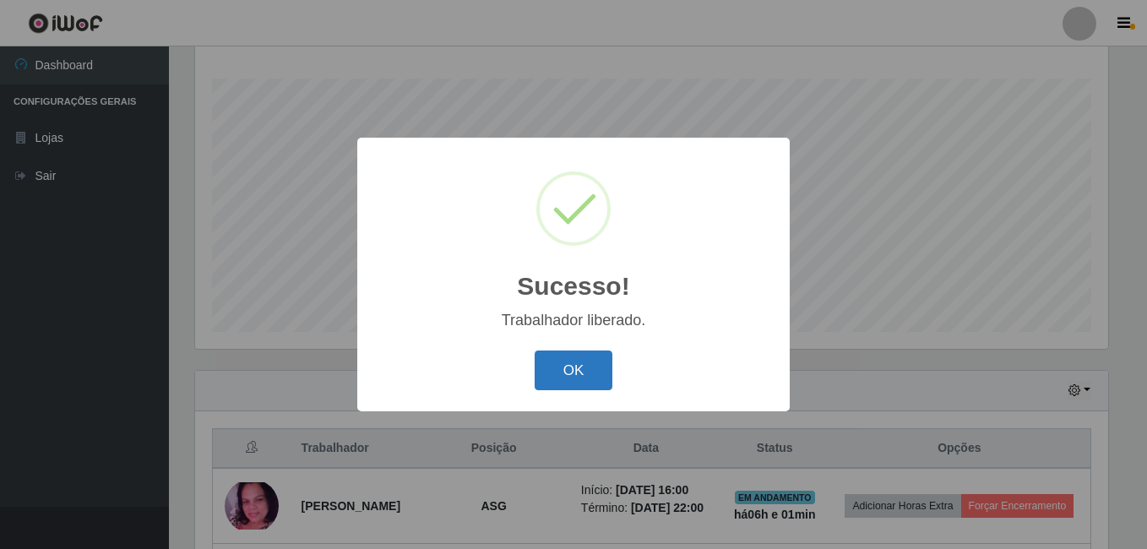
click at [569, 367] on button "OK" at bounding box center [574, 371] width 79 height 40
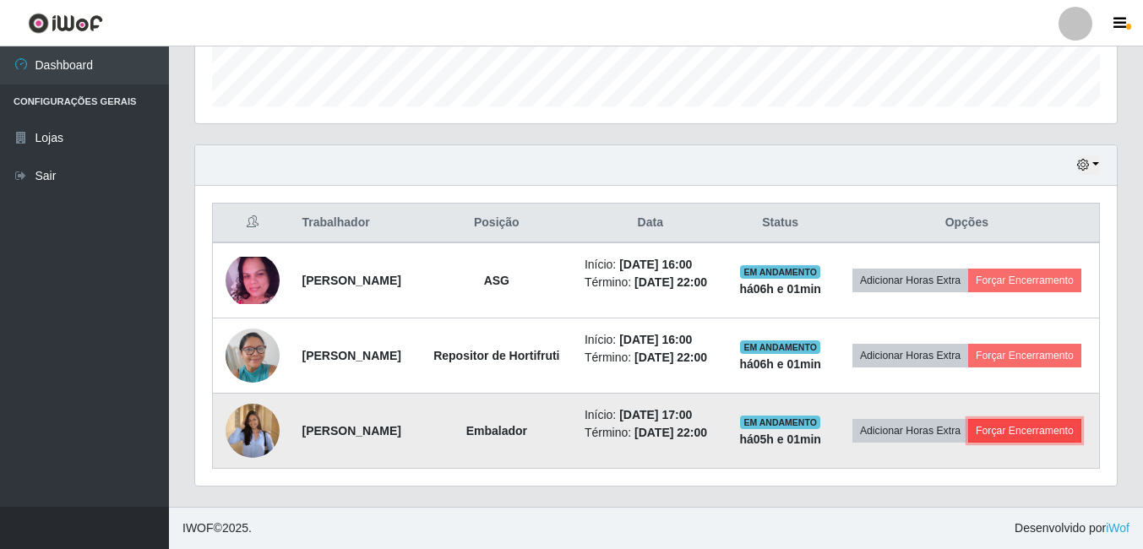
click at [968, 443] on button "Forçar Encerramento" at bounding box center [1024, 431] width 113 height 24
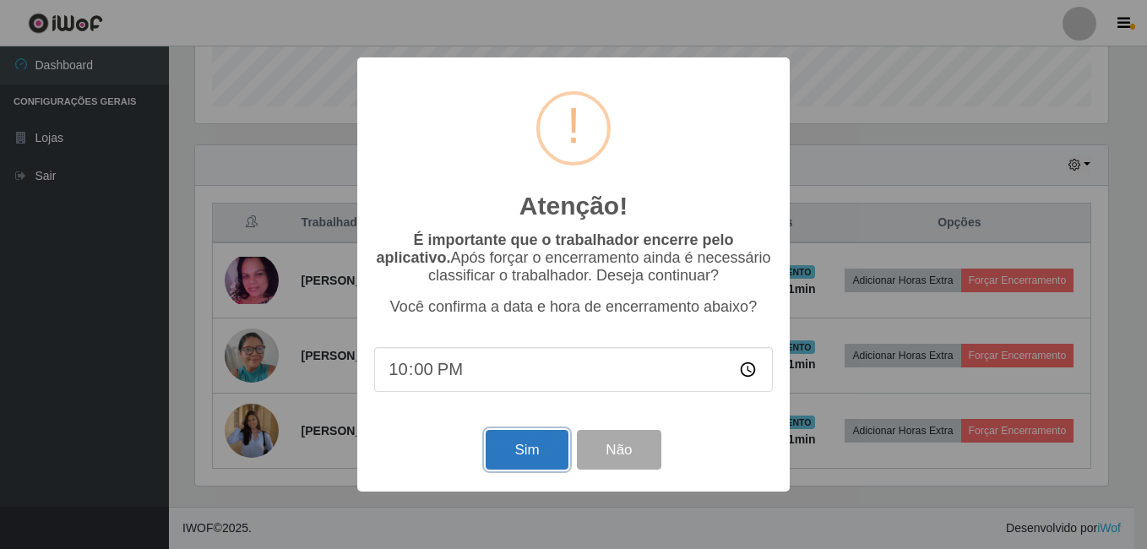
click at [541, 460] on button "Sim" at bounding box center [527, 450] width 82 height 40
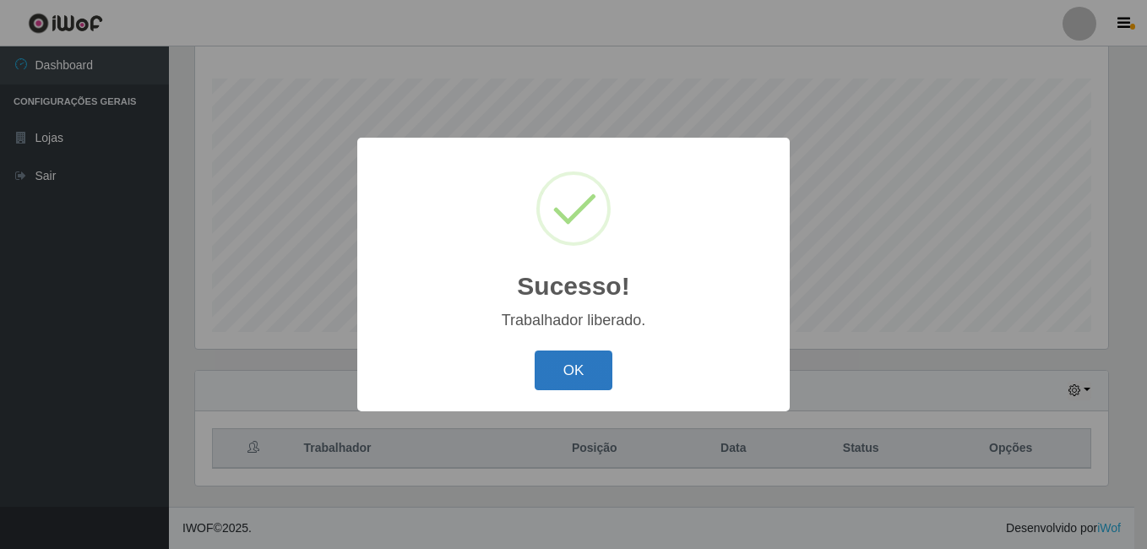
click at [589, 374] on button "OK" at bounding box center [574, 371] width 79 height 40
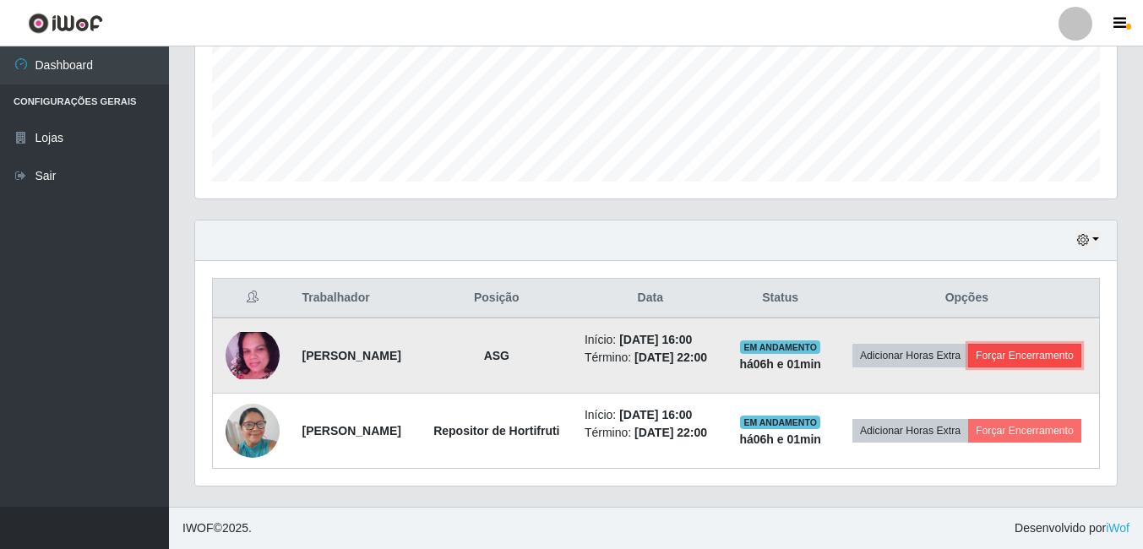
click at [968, 349] on button "Forçar Encerramento" at bounding box center [1024, 356] width 113 height 24
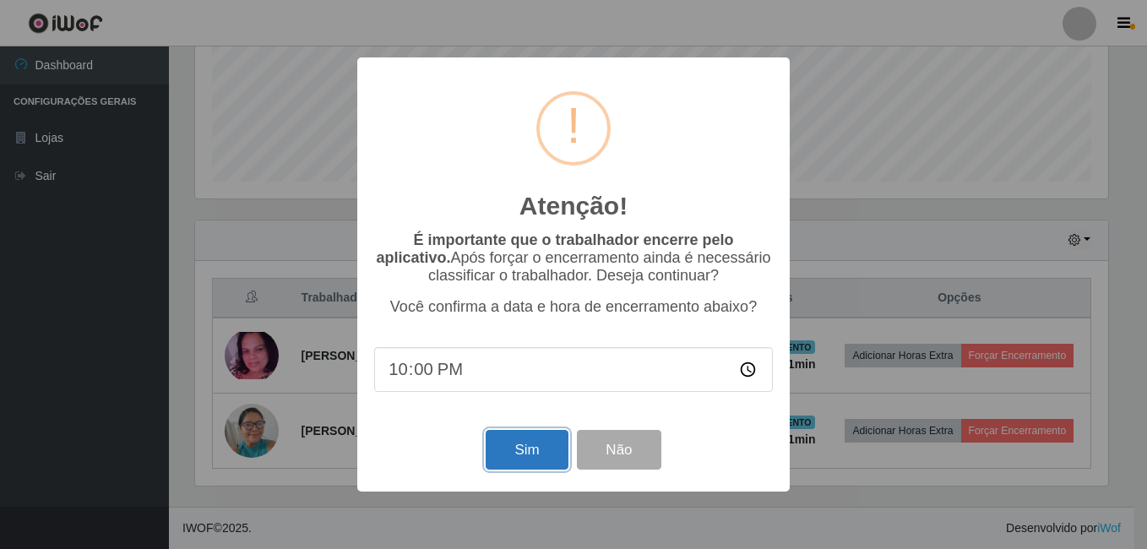
click at [500, 458] on button "Sim" at bounding box center [527, 450] width 82 height 40
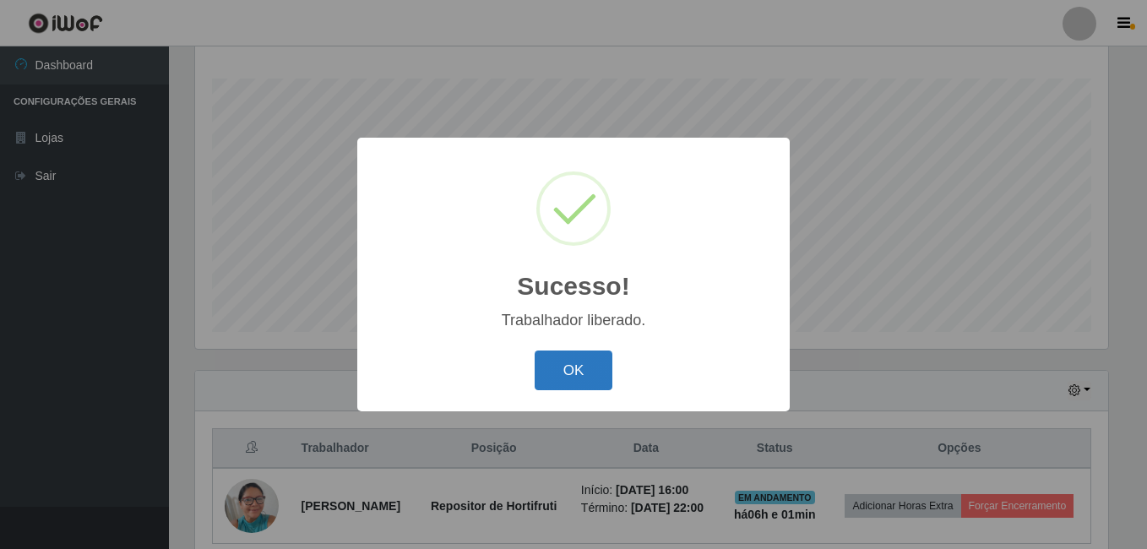
click at [577, 377] on button "OK" at bounding box center [574, 371] width 79 height 40
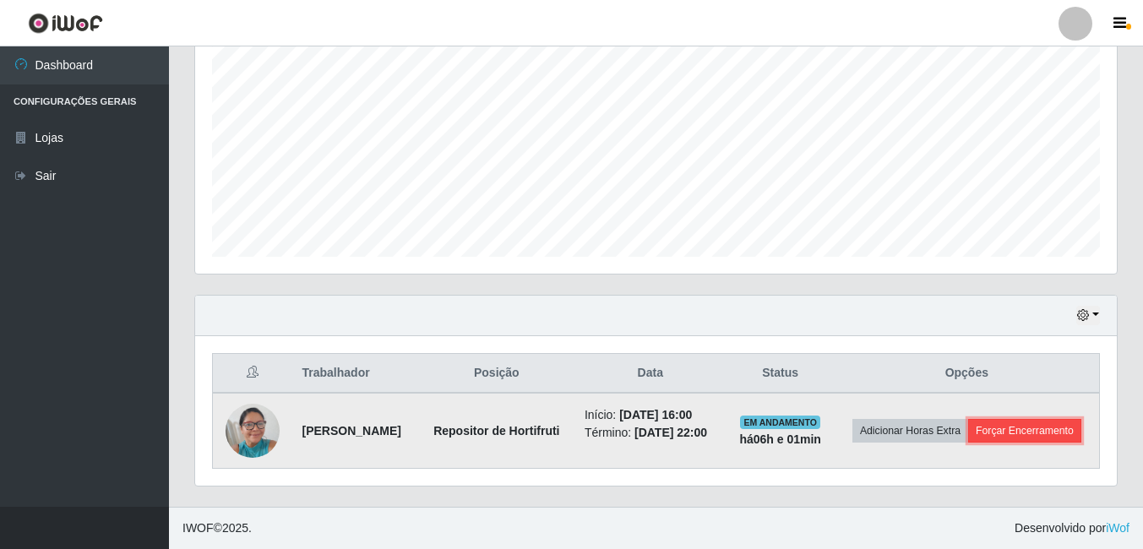
click at [968, 437] on button "Forçar Encerramento" at bounding box center [1024, 431] width 113 height 24
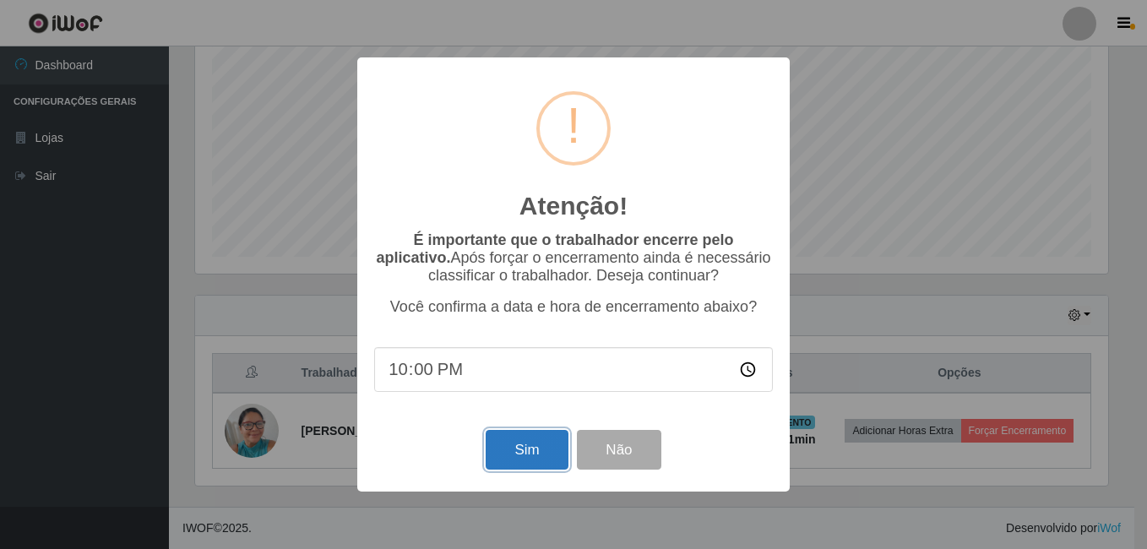
click at [529, 453] on button "Sim" at bounding box center [527, 450] width 82 height 40
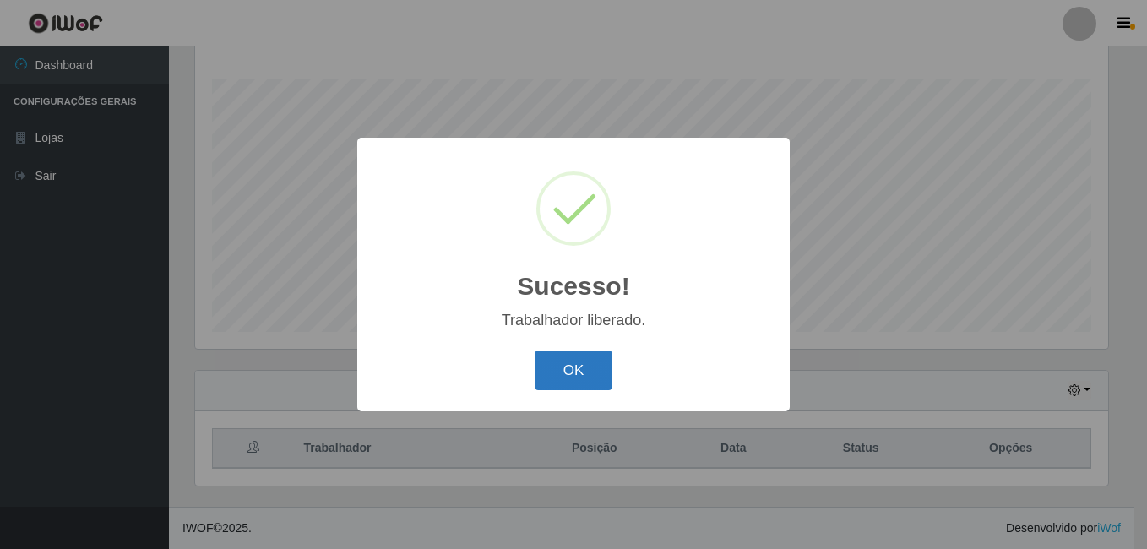
click at [591, 367] on button "OK" at bounding box center [574, 371] width 79 height 40
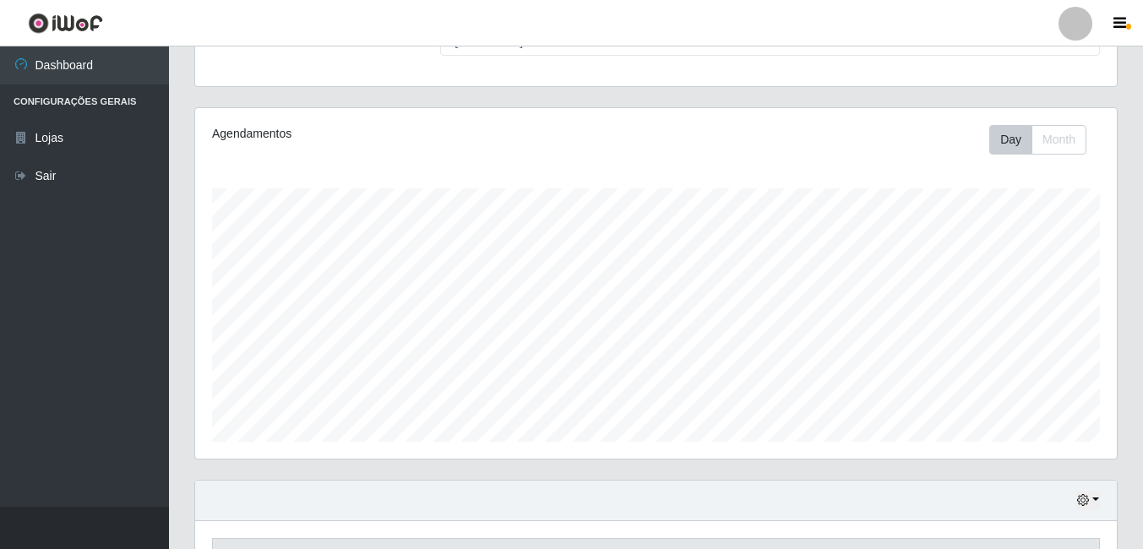
scroll to position [272, 0]
